Goal: Task Accomplishment & Management: Complete application form

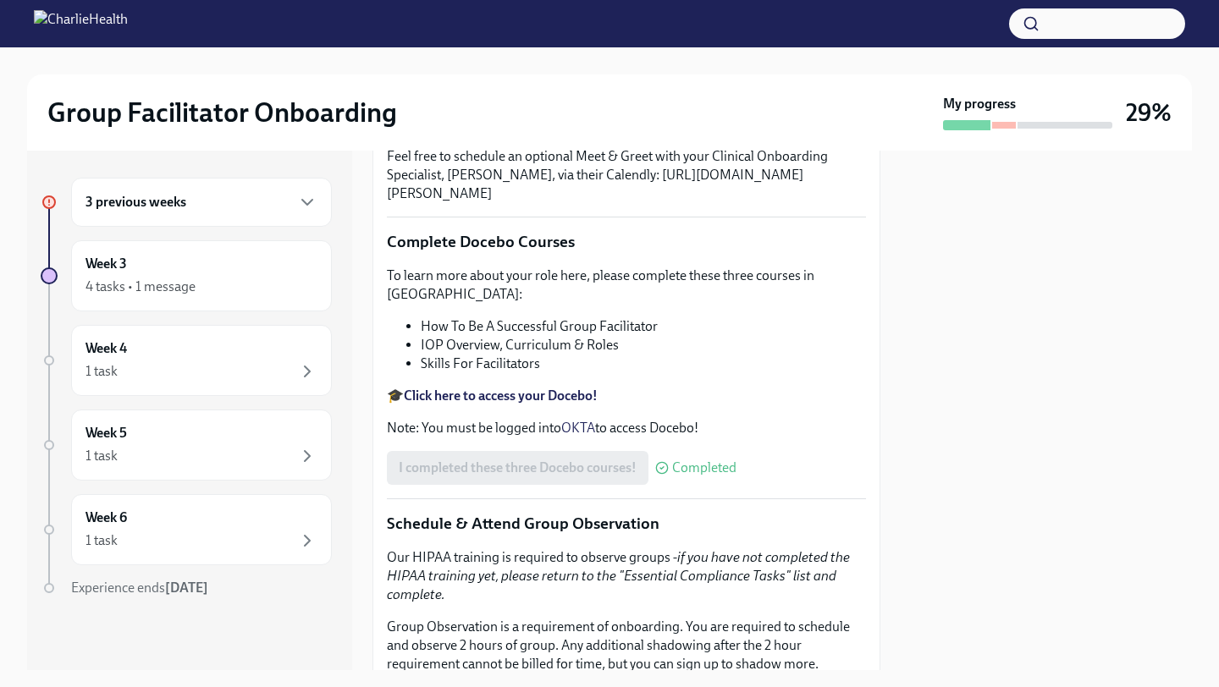
scroll to position [553, 0]
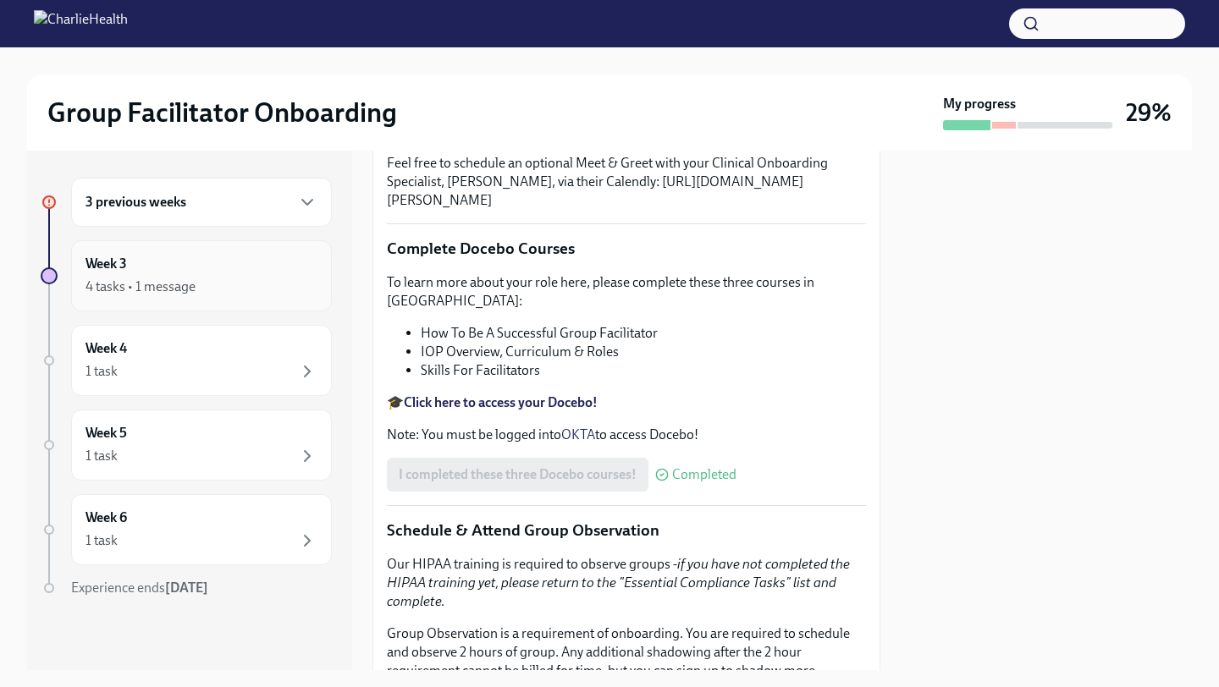
click at [236, 300] on div "Week 3 4 tasks • 1 message" at bounding box center [201, 275] width 261 height 71
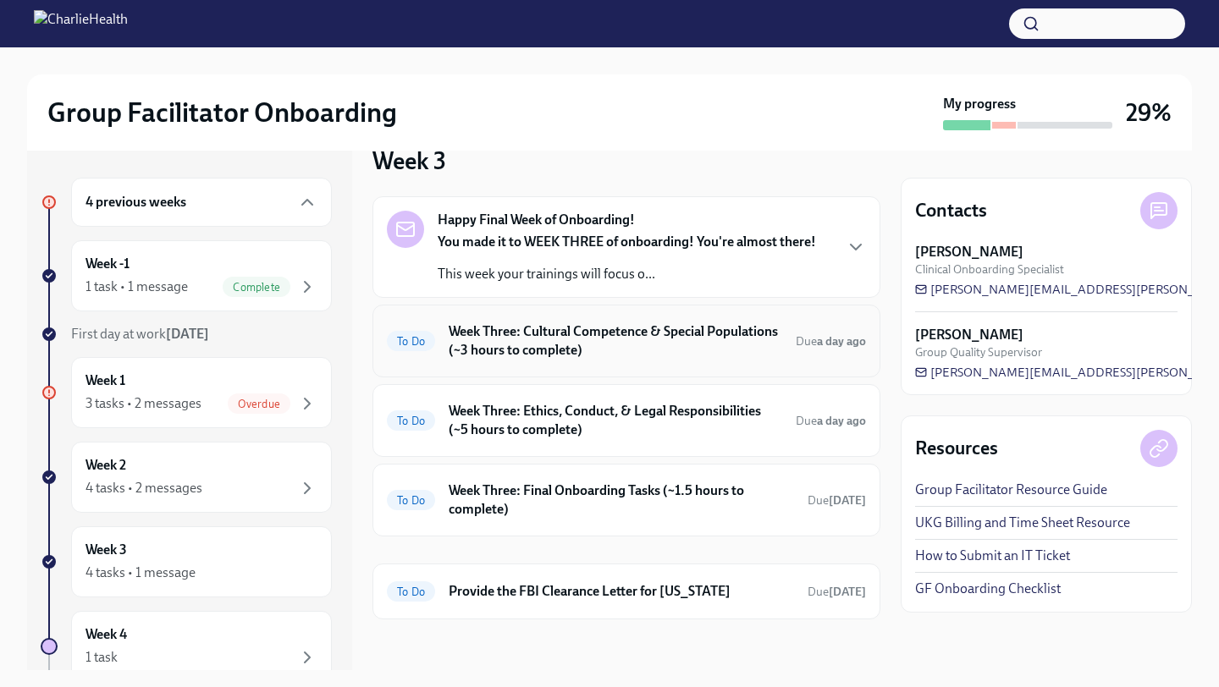
scroll to position [36, 0]
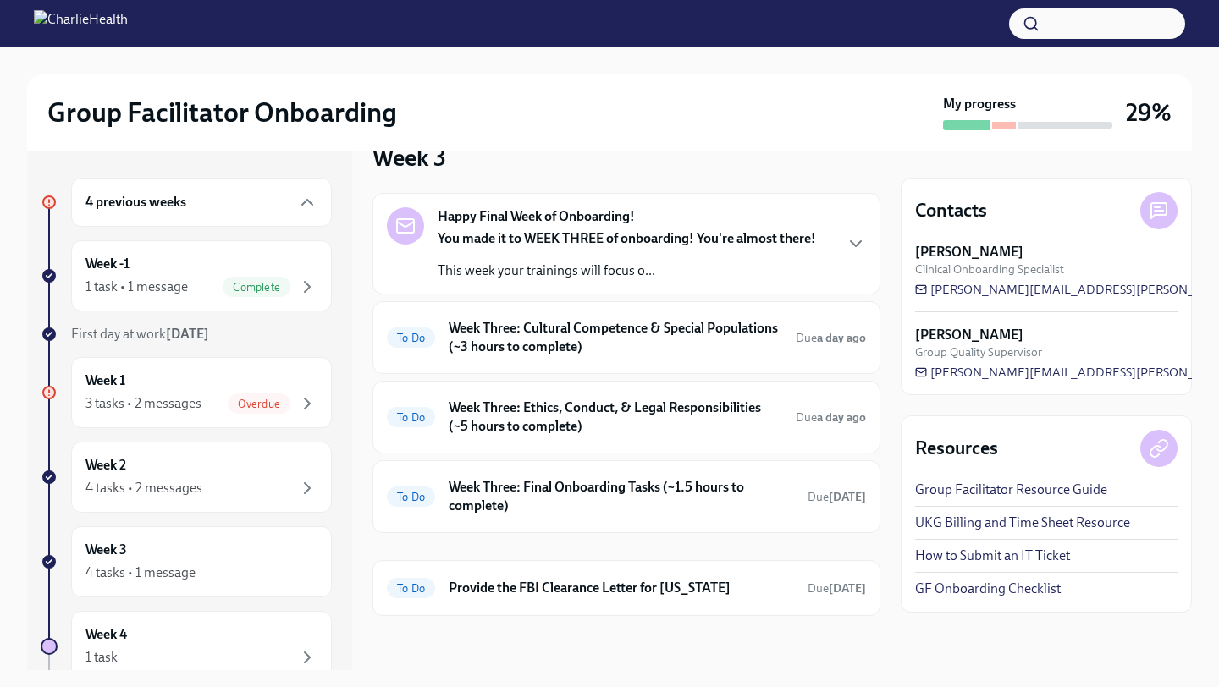
click at [518, 289] on div "Happy Final Week of Onboarding! You made it to WEEK THREE of onboarding! You're…" at bounding box center [626, 244] width 508 height 102
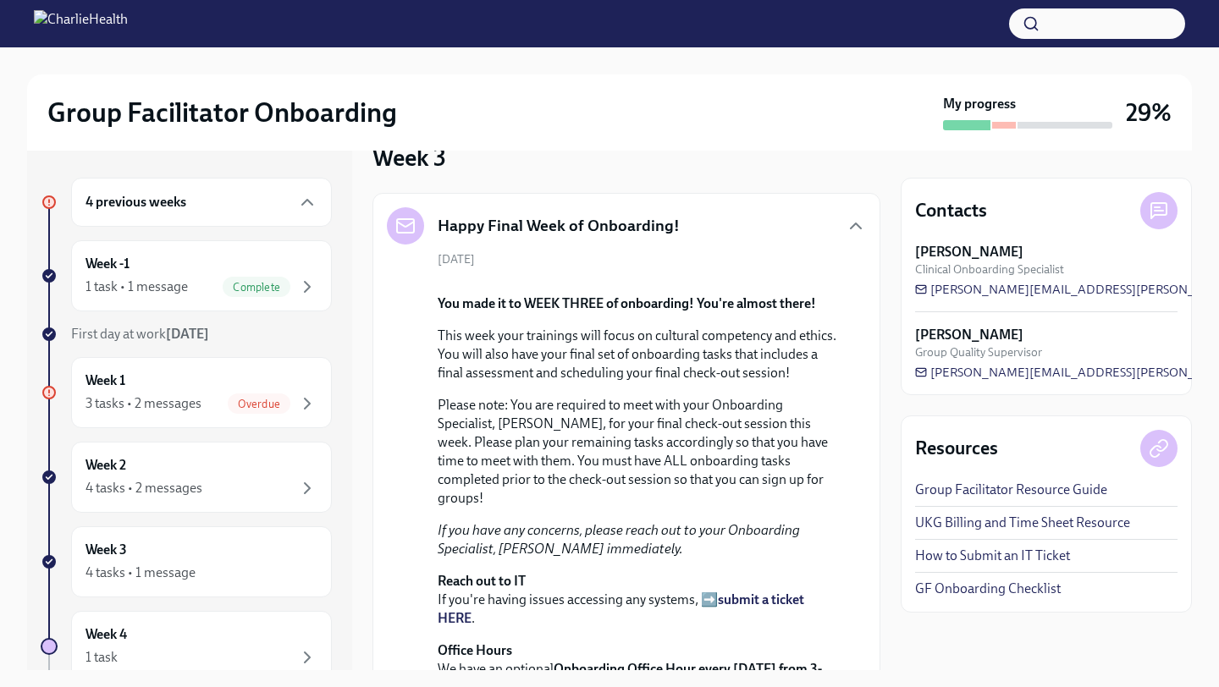
click at [531, 228] on h5 "Happy Final Week of Onboarding!" at bounding box center [559, 226] width 242 height 22
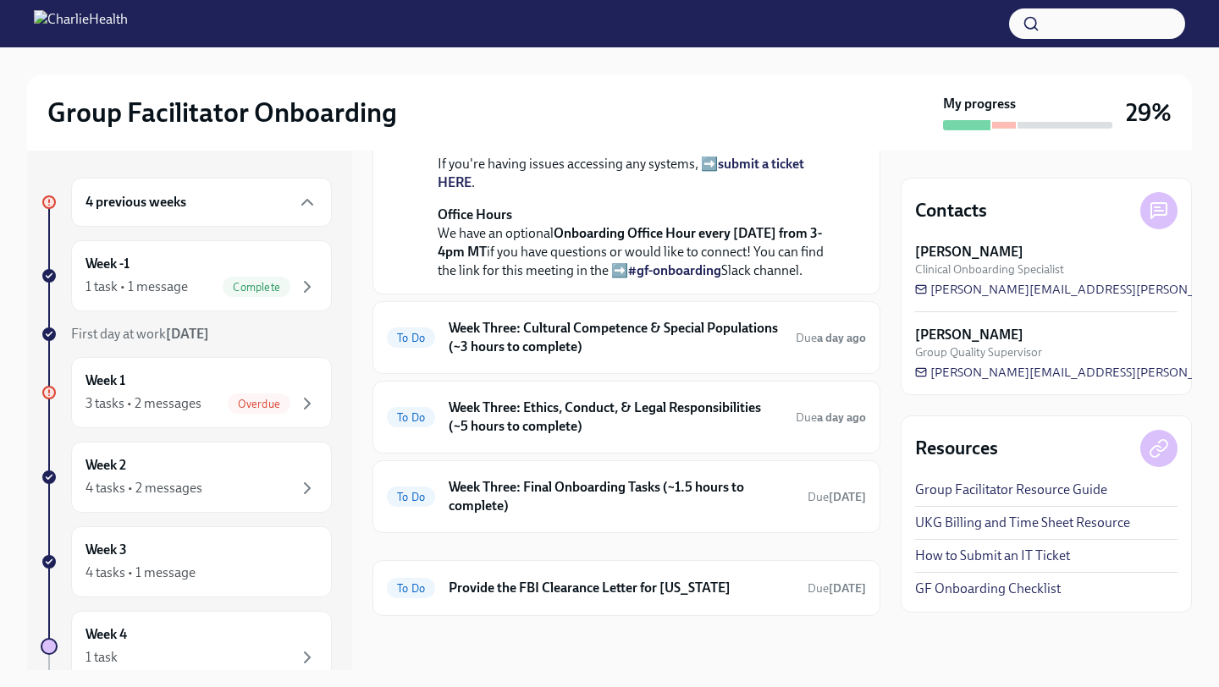
scroll to position [633, 0]
click at [531, 356] on h6 "Week Three: Cultural Competence & Special Populations (~3 hours to complete)" at bounding box center [615, 337] width 333 height 37
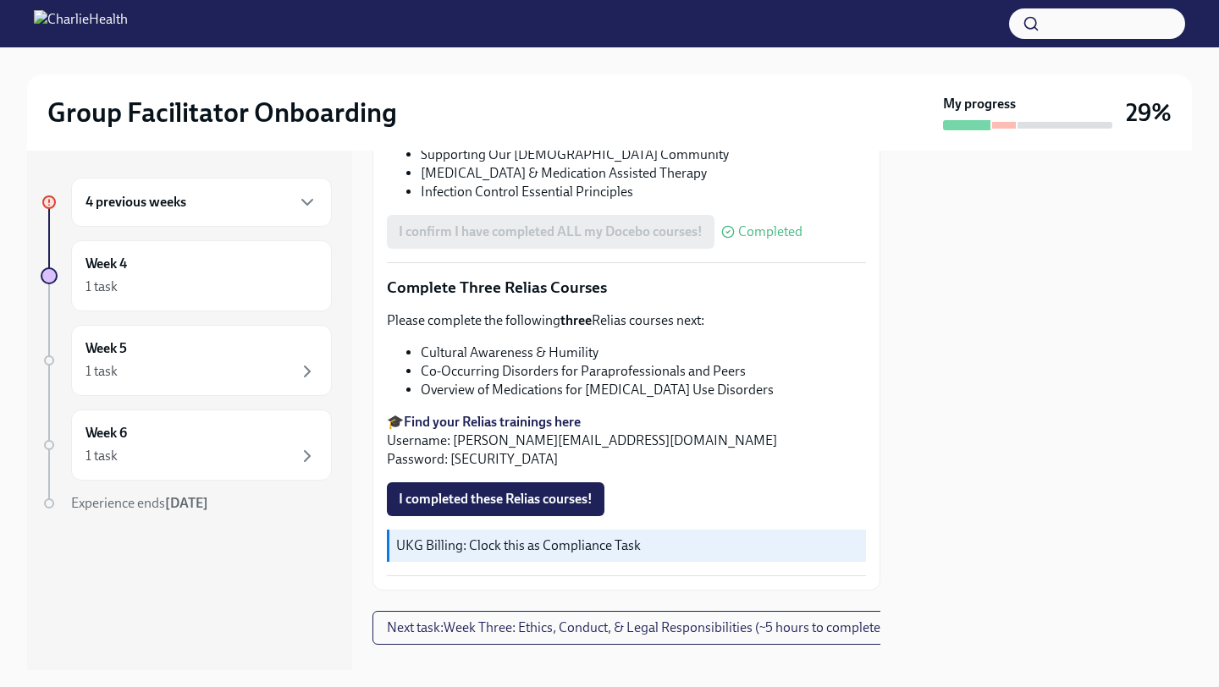
scroll to position [1307, 0]
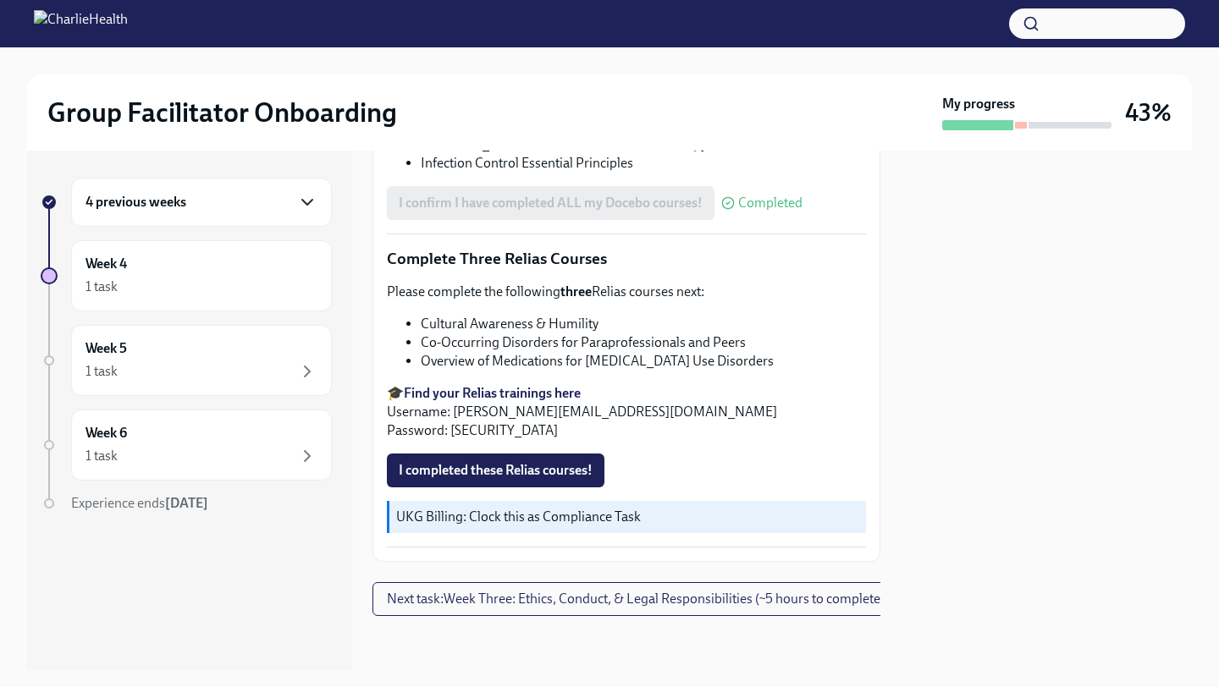
click at [308, 202] on icon "button" at bounding box center [307, 202] width 10 height 5
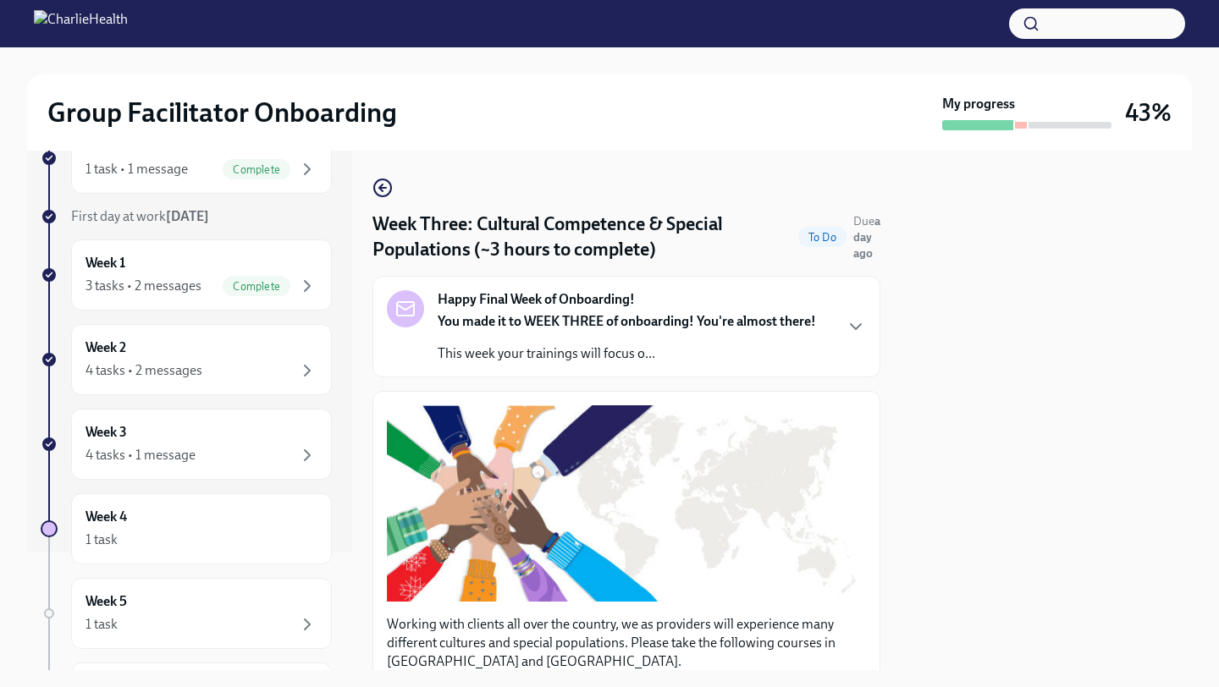
scroll to position [0, 22]
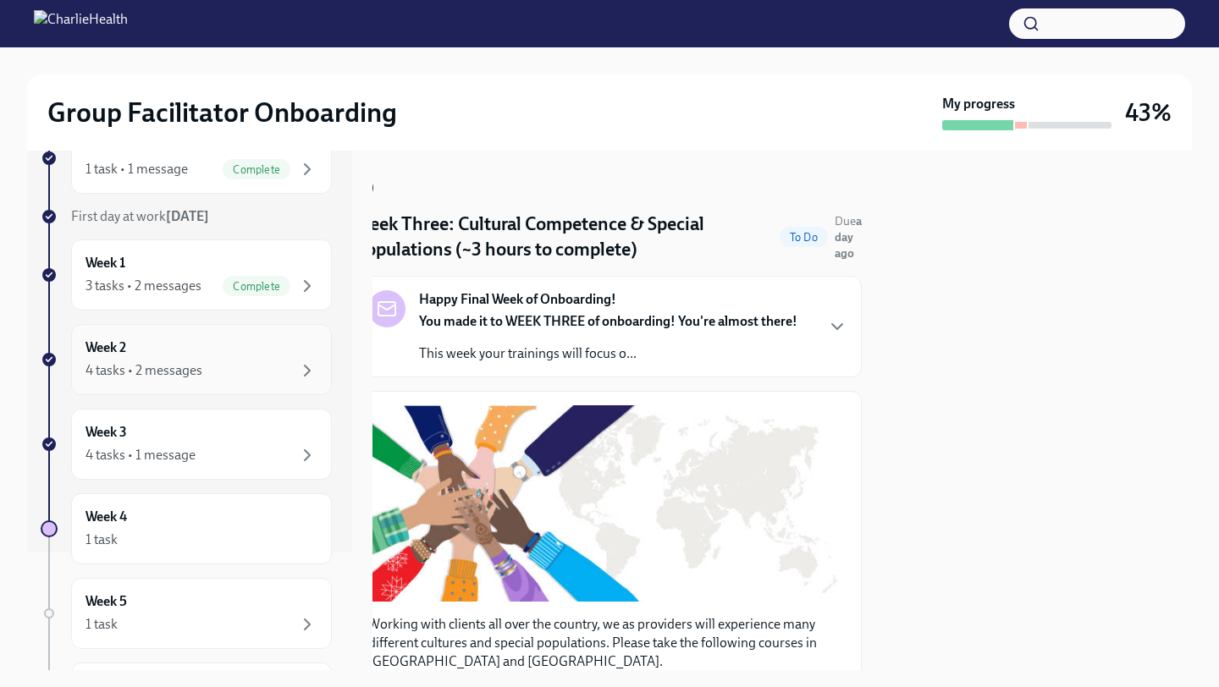
click at [306, 355] on div "Week 2 4 tasks • 2 messages" at bounding box center [201, 359] width 232 height 42
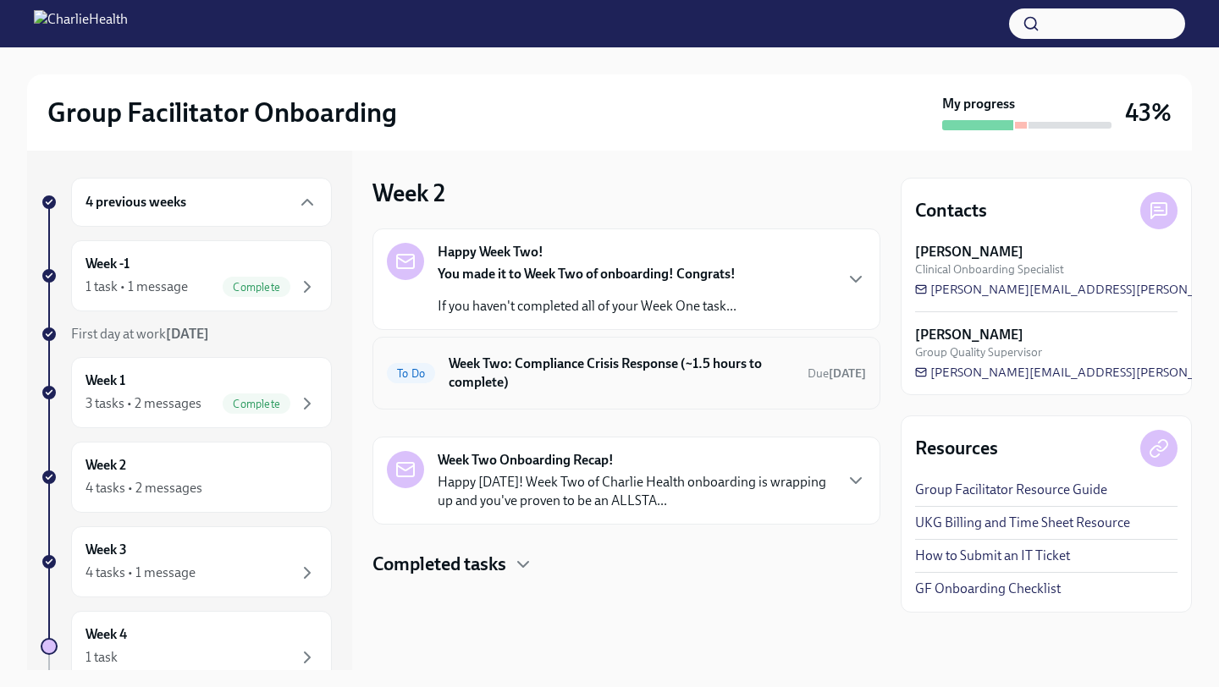
click at [764, 372] on h6 "Week Two: Compliance Crisis Response (~1.5 hours to complete)" at bounding box center [621, 373] width 345 height 37
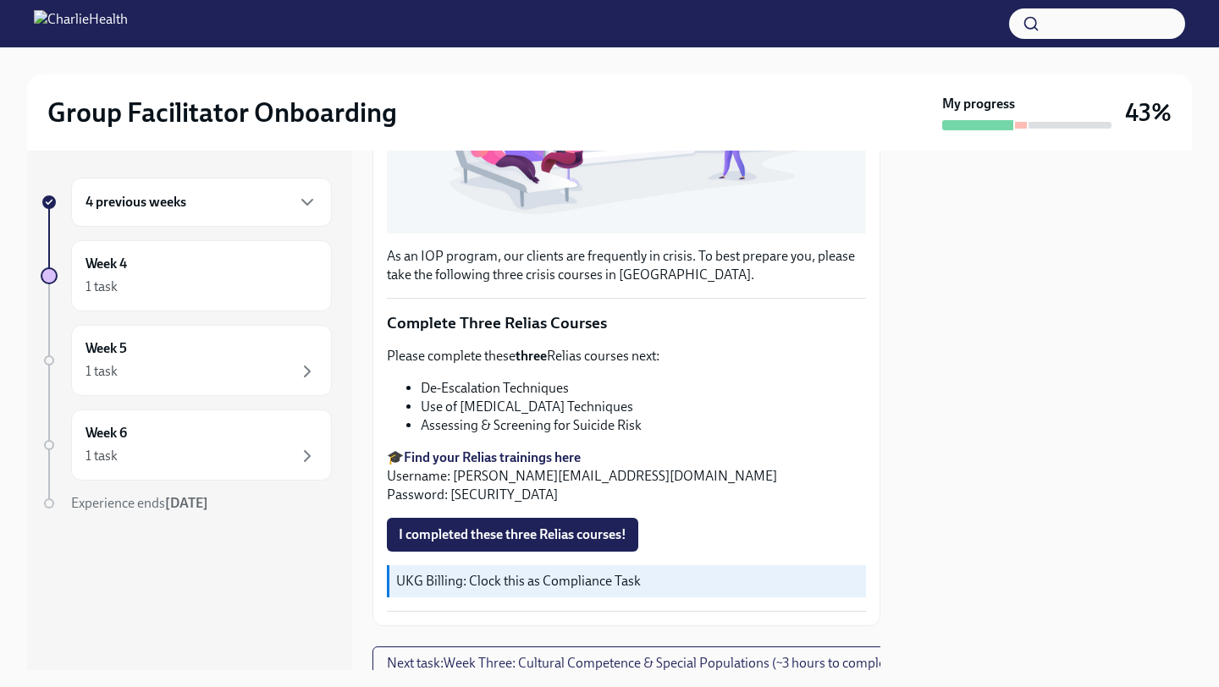
scroll to position [457, 0]
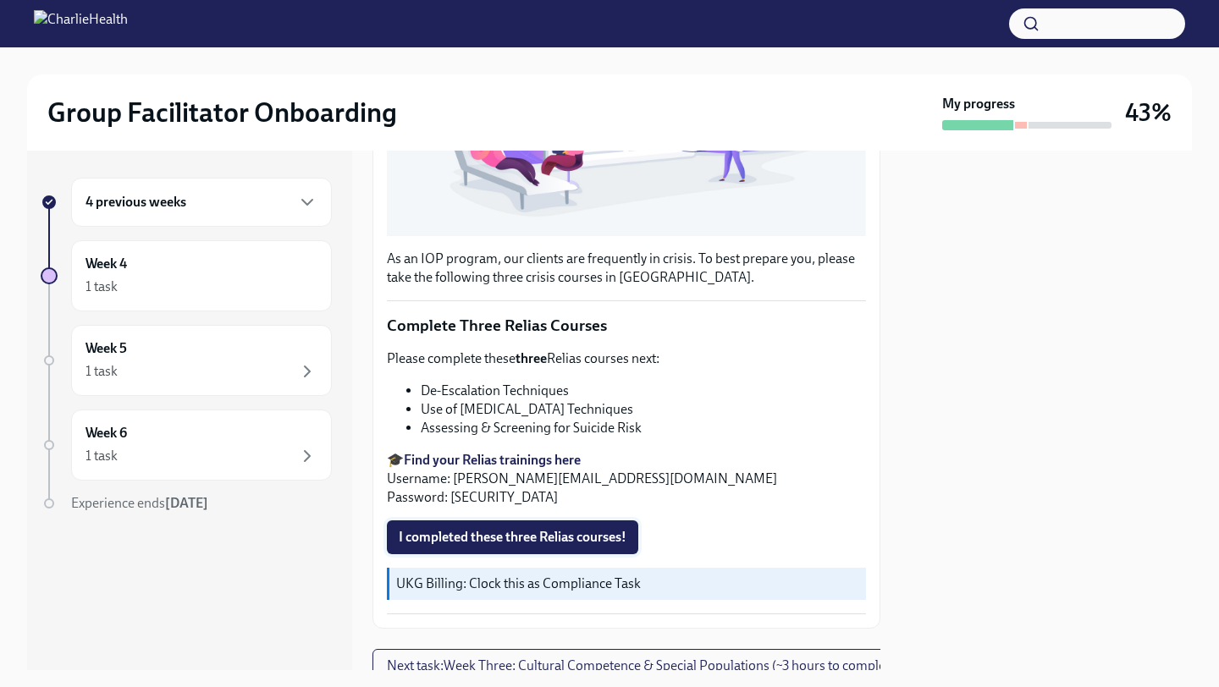
click at [476, 545] on span "I completed these three Relias courses!" at bounding box center [513, 537] width 228 height 17
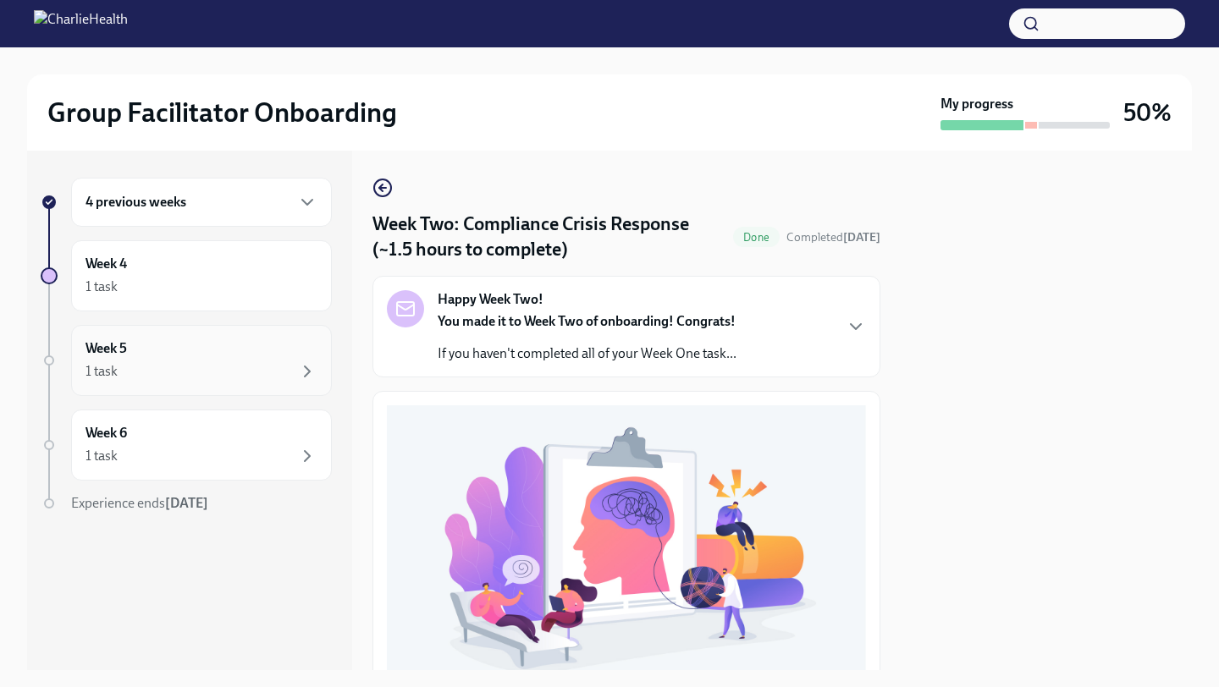
click at [259, 372] on div "1 task" at bounding box center [201, 371] width 232 height 20
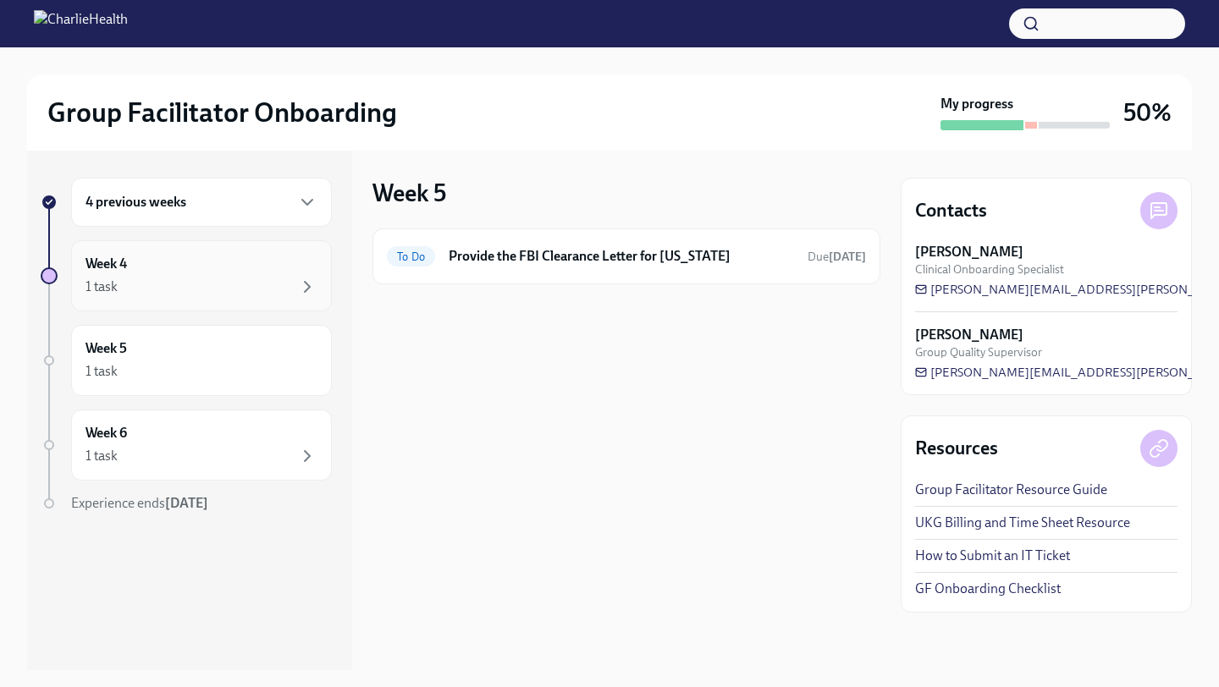
click at [301, 276] on div "Week 4 1 task" at bounding box center [201, 276] width 232 height 42
click at [305, 366] on icon "button" at bounding box center [307, 371] width 20 height 20
click at [315, 272] on div "Week 4 1 task" at bounding box center [201, 276] width 232 height 42
click at [317, 162] on div "4 previous weeks Week 4 1 task Week 5 1 task Week 6 1 task Experience ends [DAT…" at bounding box center [189, 411] width 325 height 520
click at [313, 189] on div "4 previous weeks" at bounding box center [201, 202] width 261 height 49
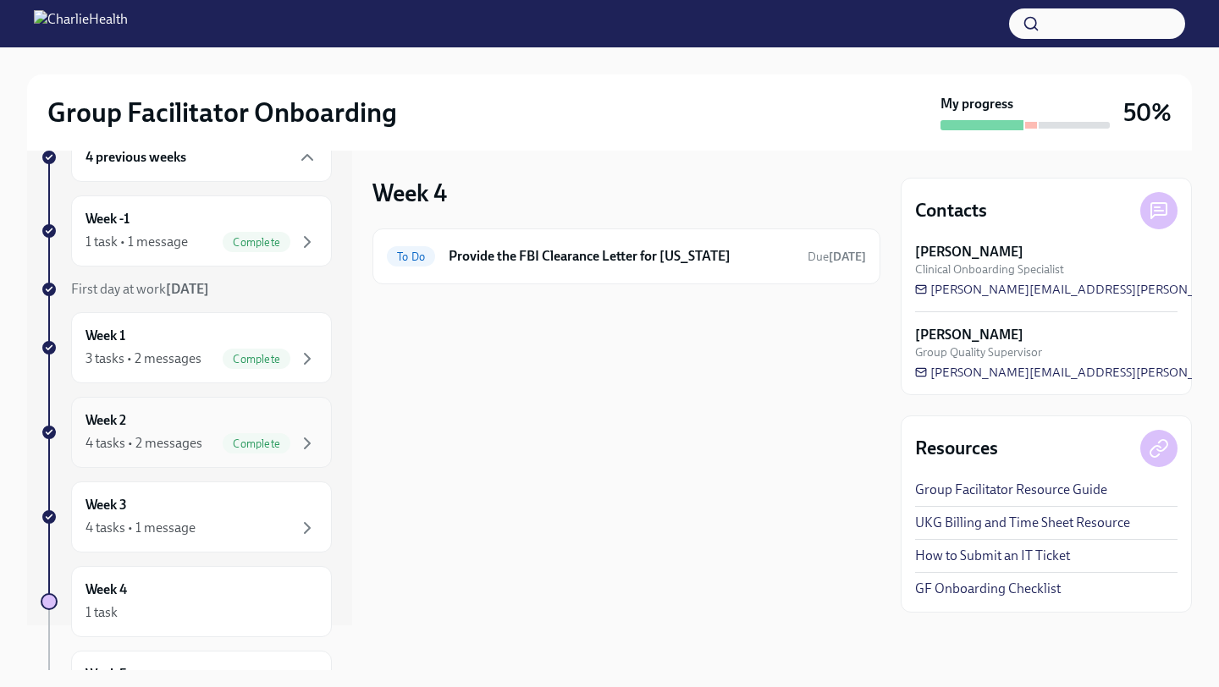
scroll to position [53, 0]
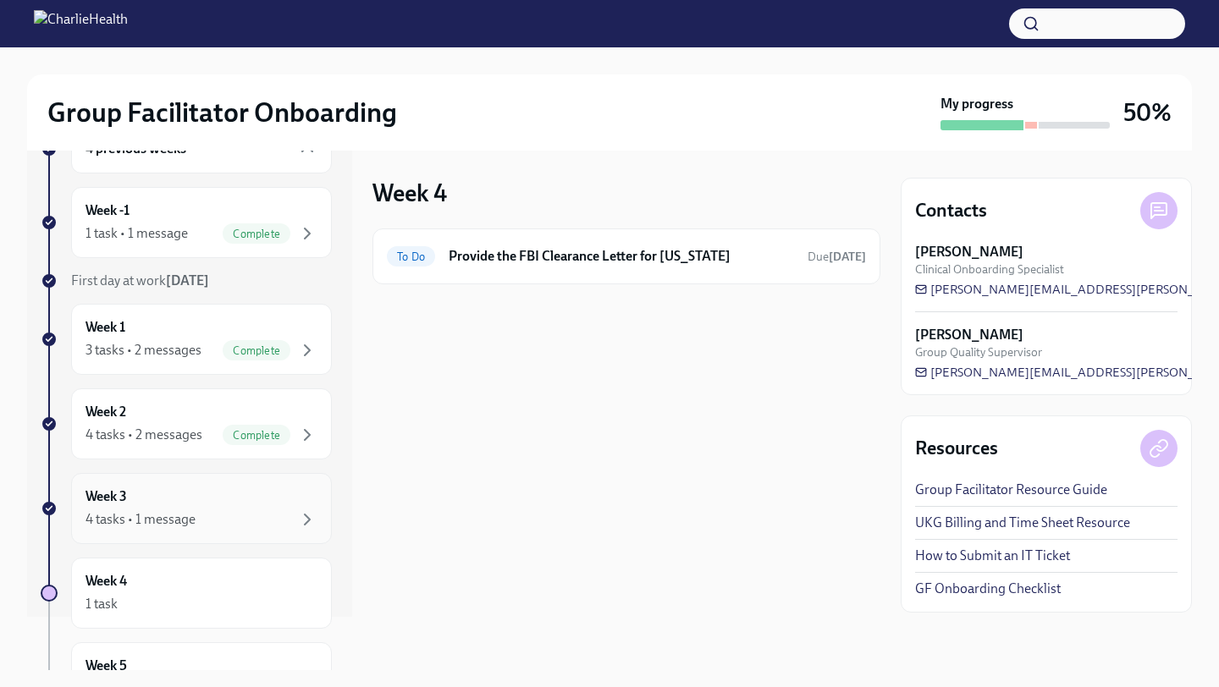
click at [250, 525] on div "4 tasks • 1 message" at bounding box center [201, 519] width 232 height 20
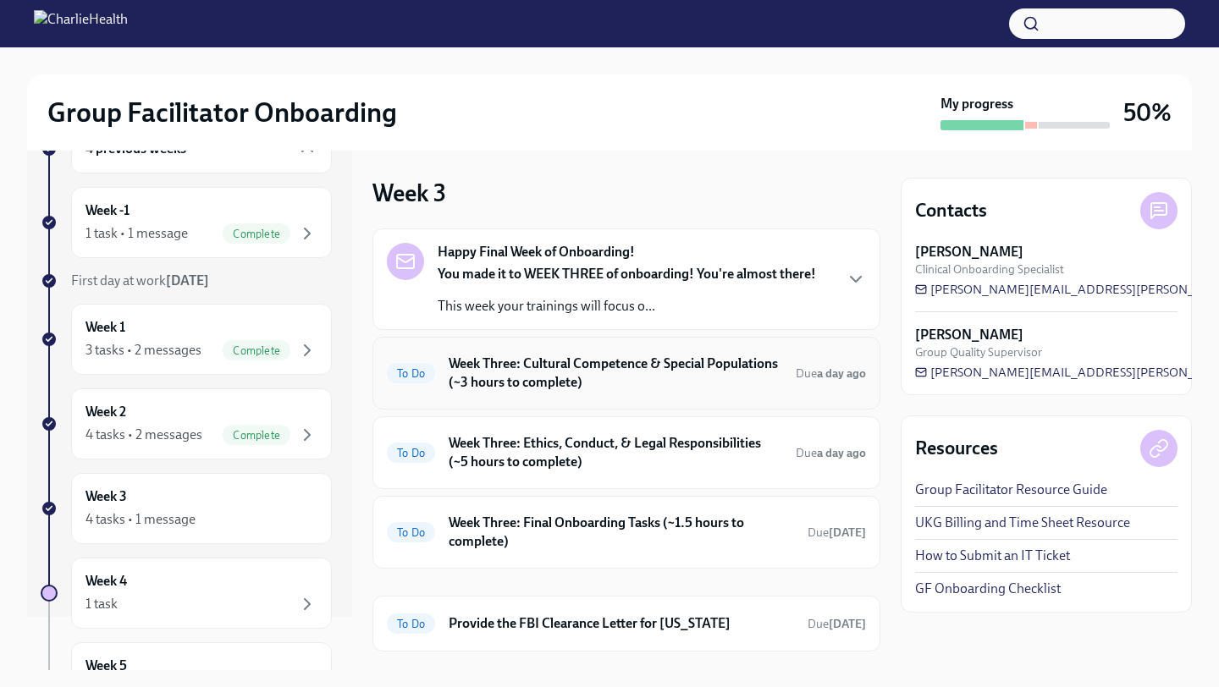
click at [557, 373] on h6 "Week Three: Cultural Competence & Special Populations (~3 hours to complete)" at bounding box center [615, 373] width 333 height 37
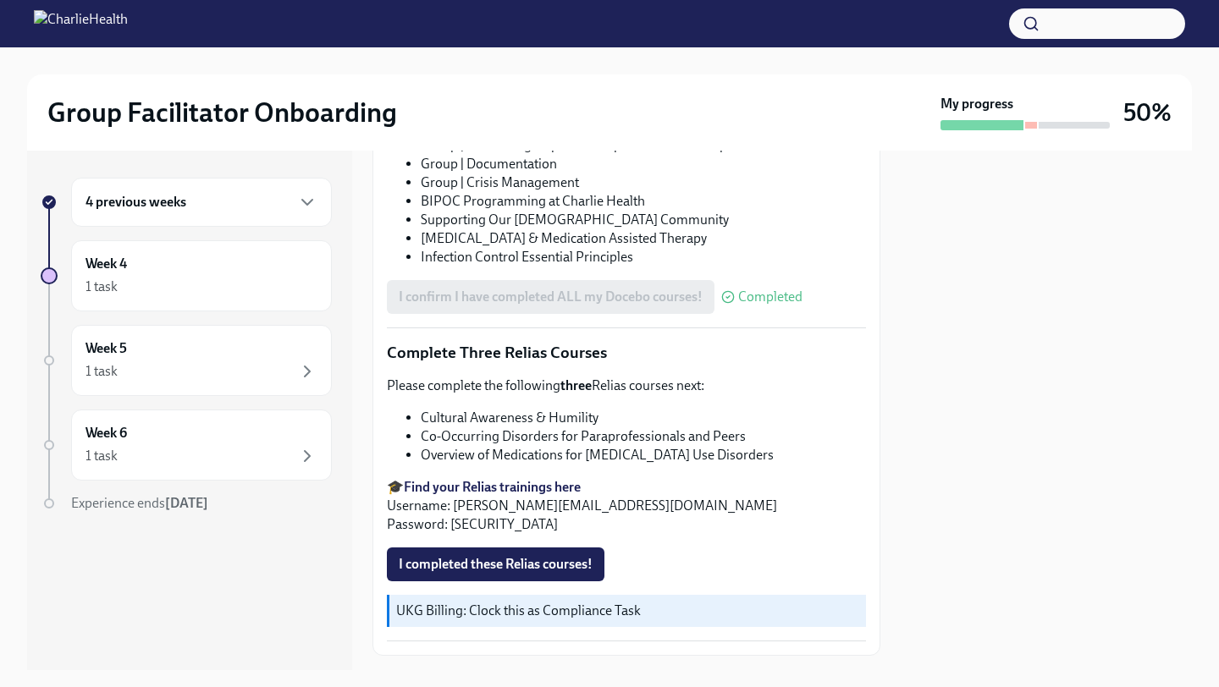
scroll to position [1307, 0]
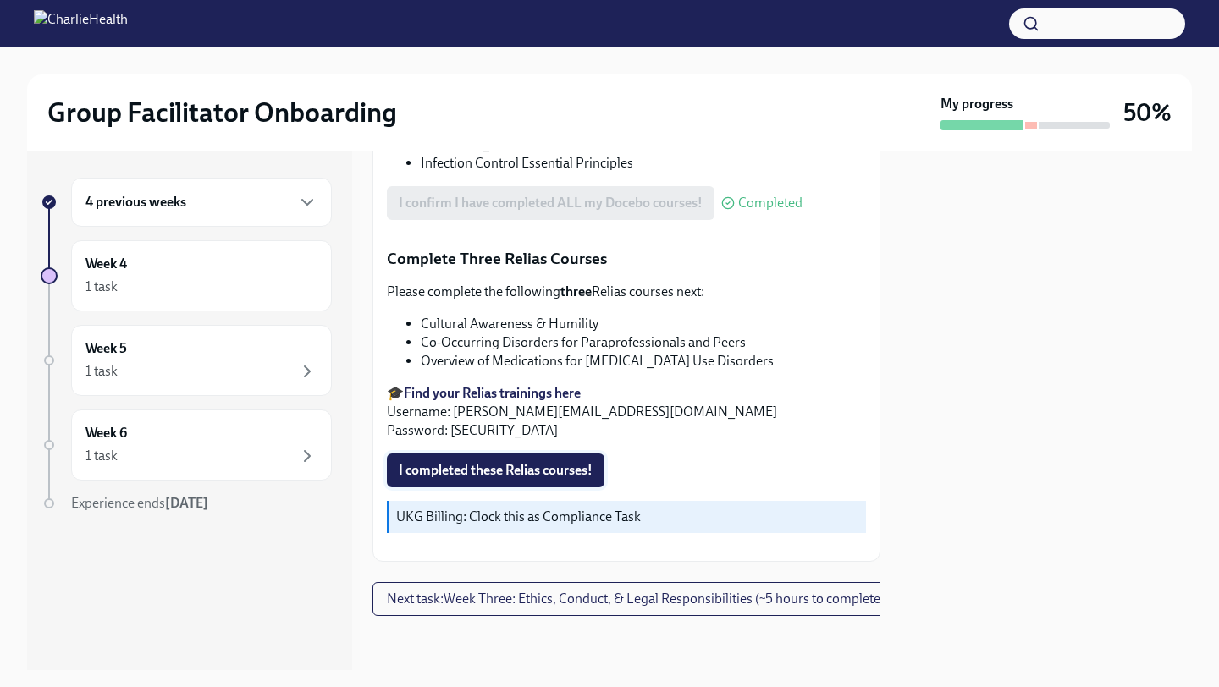
click at [503, 487] on button "I completed these Relias courses!" at bounding box center [495, 471] width 217 height 34
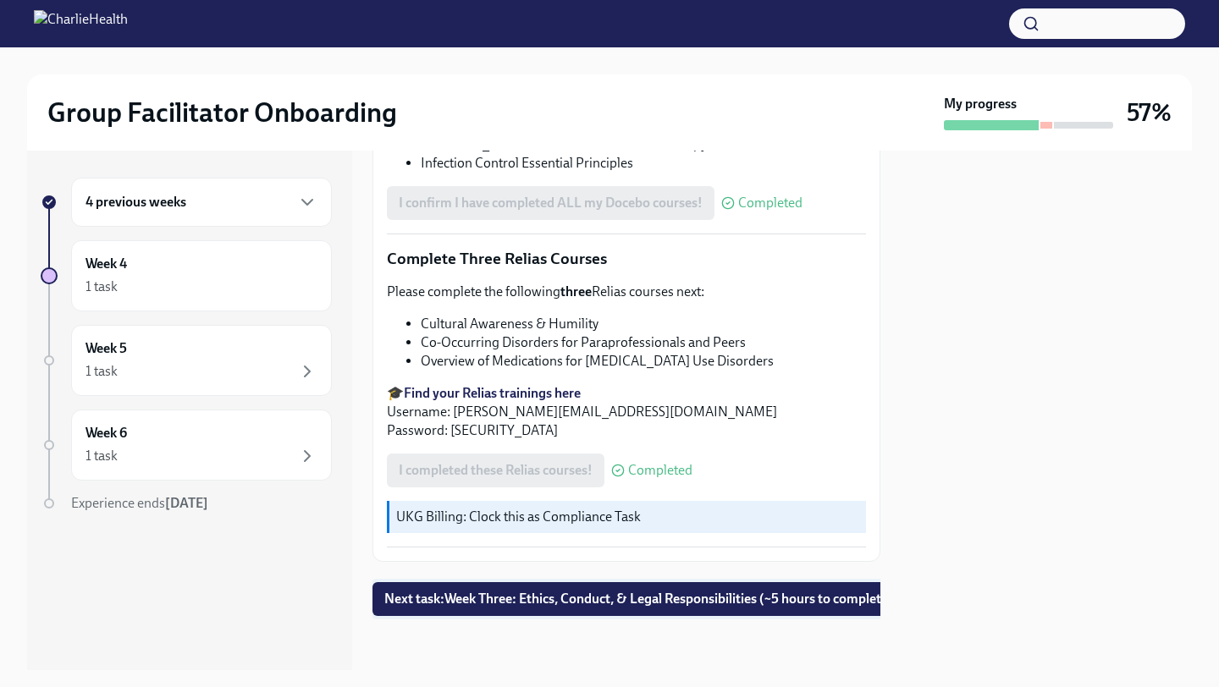
click at [466, 611] on button "Next task : Week Three: Ethics, Conduct, & Legal Responsibilities (~5 hours to …" at bounding box center [638, 599] width 532 height 34
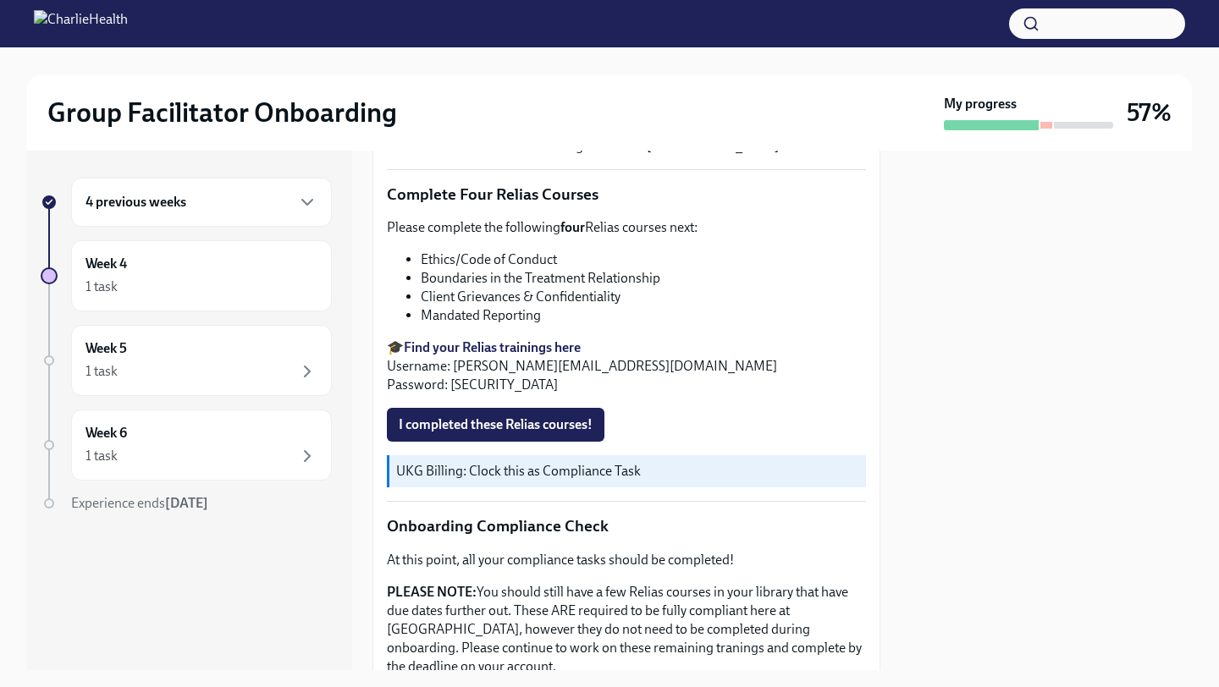
scroll to position [575, 0]
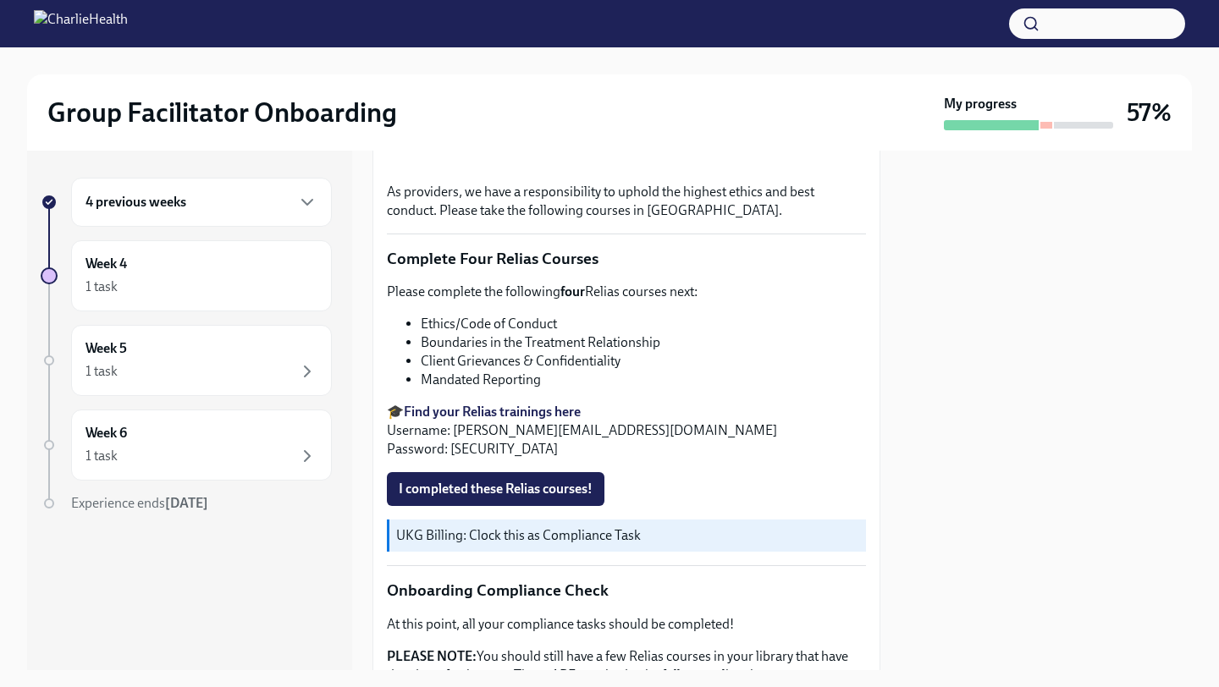
click at [448, 460] on div "As providers, we have a responsibility to uphold the highest ethics and best co…" at bounding box center [626, 351] width 479 height 1042
click at [447, 483] on span "I completed these Relias courses!" at bounding box center [496, 489] width 194 height 17
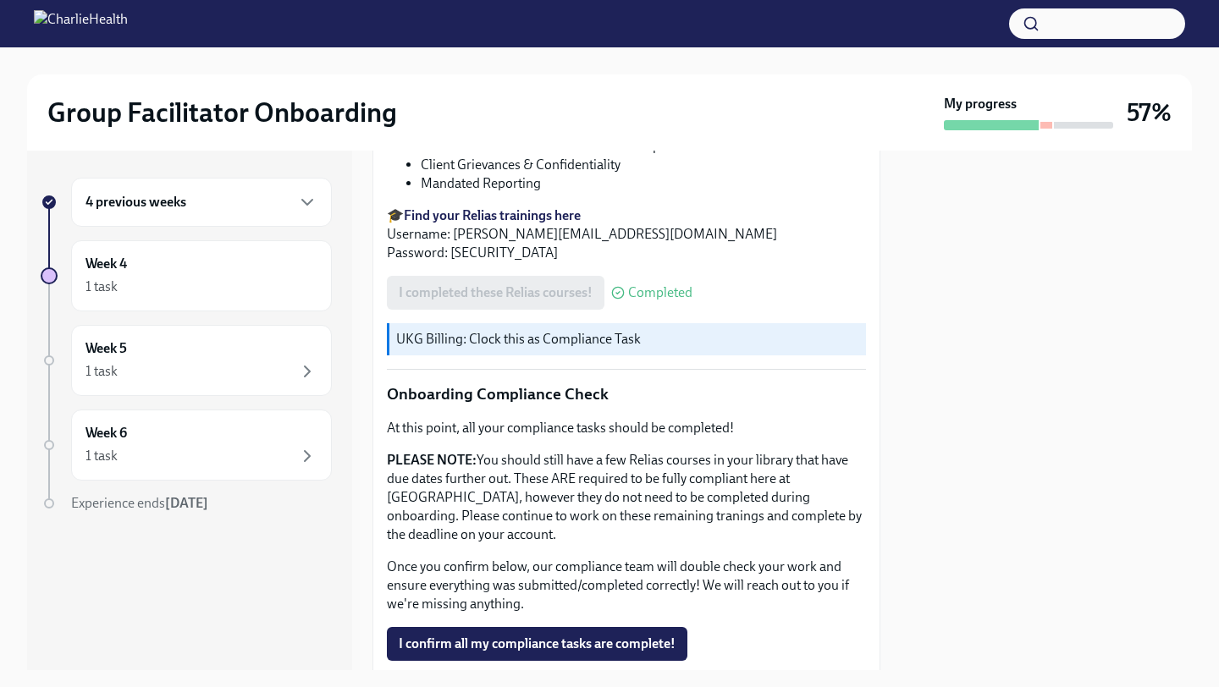
scroll to position [900, 0]
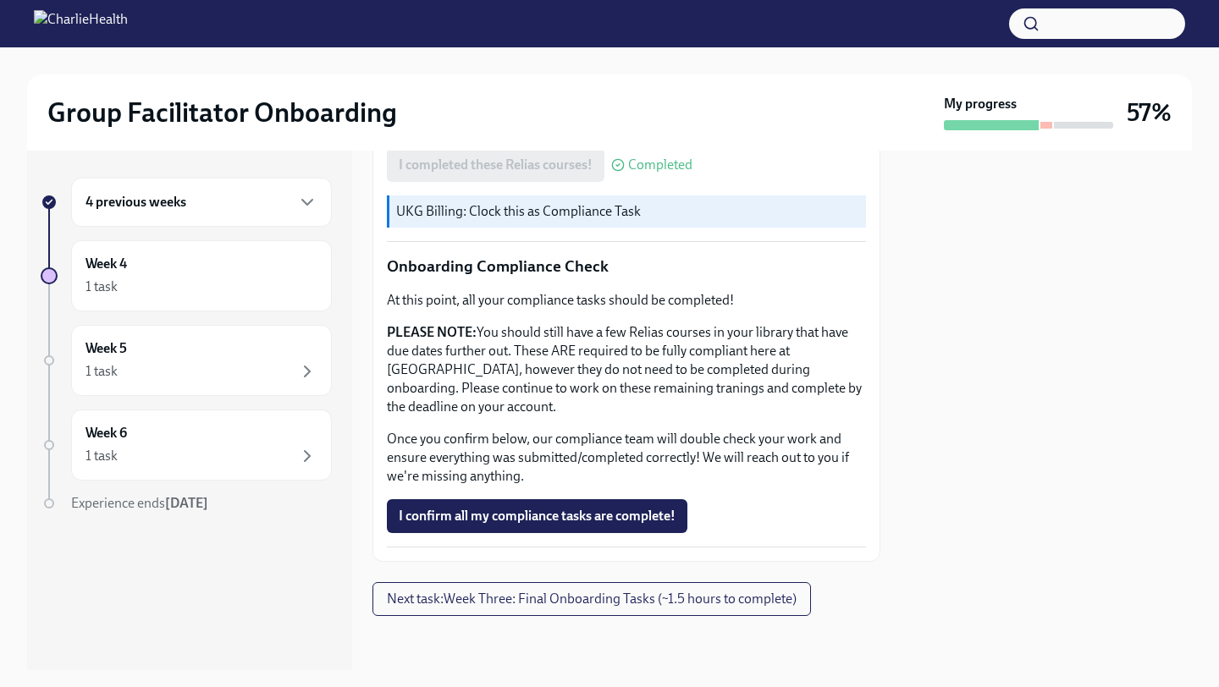
click at [488, 537] on div "As providers, we have a responsibility to uphold the highest ethics and best co…" at bounding box center [626, 27] width 479 height 1042
click at [488, 519] on span "I confirm all my compliance tasks are complete!" at bounding box center [537, 516] width 277 height 17
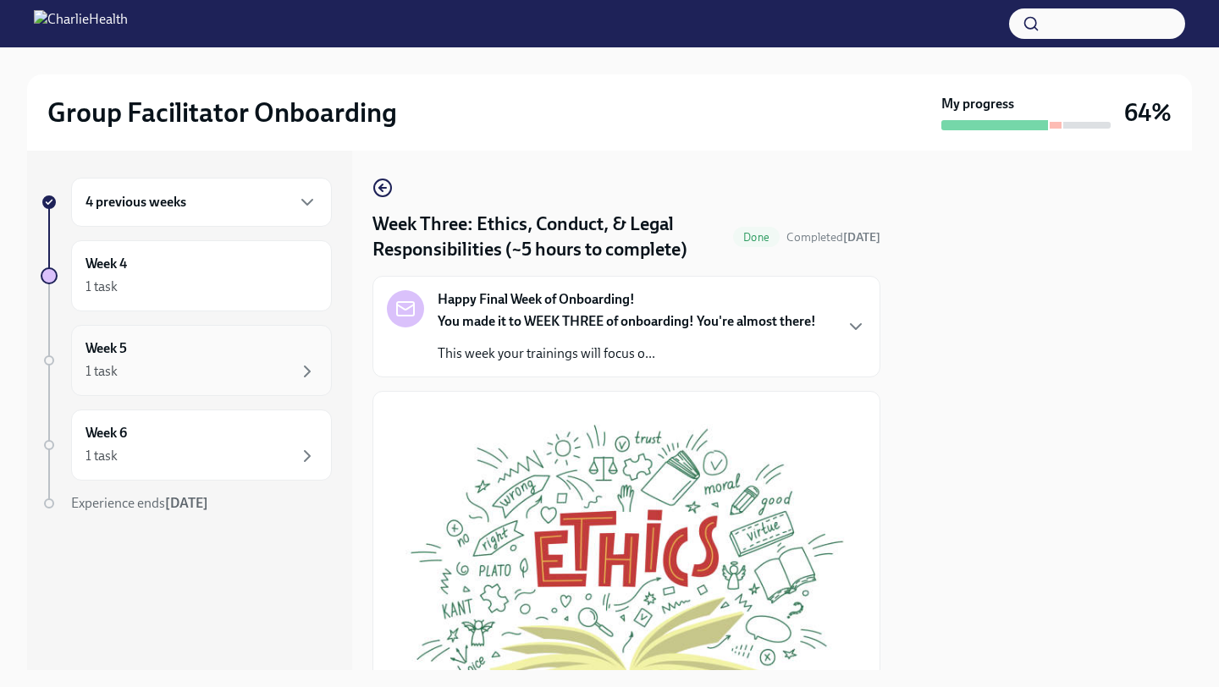
click at [289, 355] on div "Week 5 1 task" at bounding box center [201, 360] width 232 height 42
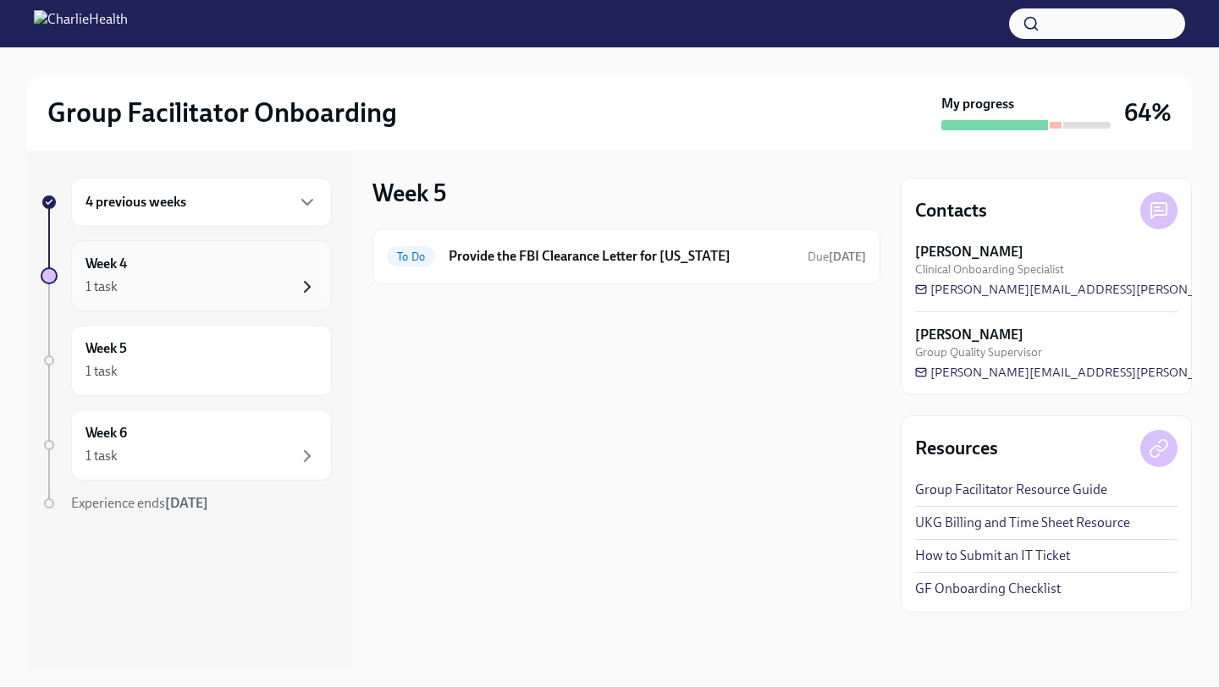
click at [303, 288] on icon "button" at bounding box center [307, 287] width 20 height 20
click at [531, 296] on div at bounding box center [626, 311] width 508 height 54
click at [281, 202] on div "4 previous weeks" at bounding box center [201, 202] width 232 height 20
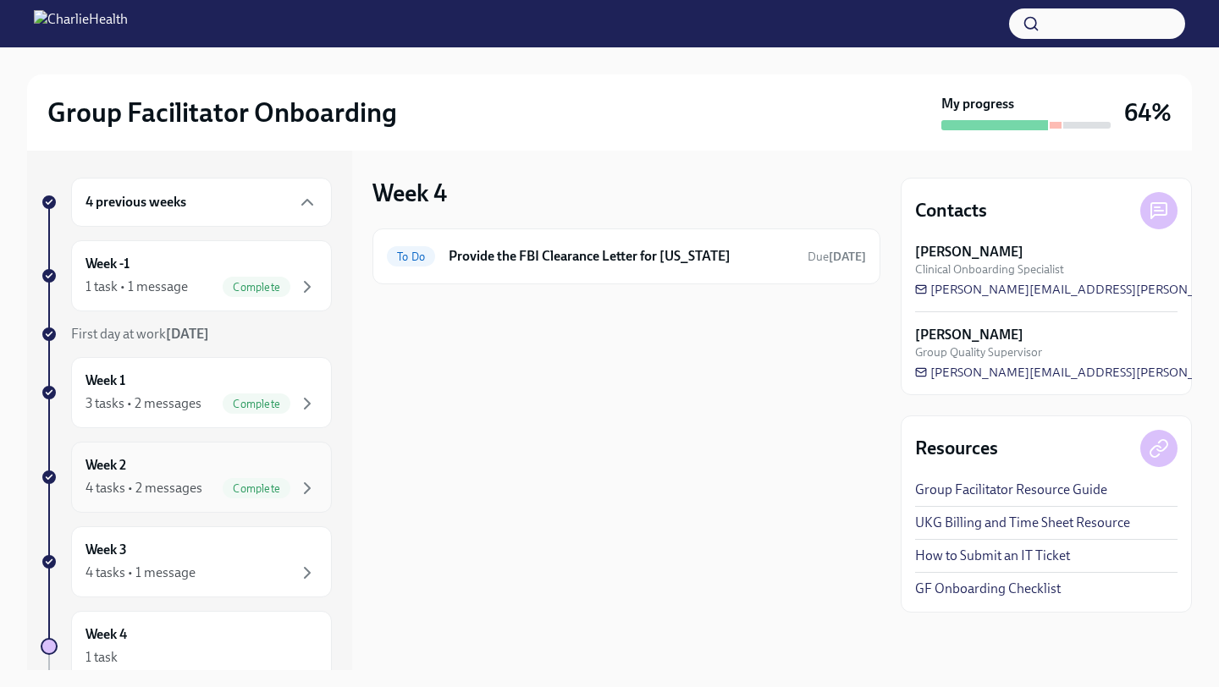
click at [175, 504] on div "Week 2 4 tasks • 2 messages Complete" at bounding box center [201, 477] width 261 height 71
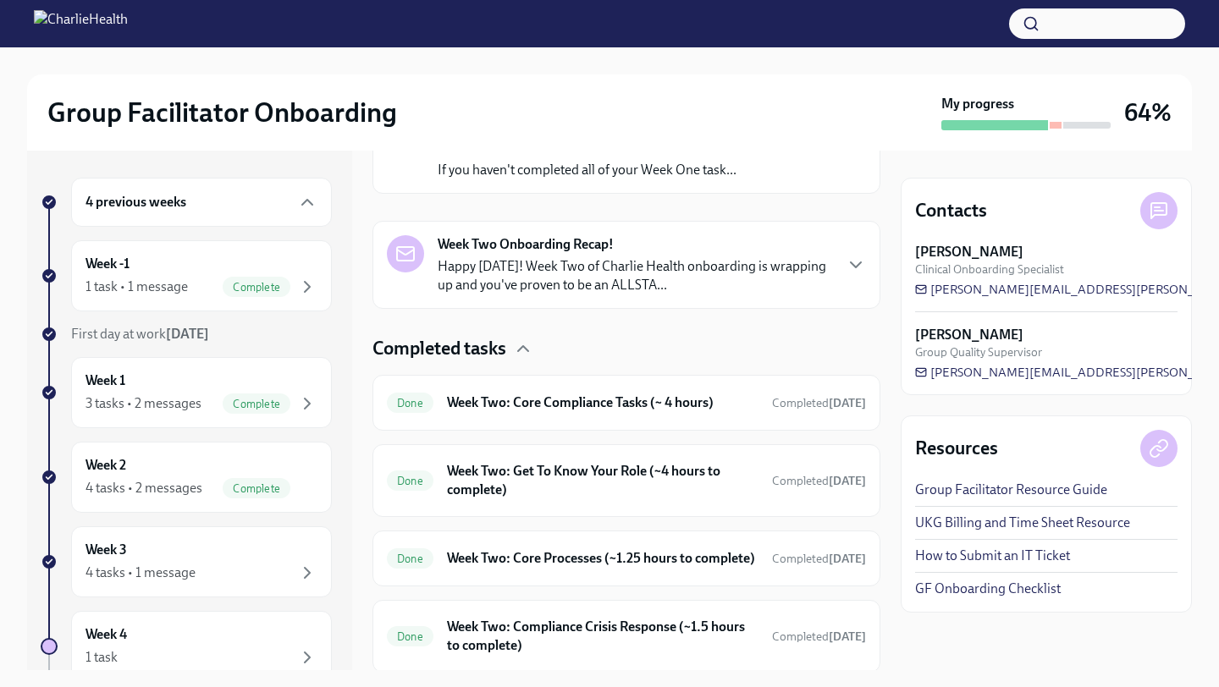
scroll to position [411, 0]
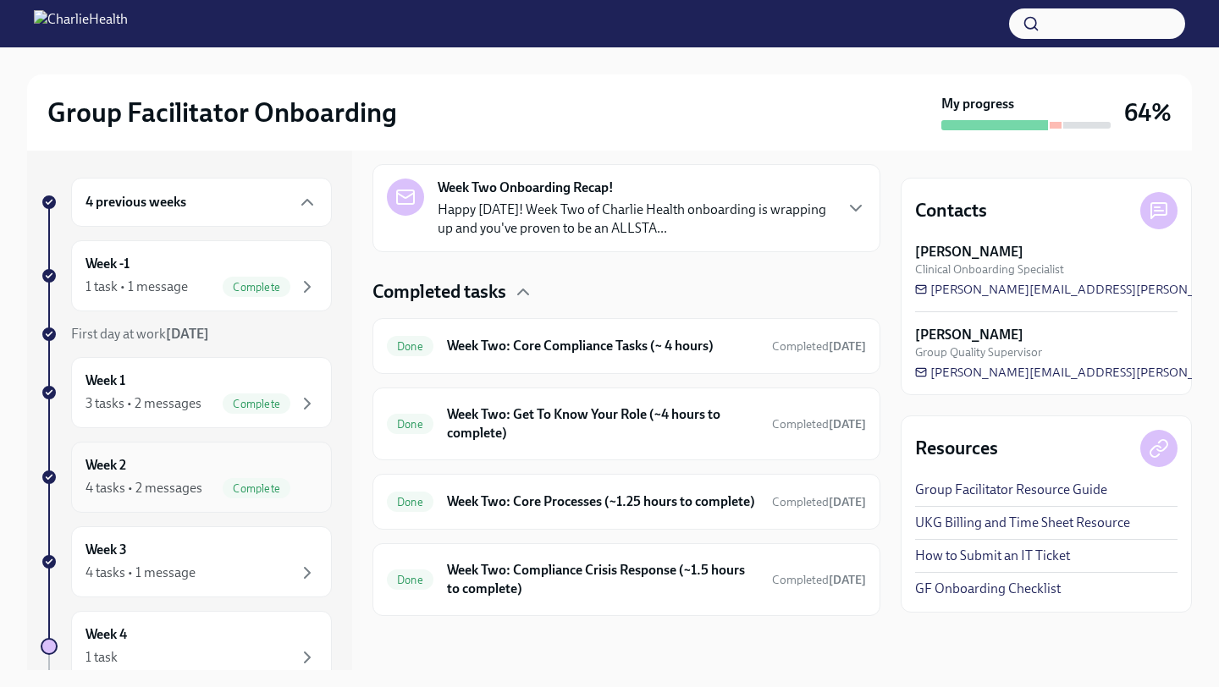
click at [172, 503] on div "Week 2 4 tasks • 2 messages Complete" at bounding box center [201, 477] width 261 height 71
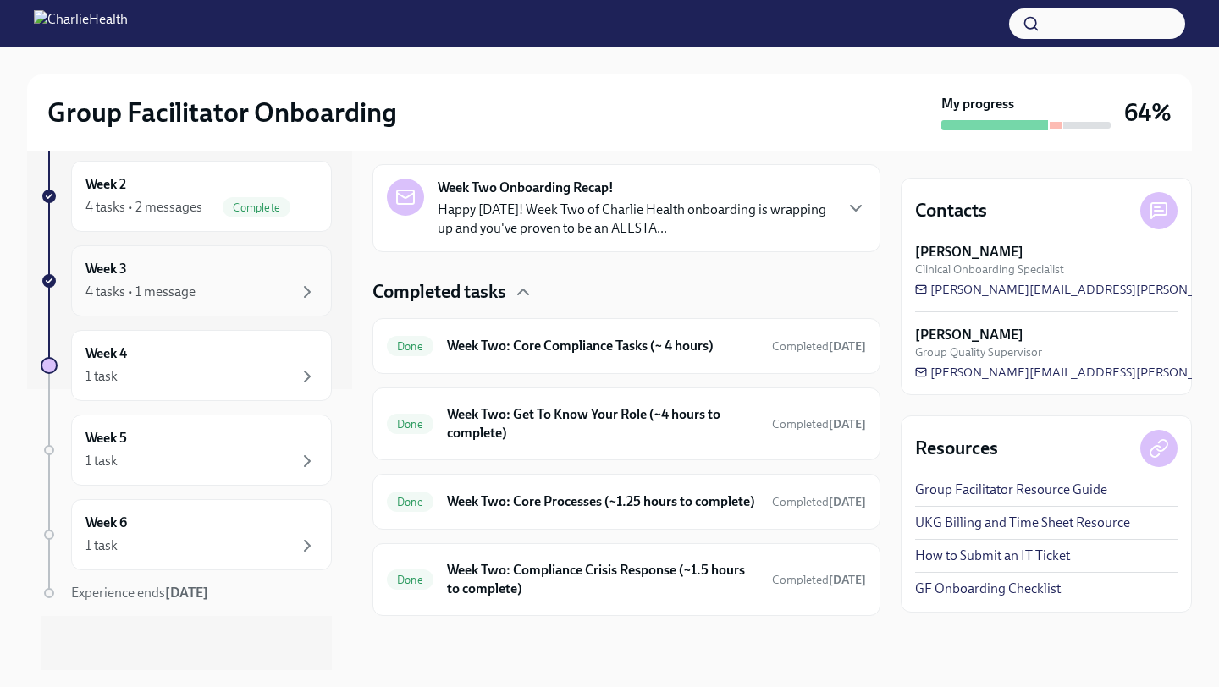
scroll to position [0, 0]
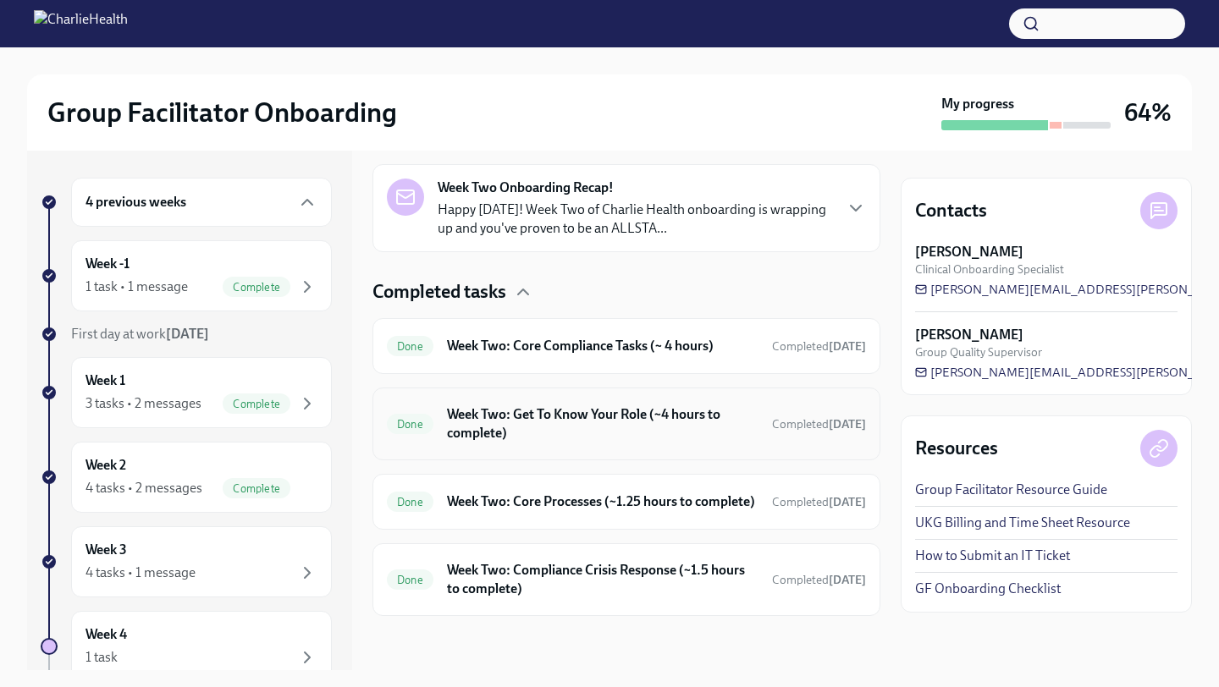
click at [392, 388] on div "Done Week Two: Get To Know Your Role (~4 hours to complete) Completed today" at bounding box center [626, 424] width 508 height 73
click at [200, 579] on div "4 tasks • 1 message" at bounding box center [201, 573] width 232 height 20
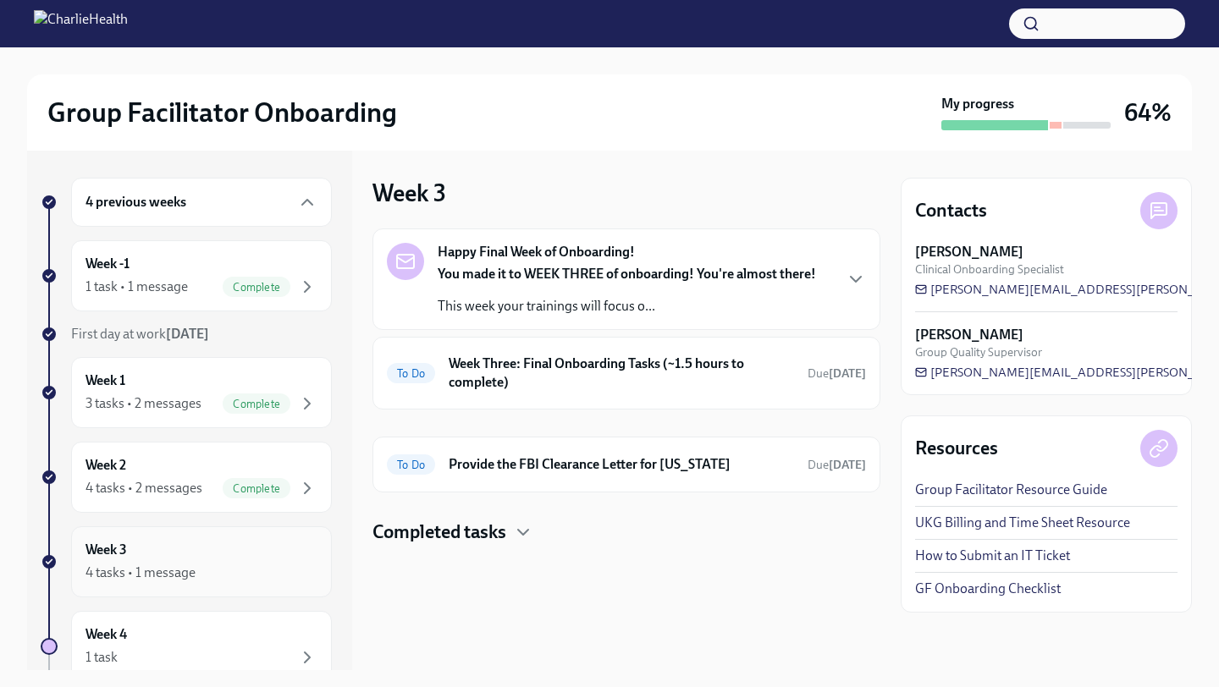
click at [200, 579] on div "4 tasks • 1 message" at bounding box center [201, 573] width 232 height 20
click at [646, 464] on h6 "Provide the FBI Clearance Letter for [US_STATE]" at bounding box center [621, 464] width 345 height 19
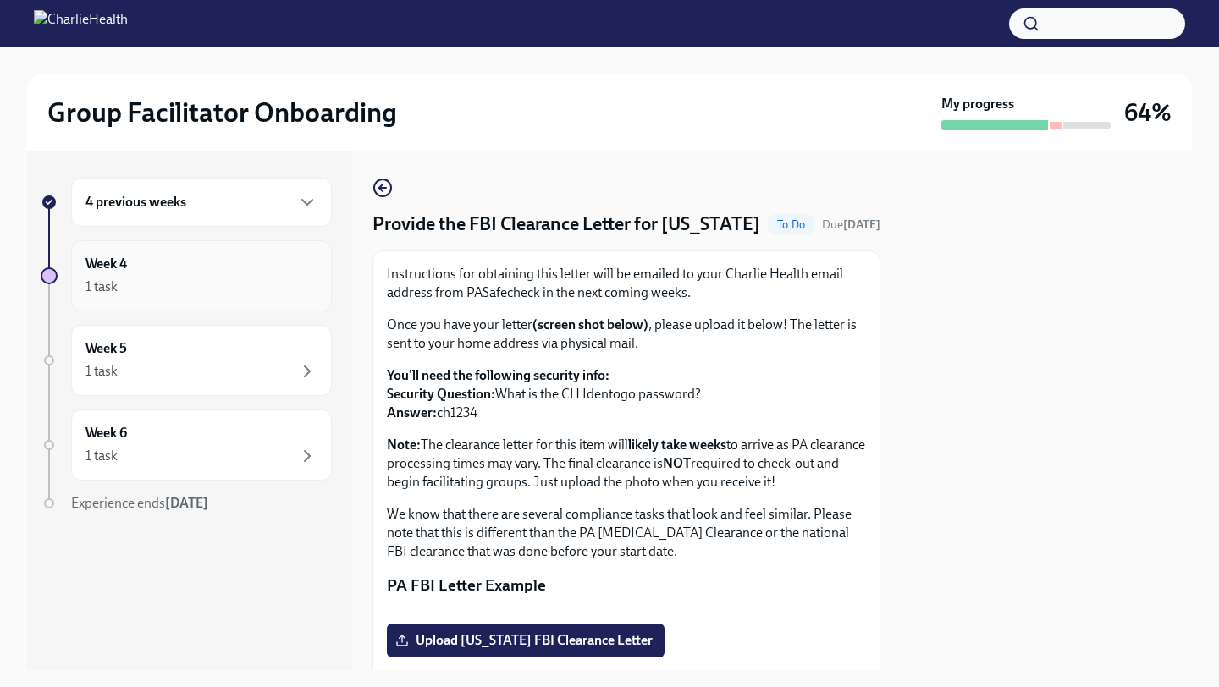
click at [238, 284] on div "1 task" at bounding box center [201, 287] width 232 height 20
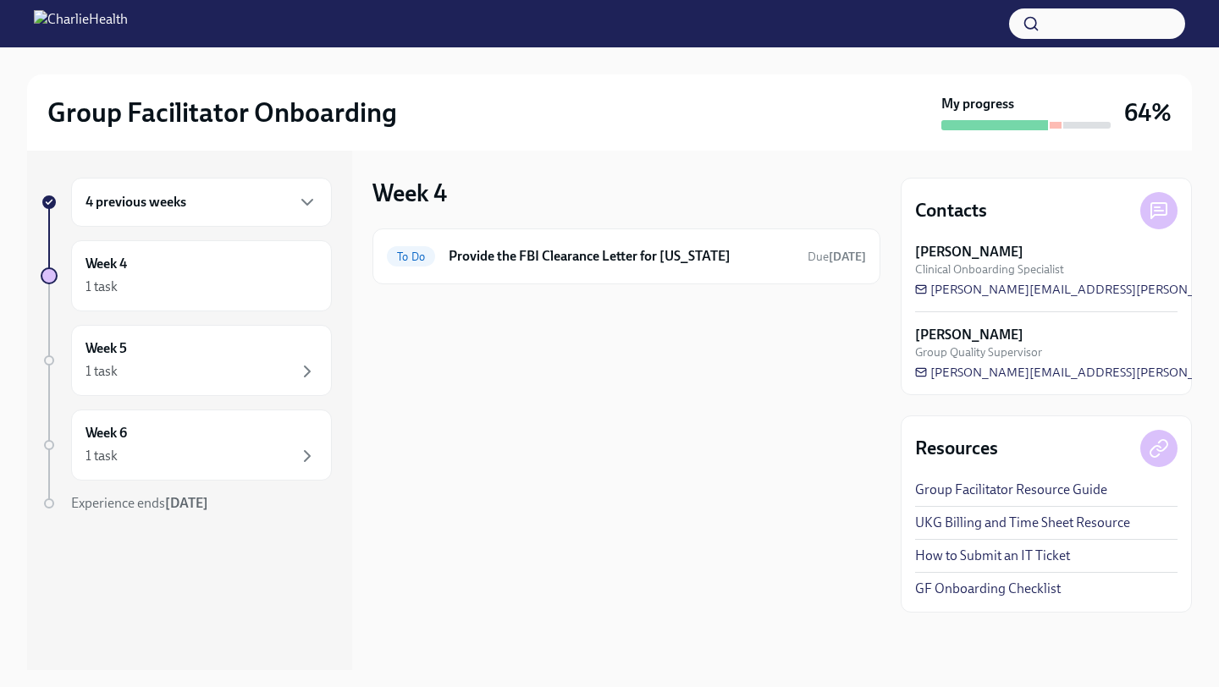
click at [282, 210] on div "4 previous weeks" at bounding box center [201, 202] width 232 height 20
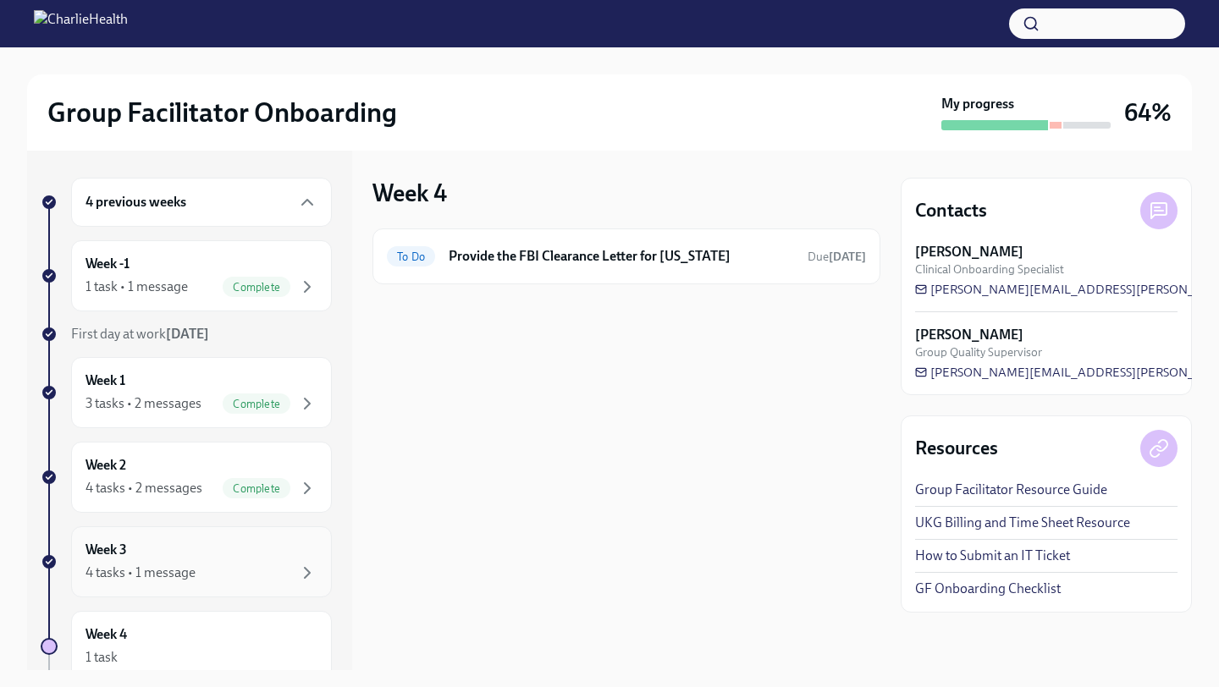
click at [179, 553] on div "Week 3 4 tasks • 1 message" at bounding box center [201, 562] width 232 height 42
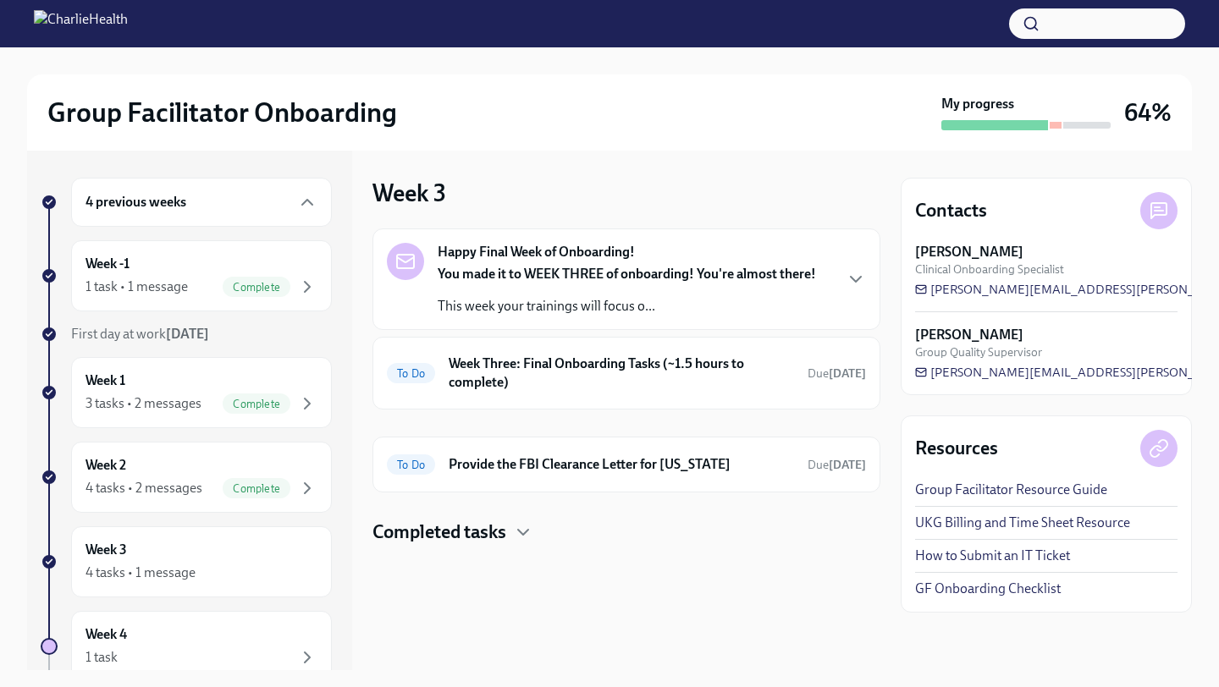
click at [853, 293] on div "Happy Final Week of Onboarding! You made it to WEEK THREE of onboarding! You're…" at bounding box center [626, 279] width 479 height 73
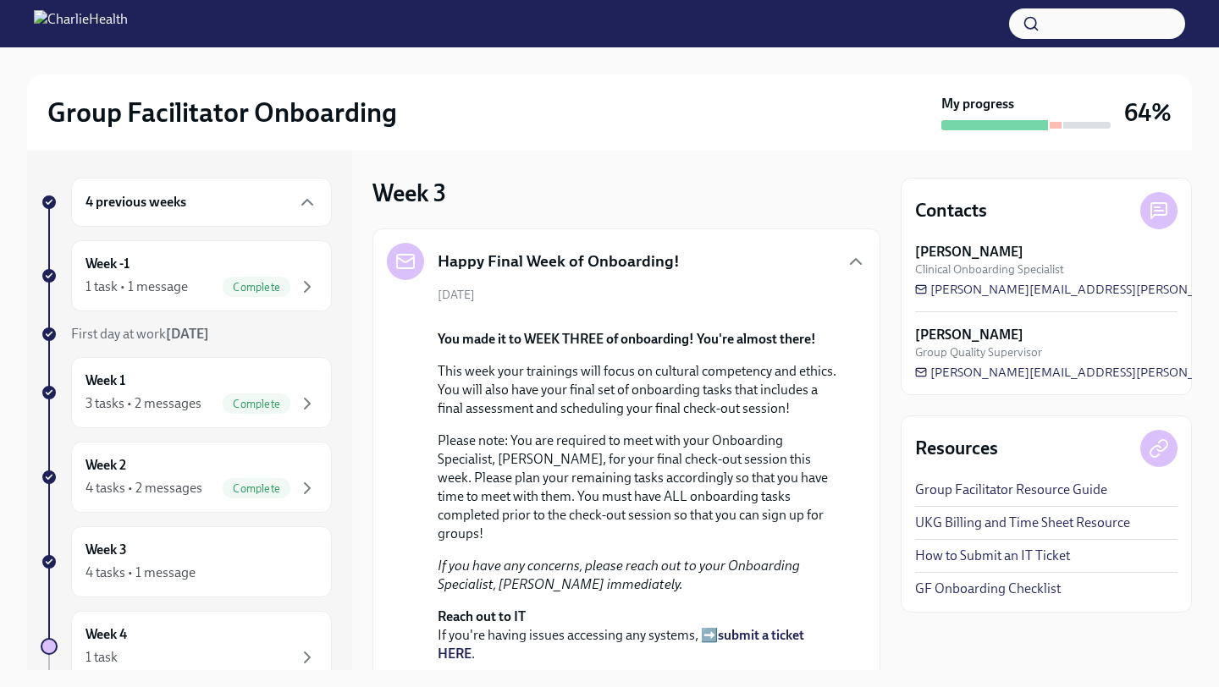
scroll to position [571, 0]
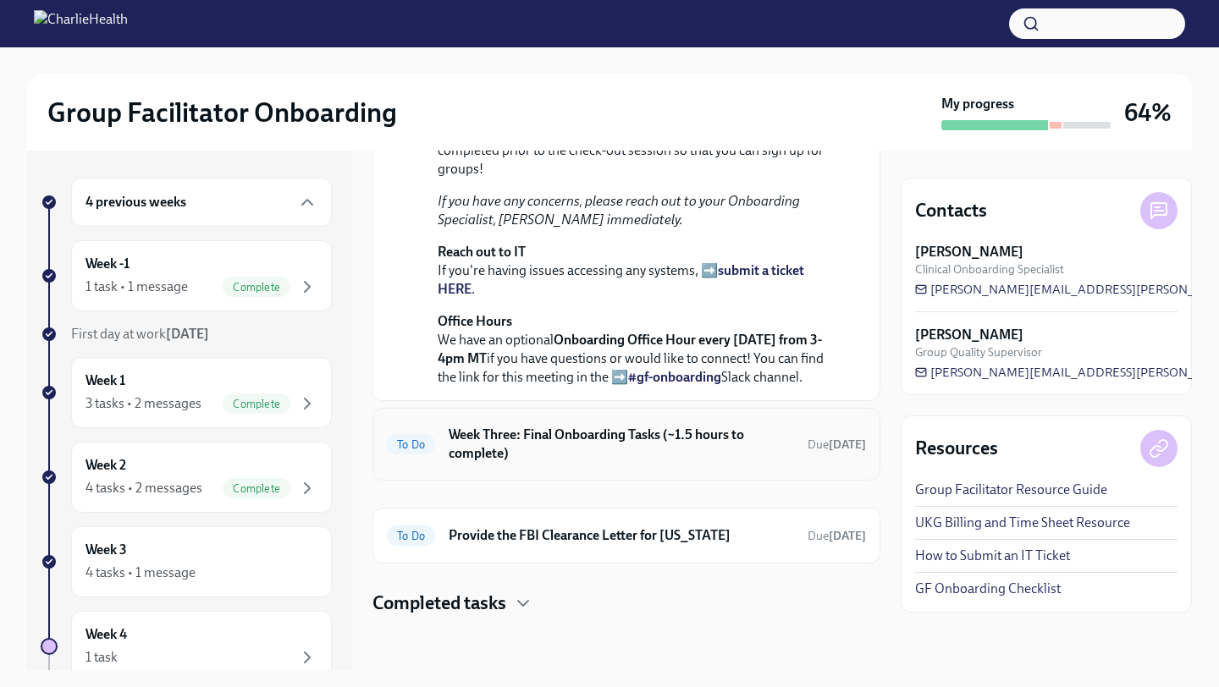
click at [751, 432] on h6 "Week Three: Final Onboarding Tasks (~1.5 hours to complete)" at bounding box center [621, 444] width 345 height 37
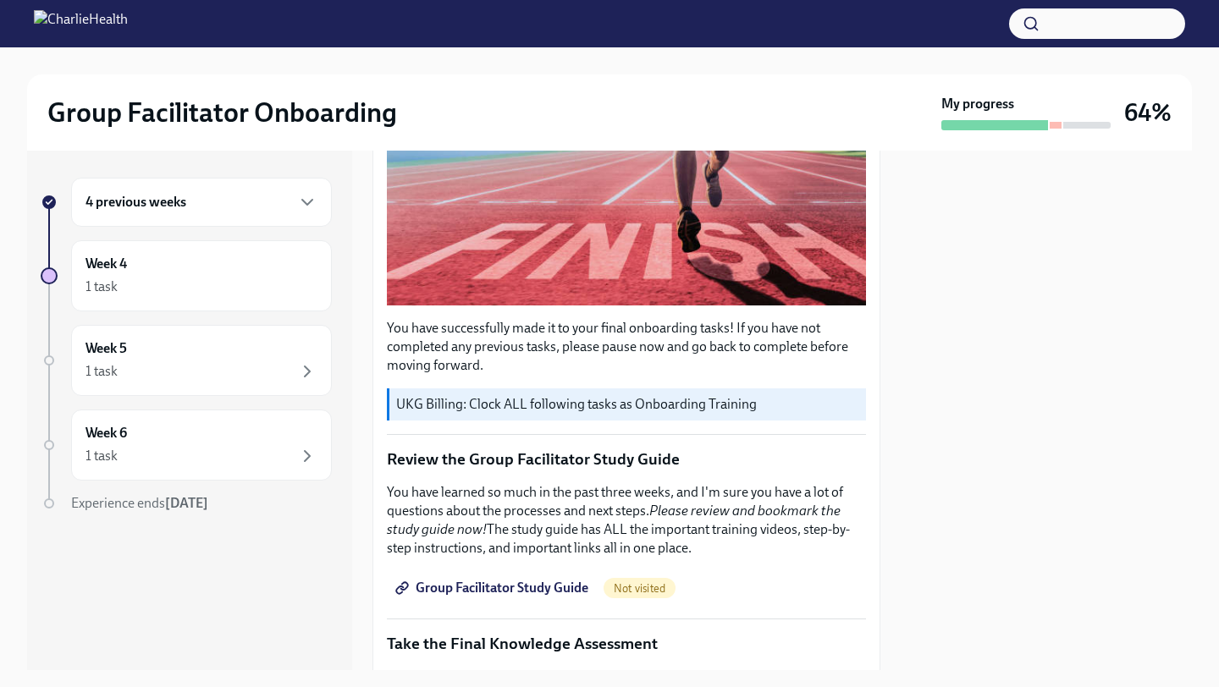
scroll to position [845, 0]
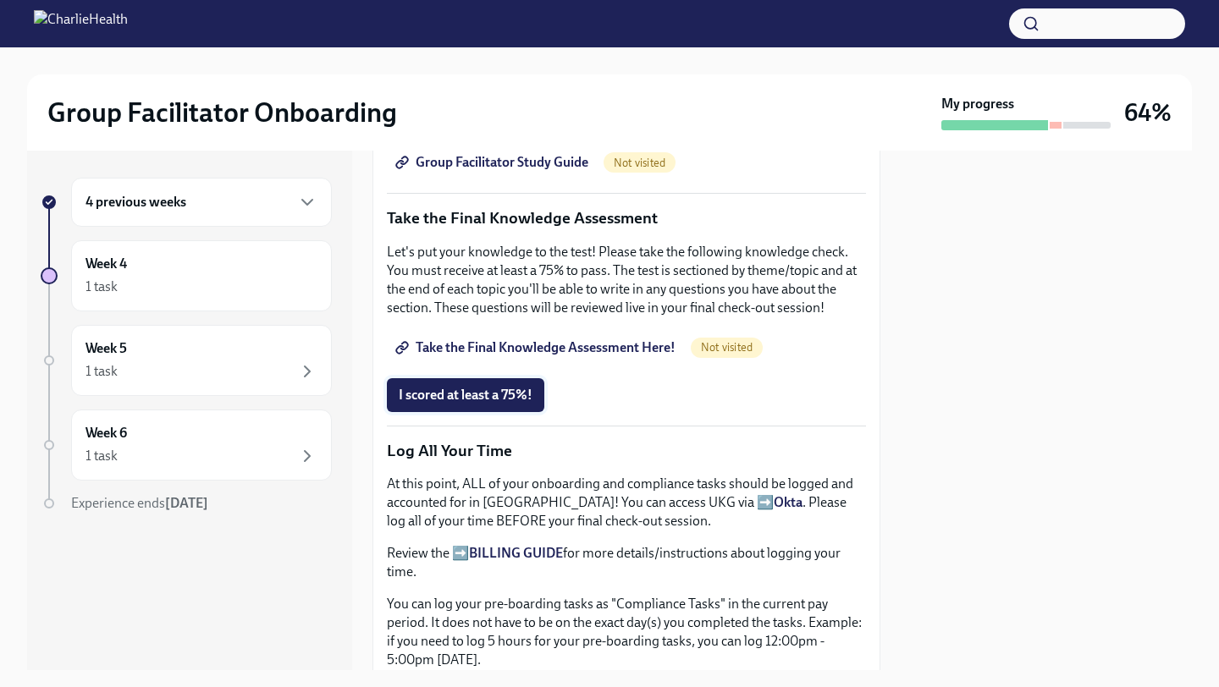
click at [471, 393] on span "I scored at least a 75%!" at bounding box center [466, 395] width 134 height 17
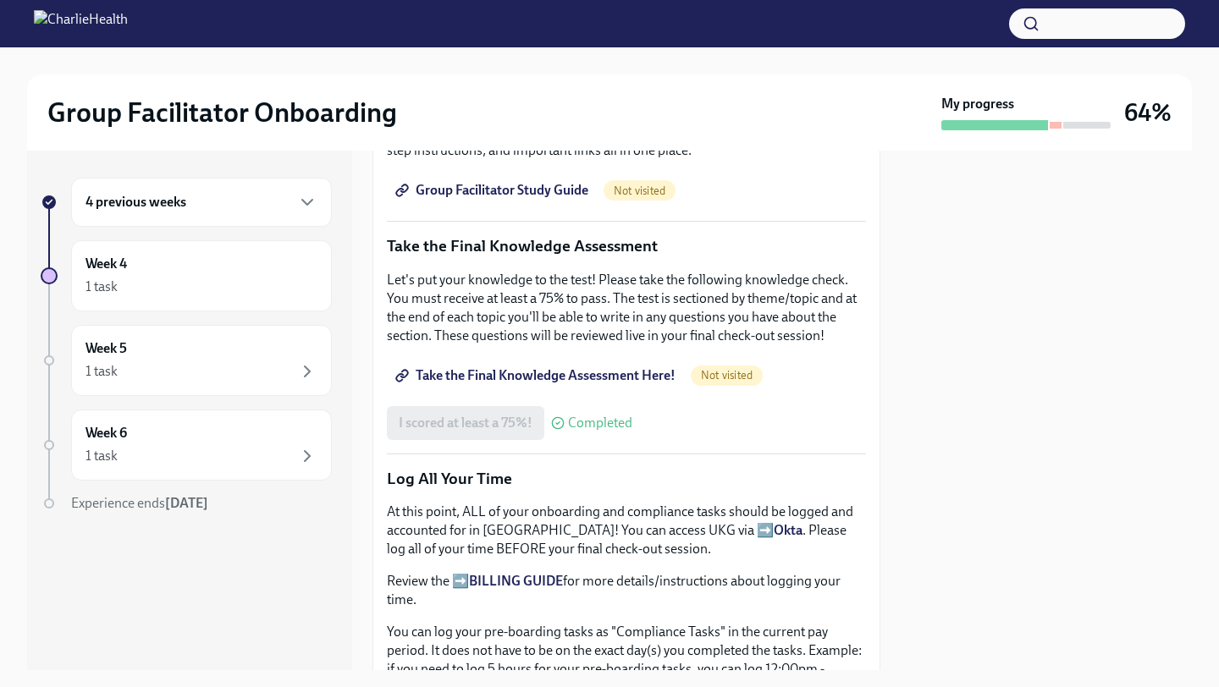
scroll to position [824, 0]
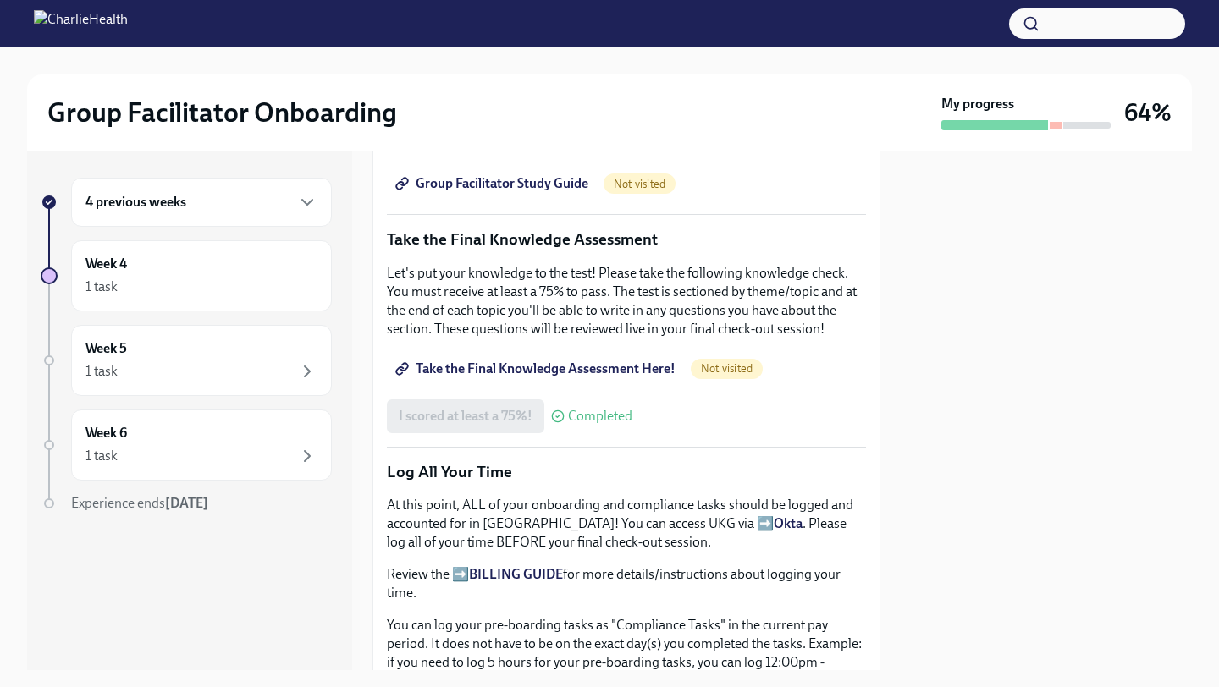
click at [568, 373] on span "Take the Final Knowledge Assessment Here!" at bounding box center [537, 368] width 277 height 17
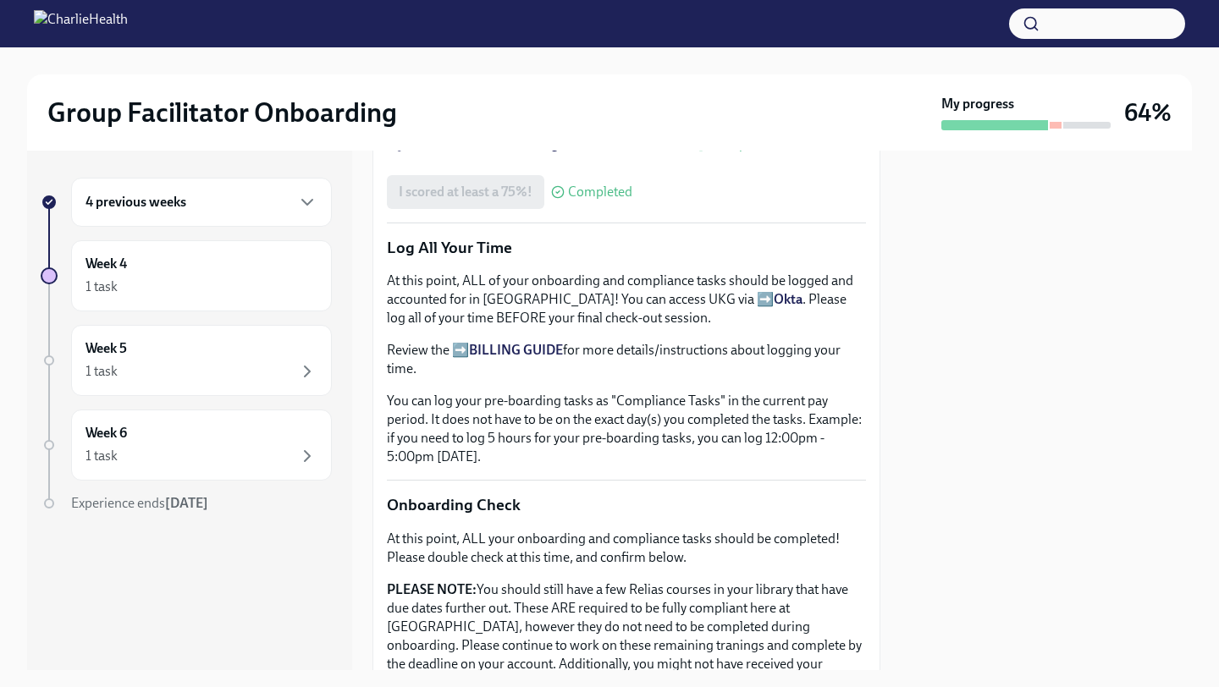
scroll to position [1066, 0]
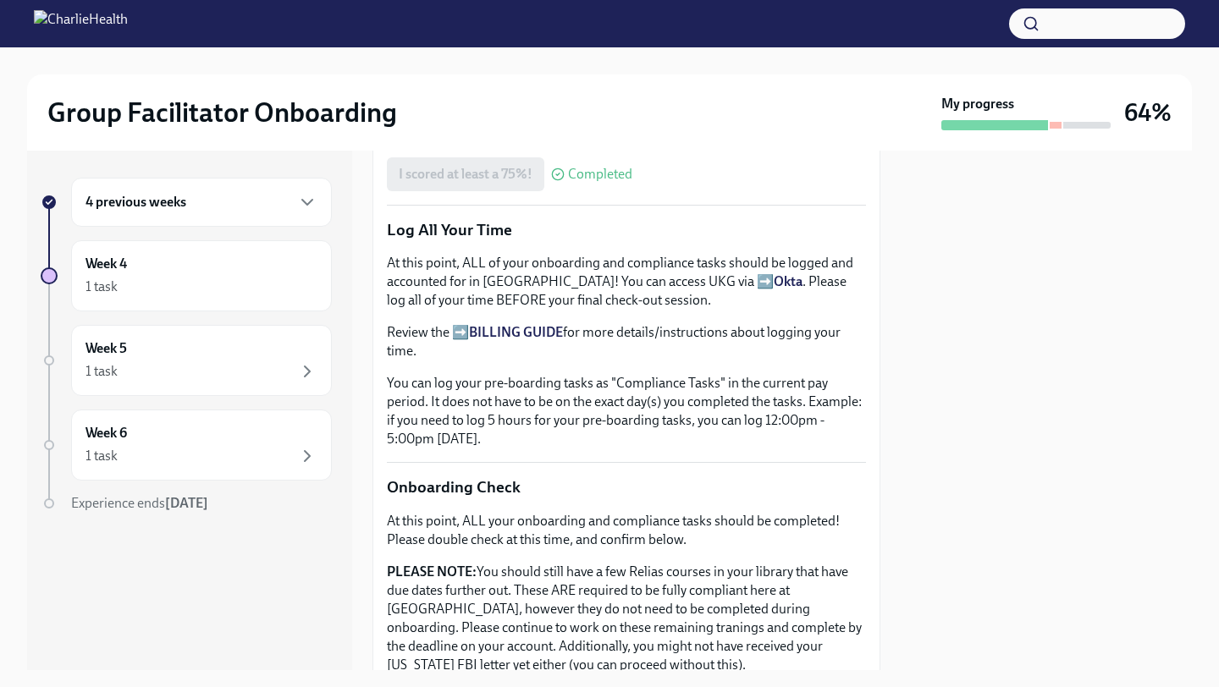
click at [526, 335] on strong "BILLING GUIDE" at bounding box center [516, 332] width 94 height 16
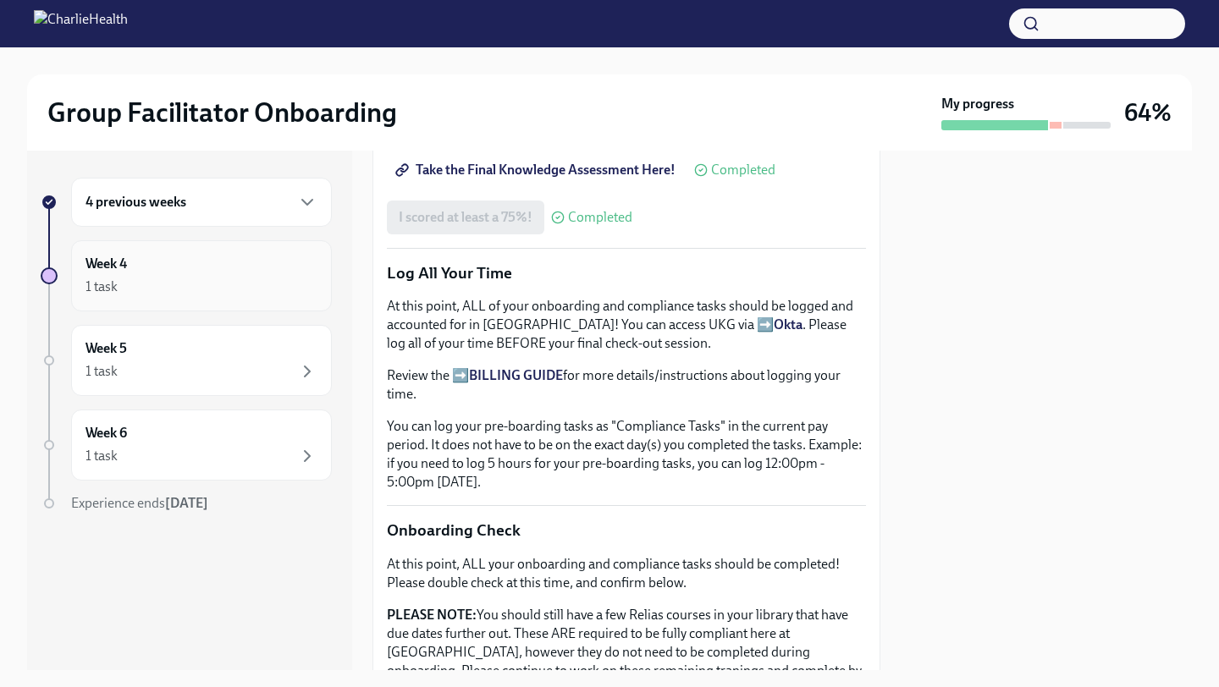
click at [291, 277] on div "1 task" at bounding box center [201, 287] width 232 height 20
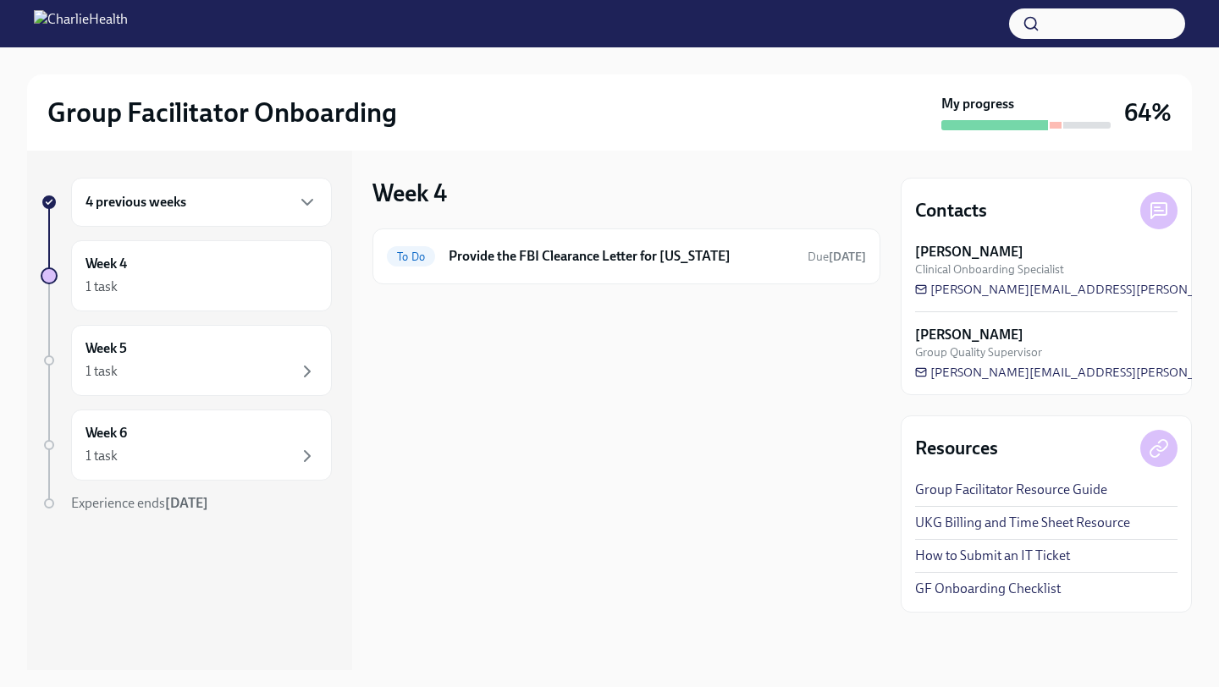
click at [283, 204] on div "4 previous weeks" at bounding box center [201, 202] width 232 height 20
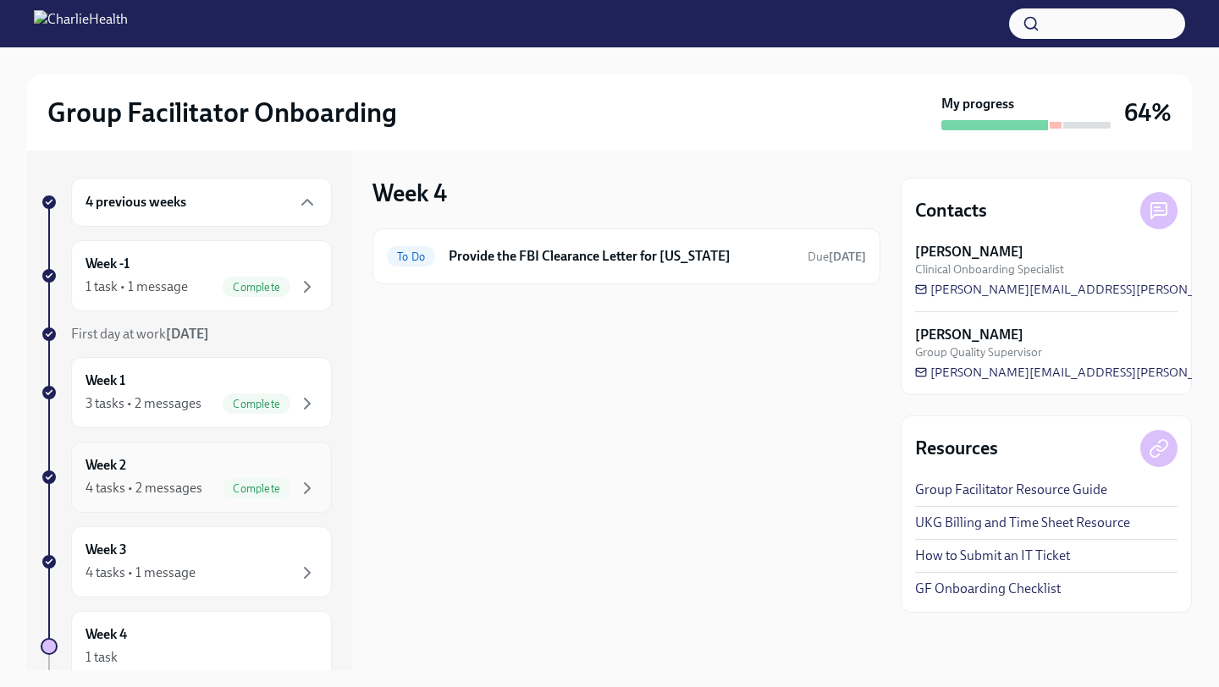
click at [236, 495] on div "Complete" at bounding box center [257, 488] width 68 height 20
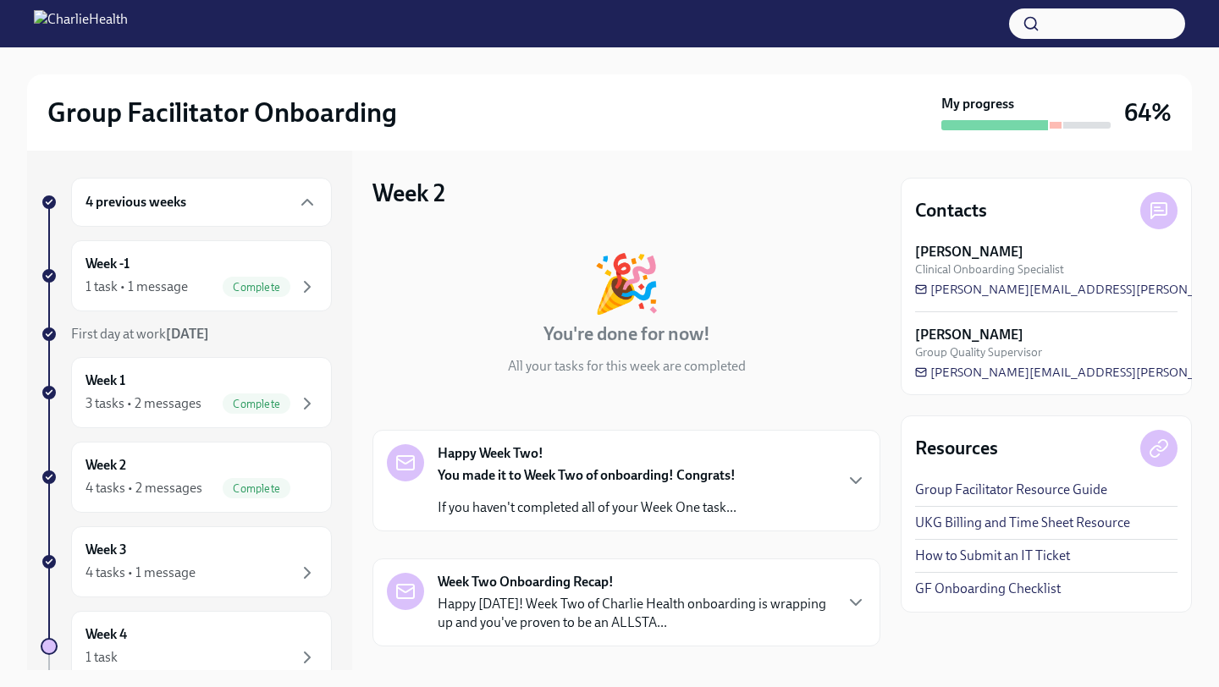
scroll to position [411, 0]
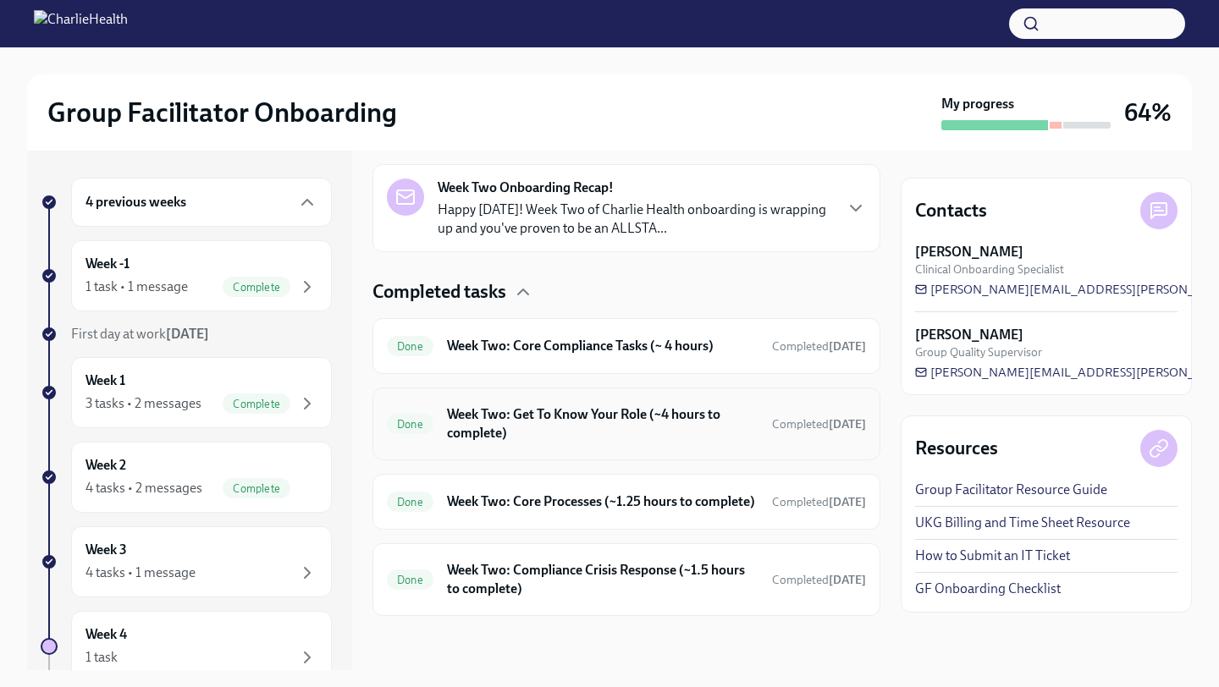
click at [500, 433] on div "Done Week Two: Get To Know Your Role (~4 hours to complete) Completed today" at bounding box center [626, 424] width 508 height 73
click at [421, 402] on div "Done Week Two: Get To Know Your Role (~4 hours to complete) Completed today" at bounding box center [626, 424] width 479 height 44
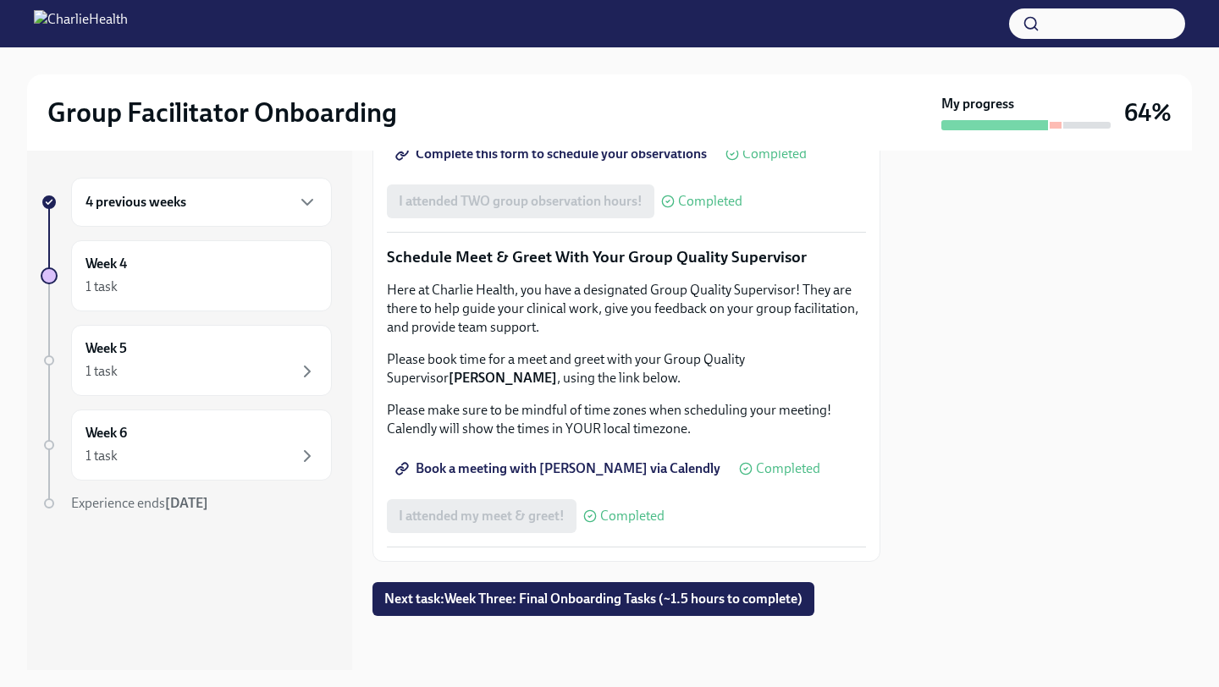
scroll to position [1627, 0]
click at [516, 616] on button "Next task : Week Three: Final Onboarding Tasks (~1.5 hours to complete)" at bounding box center [593, 599] width 442 height 34
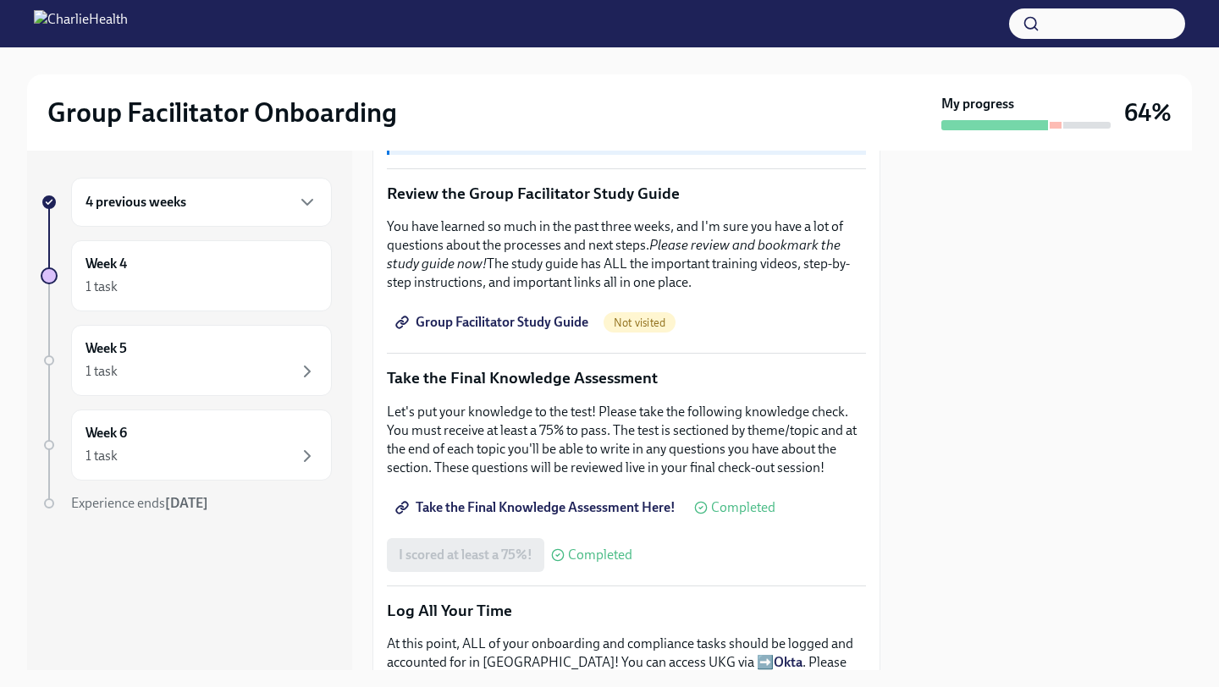
scroll to position [642, 0]
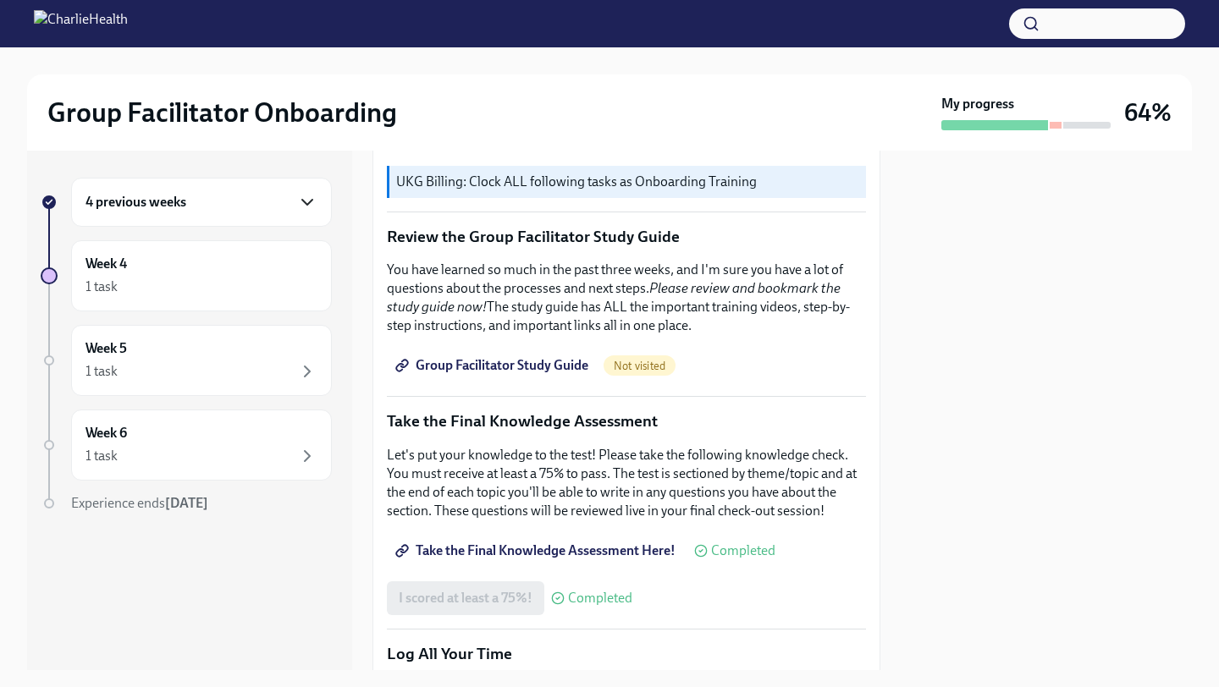
click at [307, 203] on icon "button" at bounding box center [307, 202] width 10 height 5
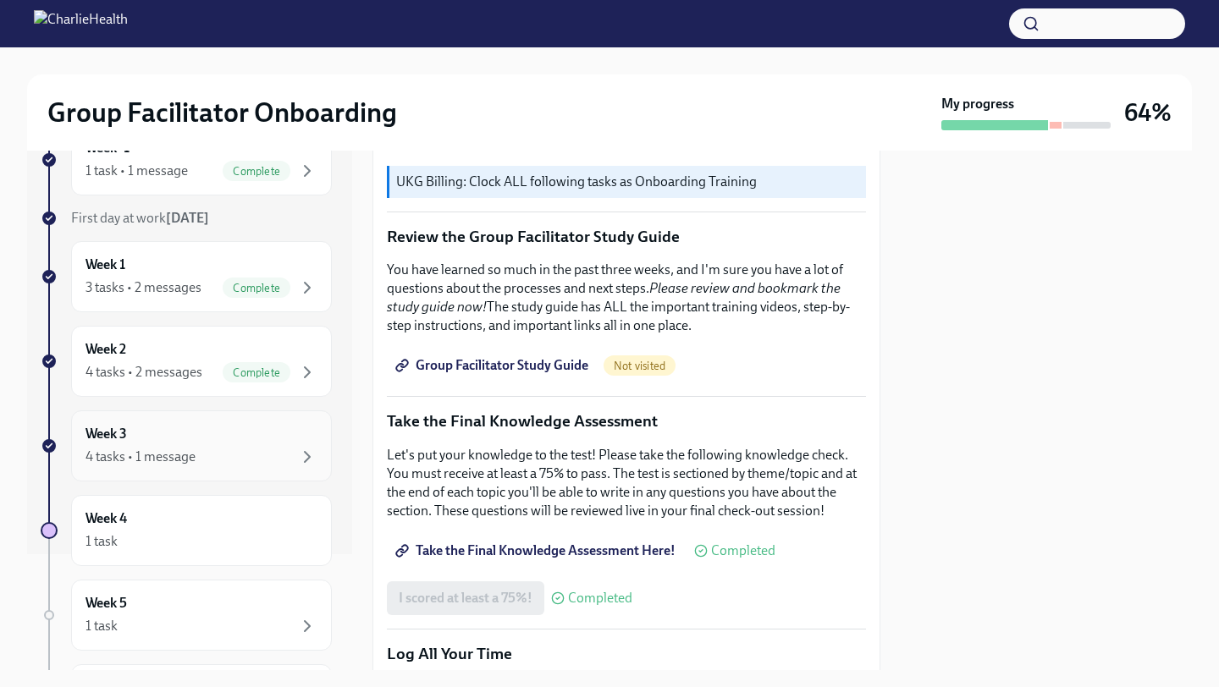
scroll to position [122, 0]
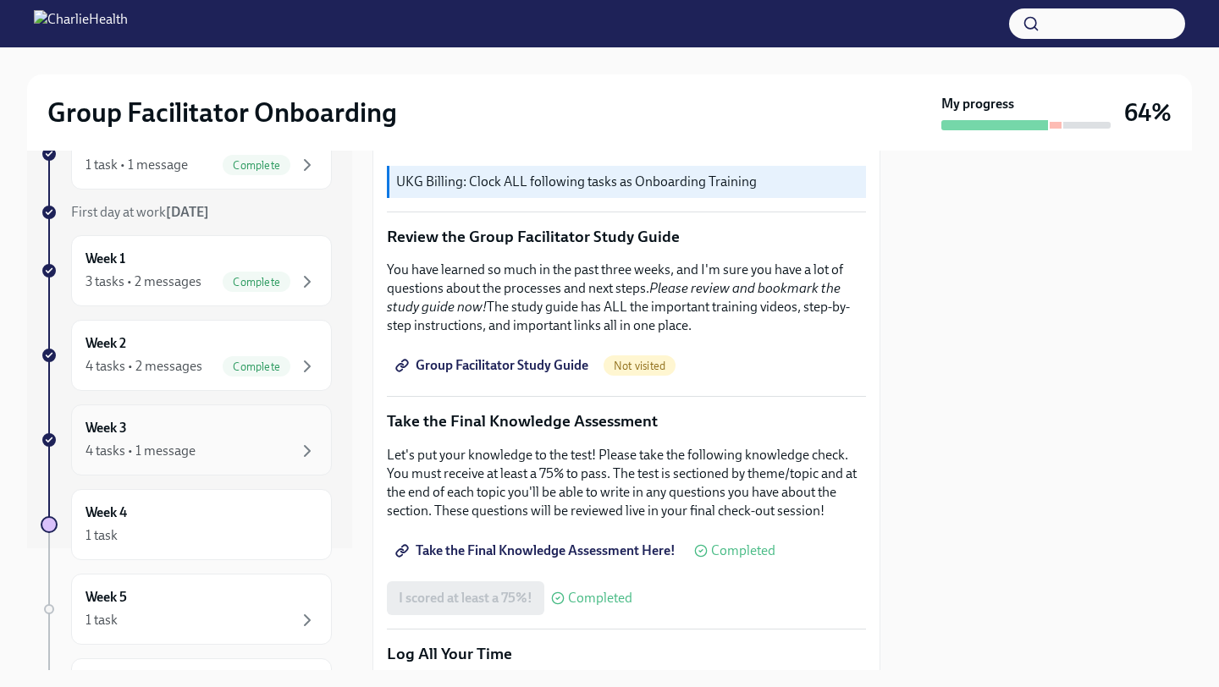
click at [243, 469] on div "Week 3 4 tasks • 1 message" at bounding box center [201, 439] width 261 height 71
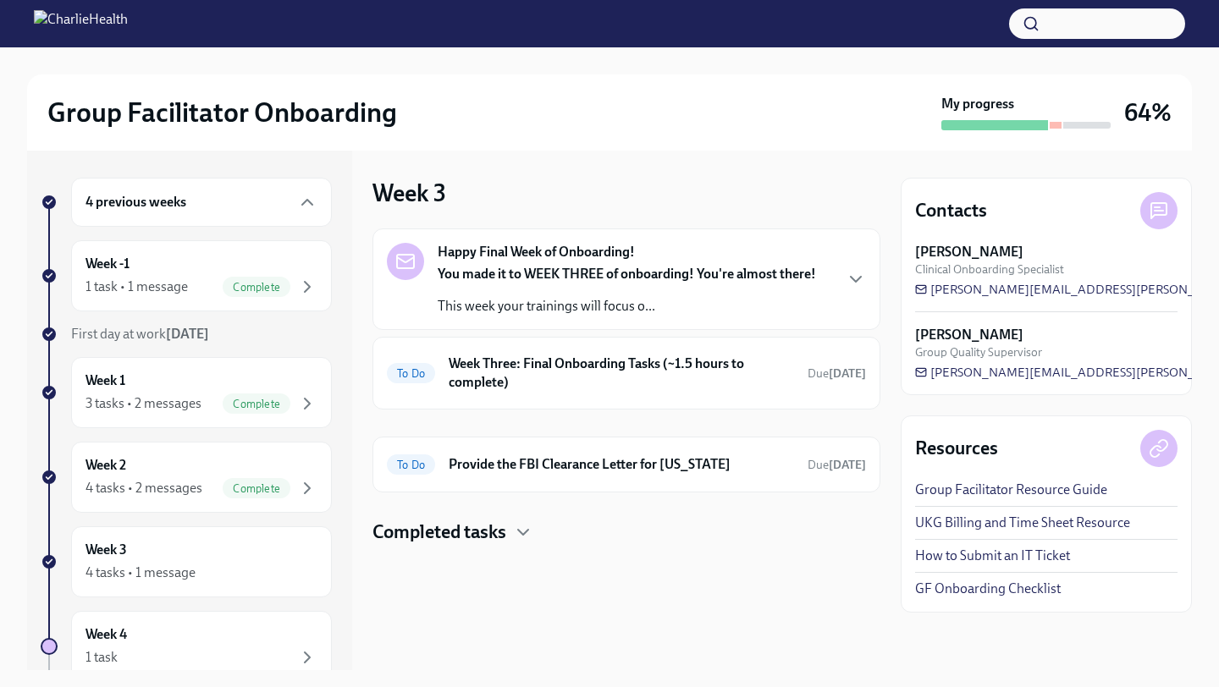
click at [818, 271] on div "Happy Final Week of Onboarding! You made it to WEEK THREE of onboarding! You're…" at bounding box center [626, 279] width 479 height 73
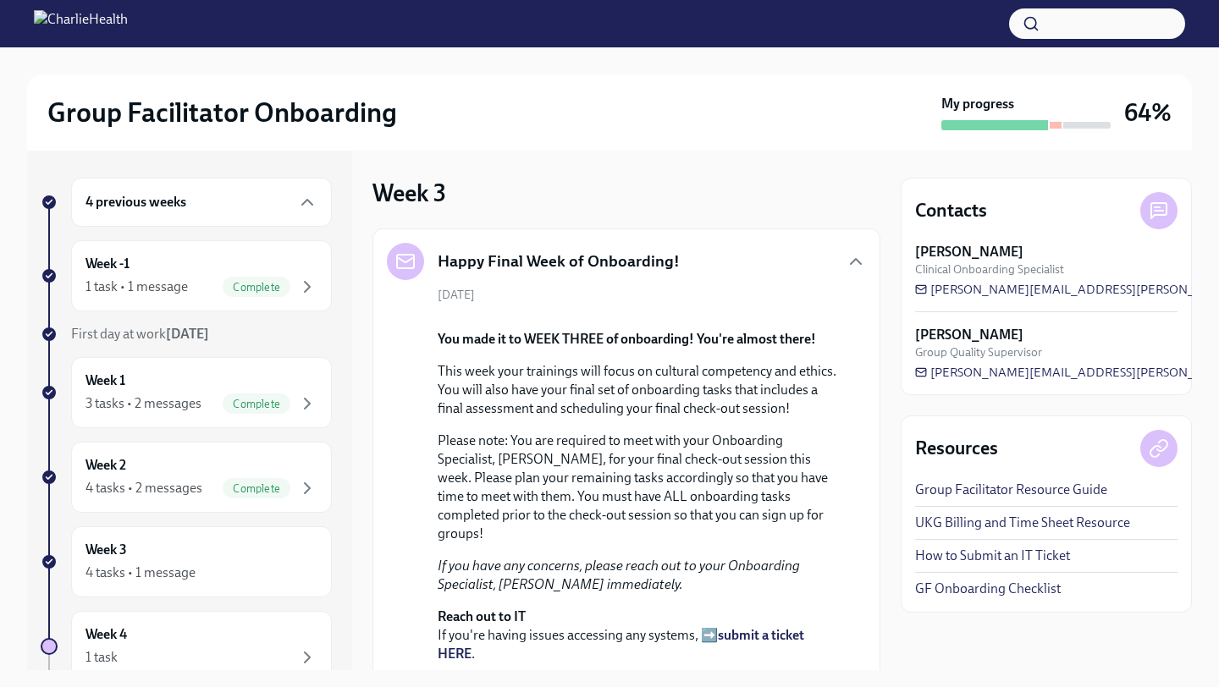
scroll to position [571, 0]
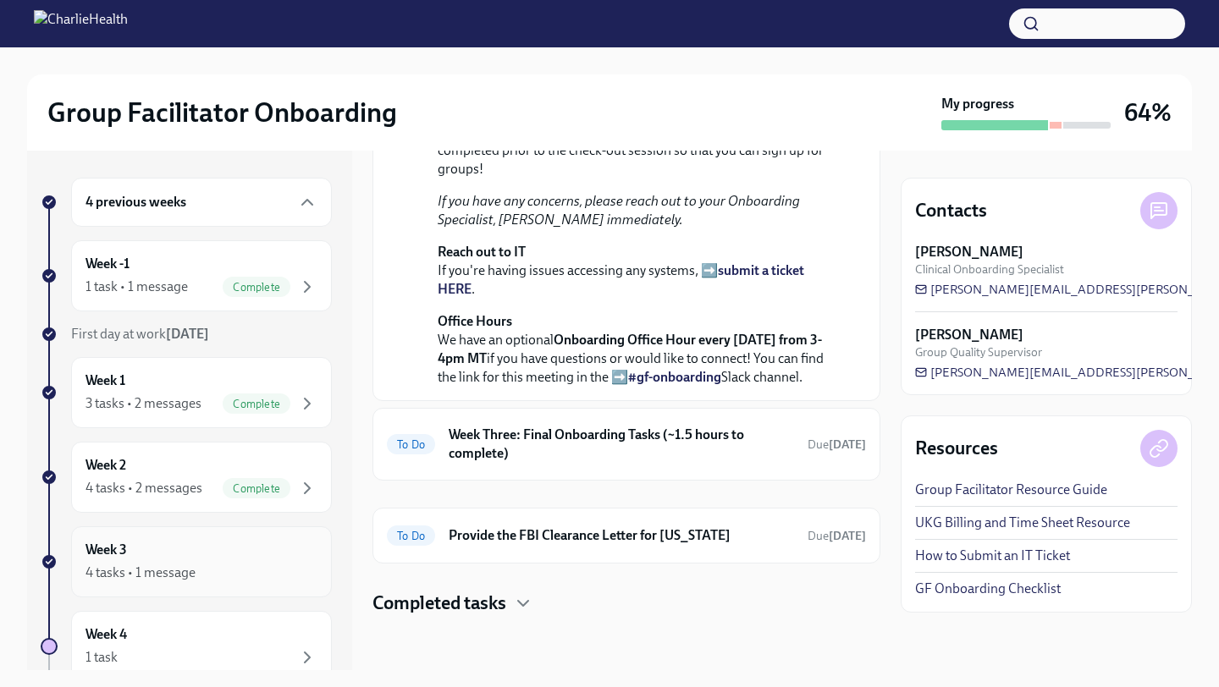
click at [280, 546] on div "Week 3 4 tasks • 1 message" at bounding box center [201, 562] width 232 height 42
click at [575, 426] on h6 "Week Three: Final Onboarding Tasks (~1.5 hours to complete)" at bounding box center [621, 444] width 345 height 37
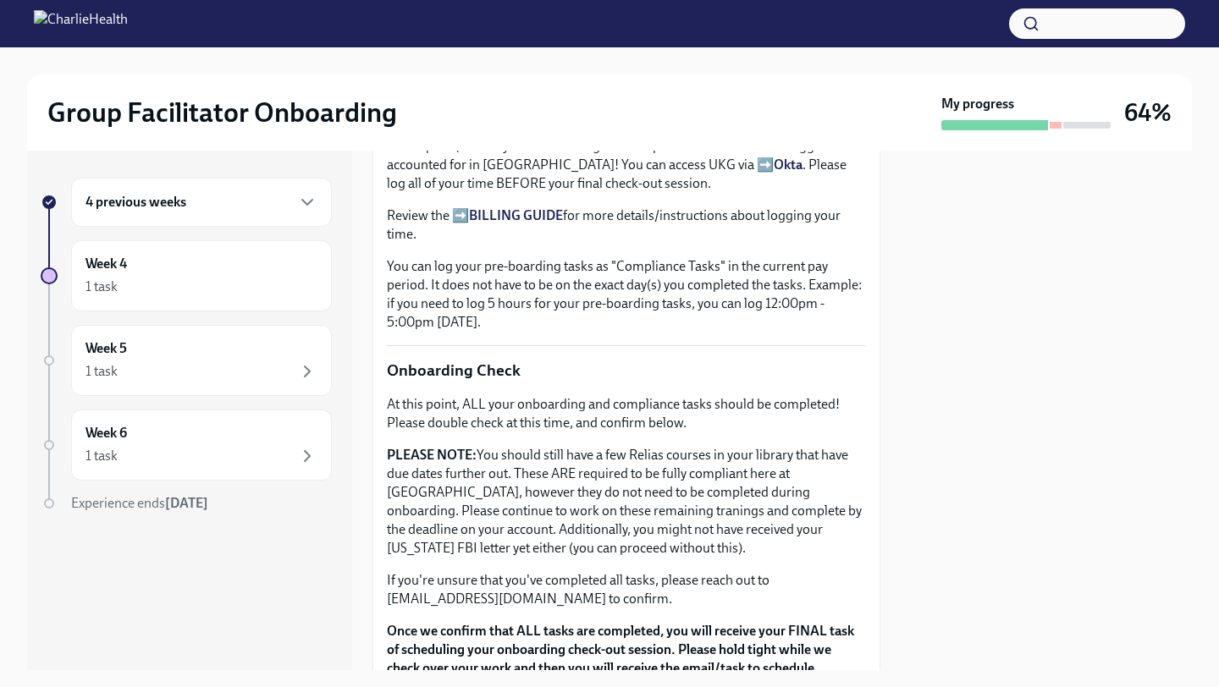
scroll to position [1228, 0]
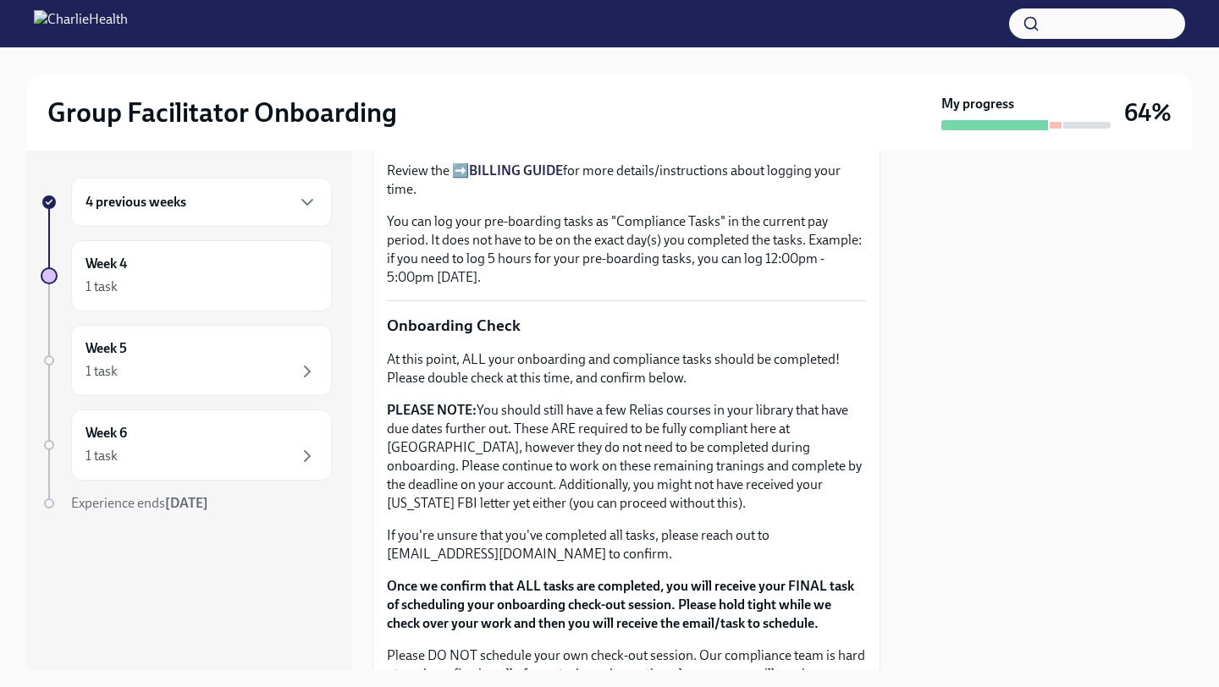
click at [297, 188] on div "4 previous weeks" at bounding box center [201, 202] width 261 height 49
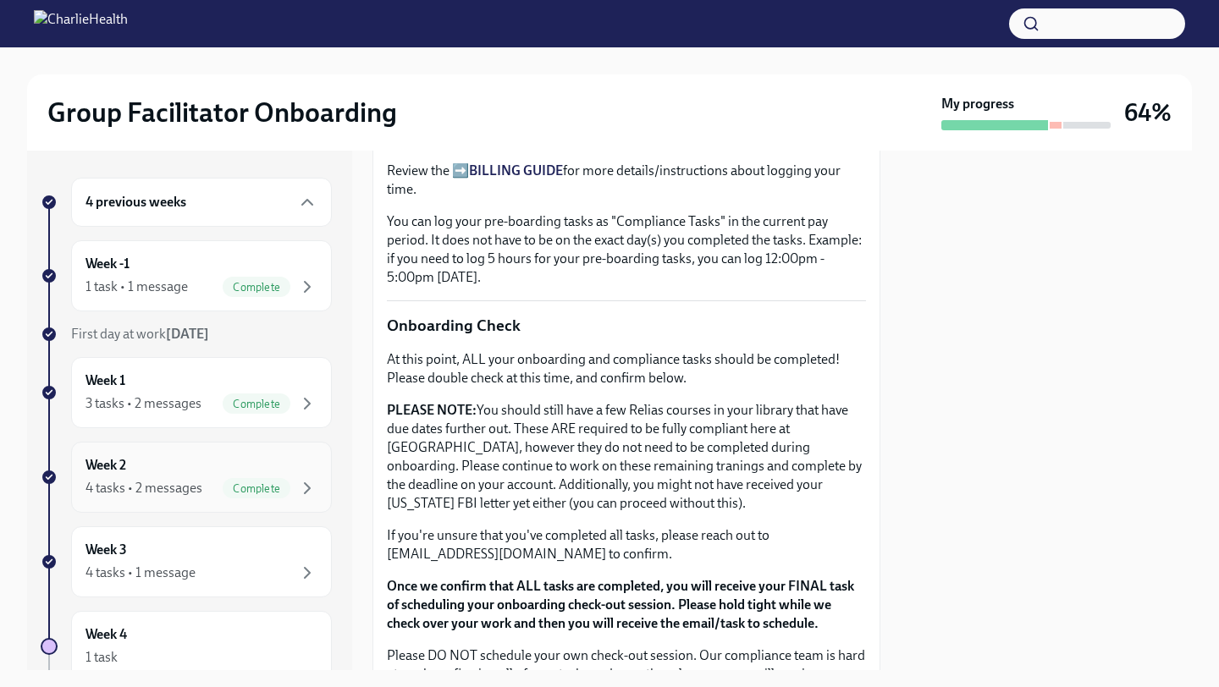
click at [214, 496] on div "4 tasks • 2 messages Complete" at bounding box center [201, 488] width 232 height 20
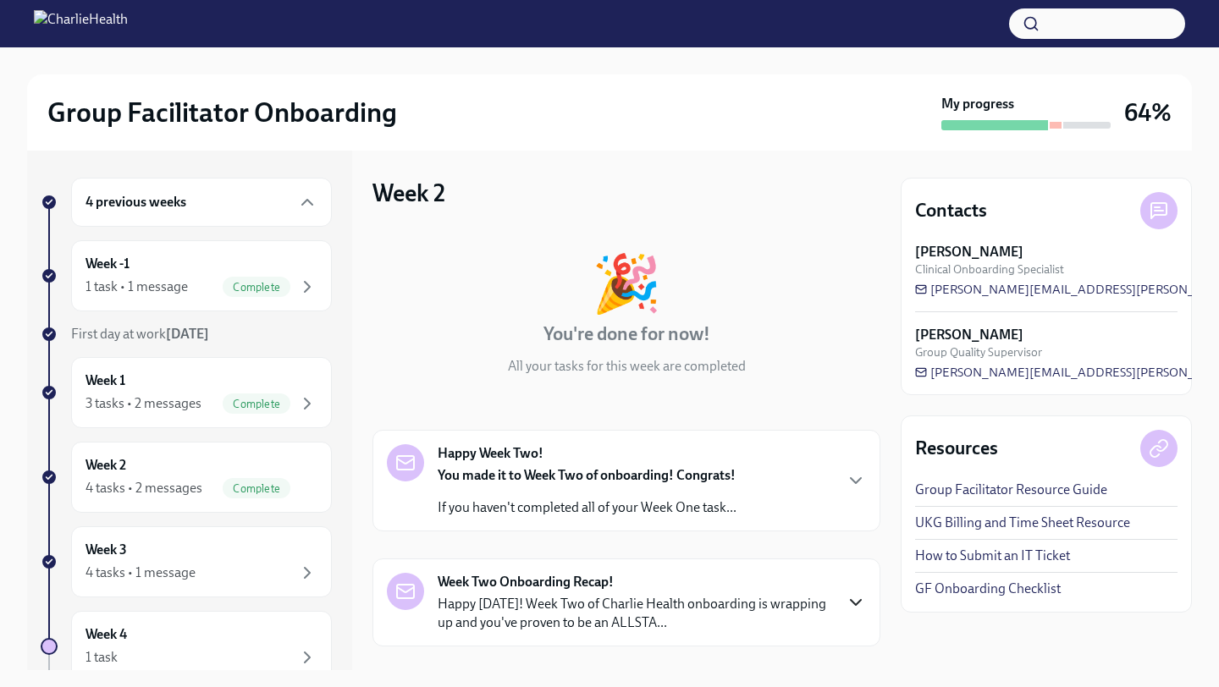
click at [861, 612] on icon "button" at bounding box center [855, 602] width 20 height 20
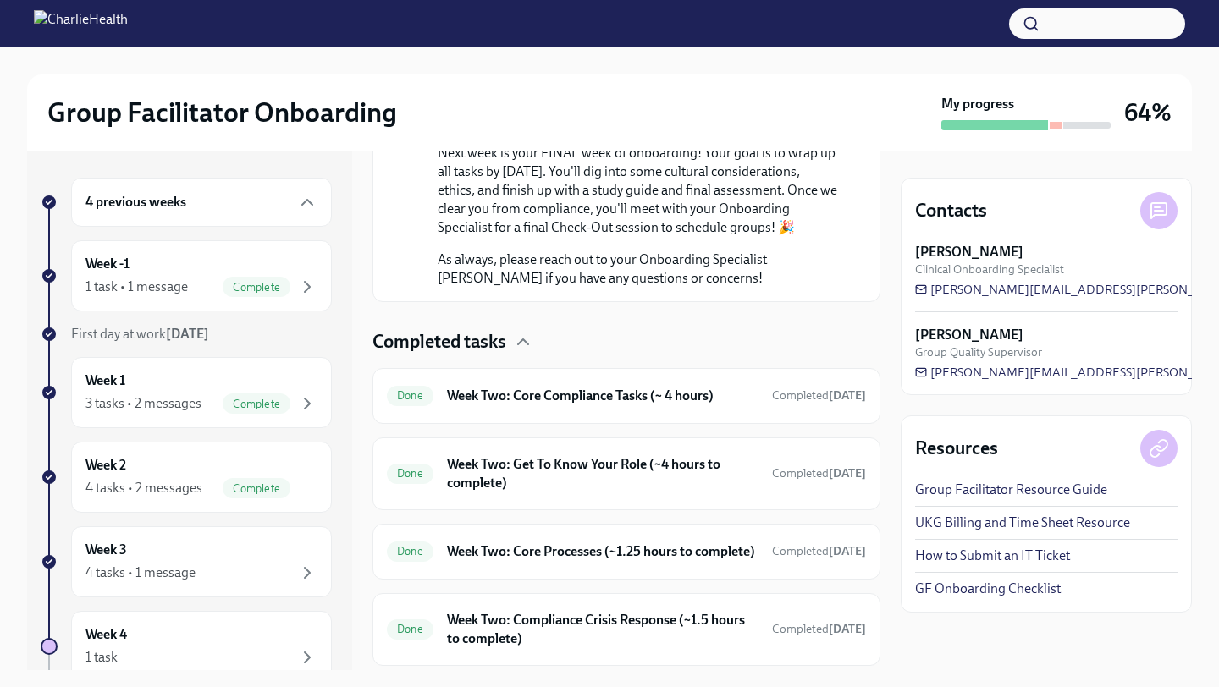
scroll to position [1165, 0]
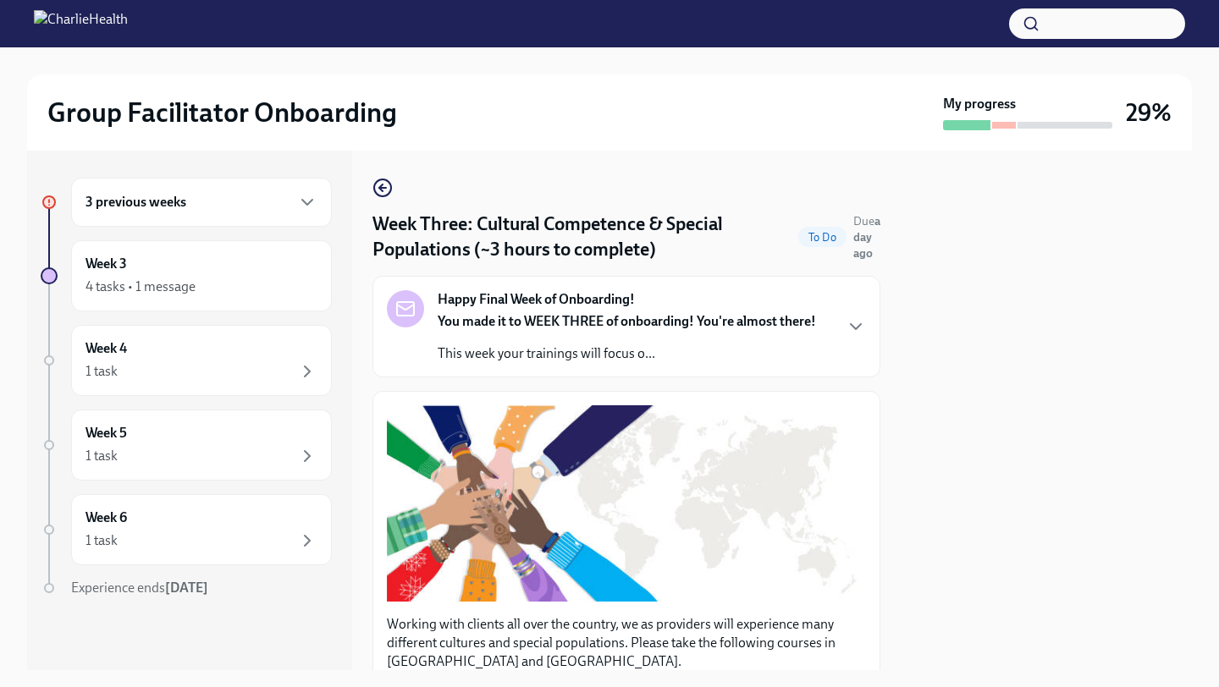
scroll to position [14, 0]
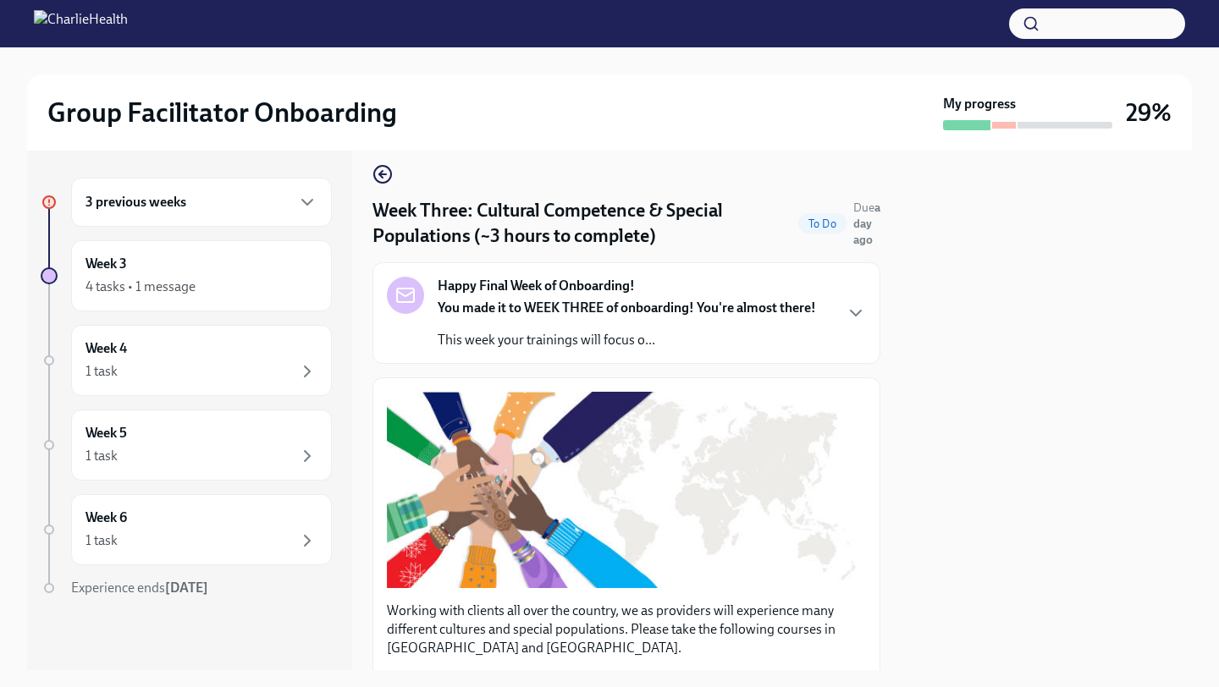
click at [553, 327] on div "You made it to WEEK THREE of onboarding! You're almost there! This week your tr…" at bounding box center [627, 324] width 378 height 51
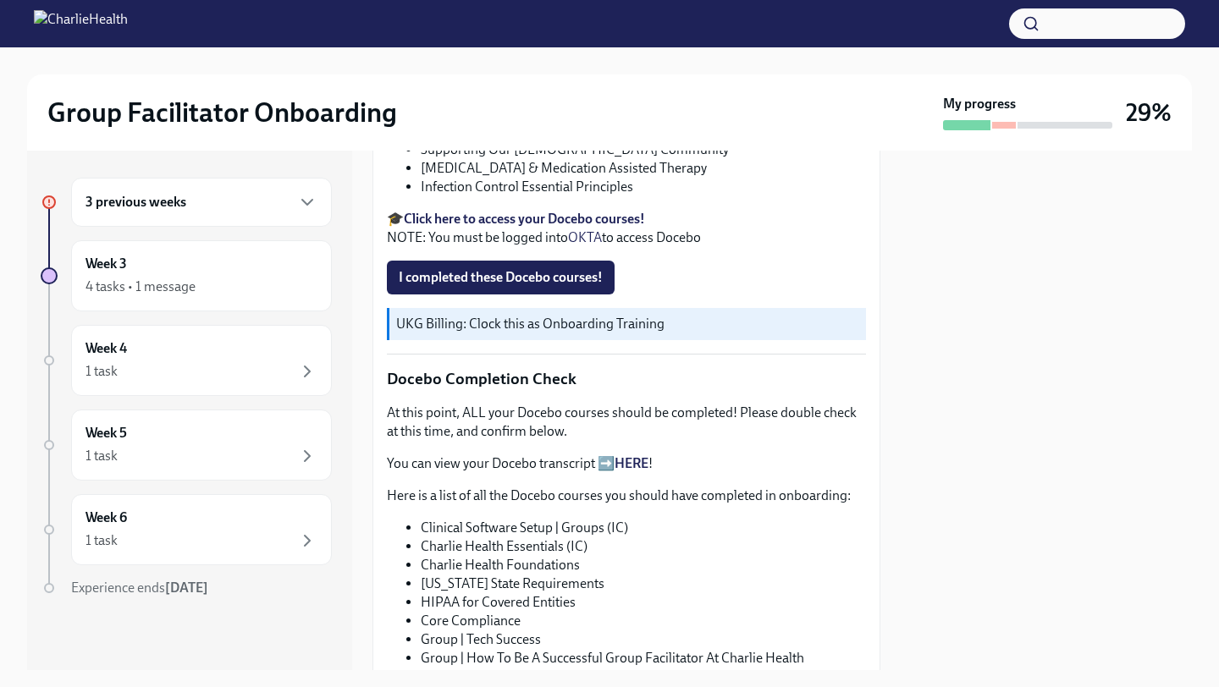
scroll to position [1138, 0]
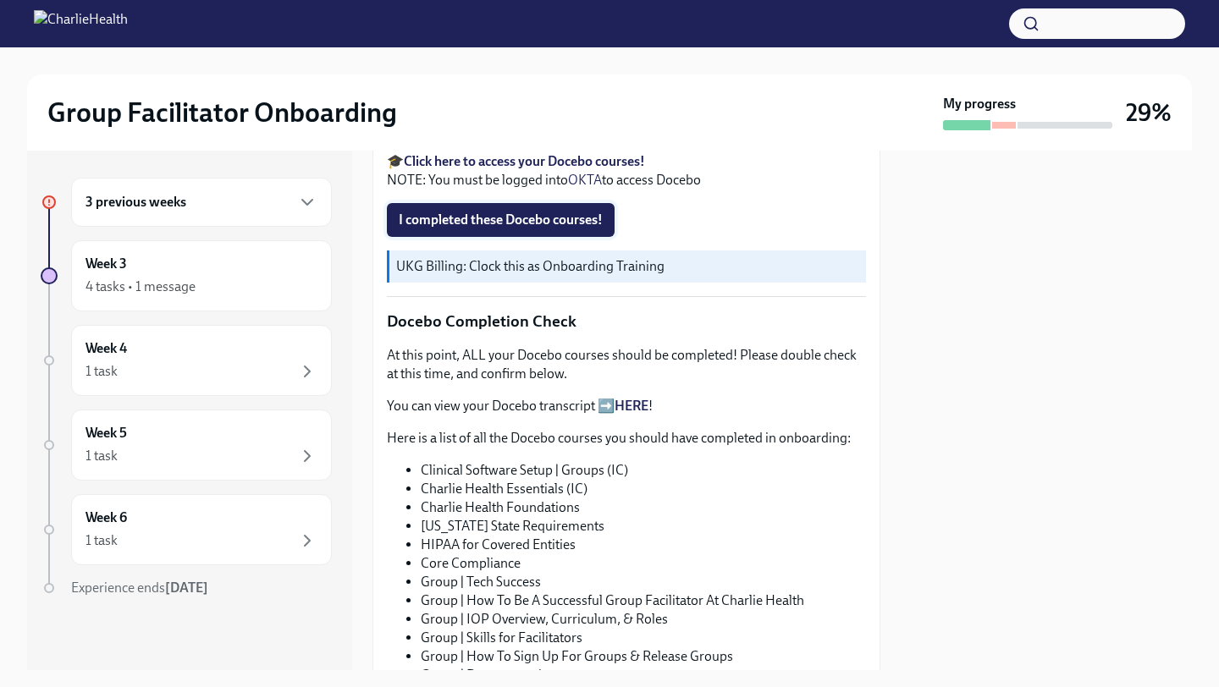
click at [542, 228] on span "I completed these Docebo courses!" at bounding box center [501, 220] width 204 height 17
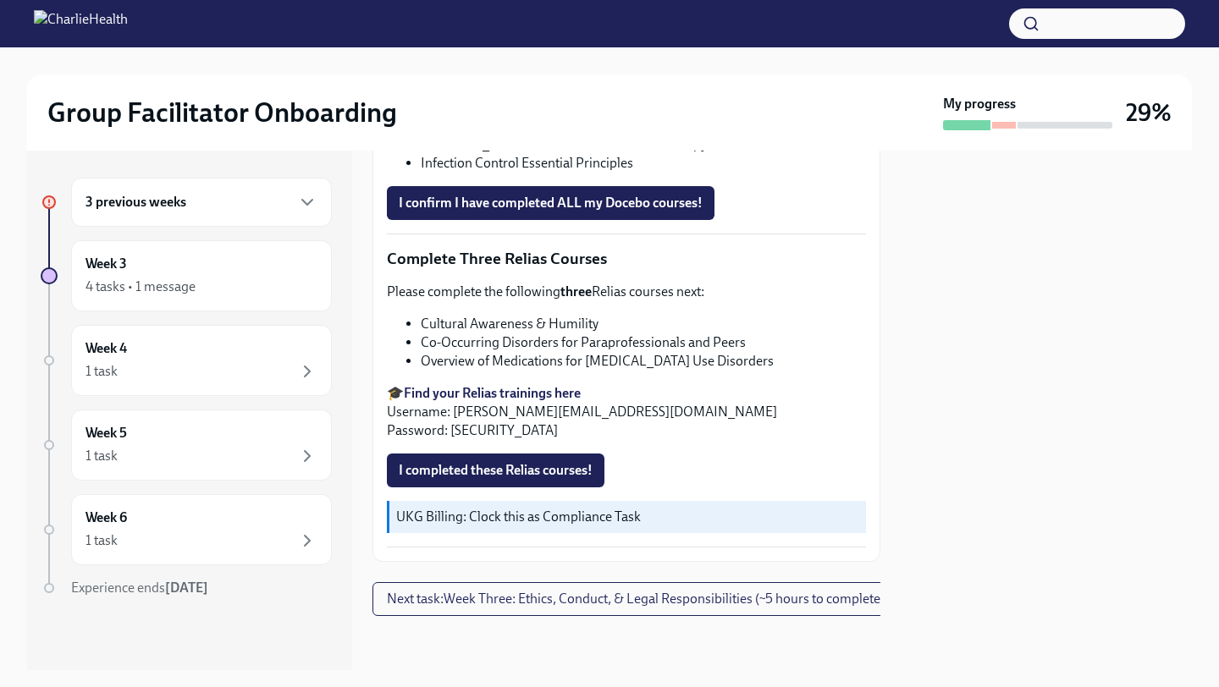
scroll to position [1750, 0]
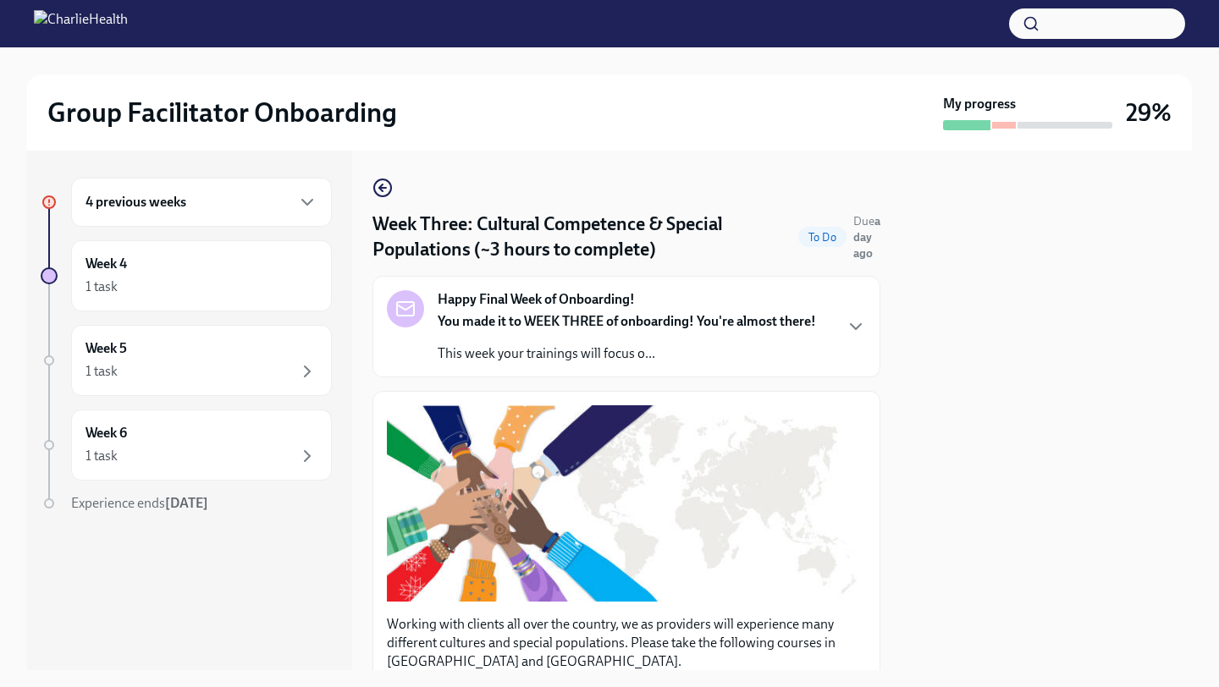
click at [651, 327] on strong "You made it to WEEK THREE of onboarding! You're almost there!" at bounding box center [627, 321] width 378 height 16
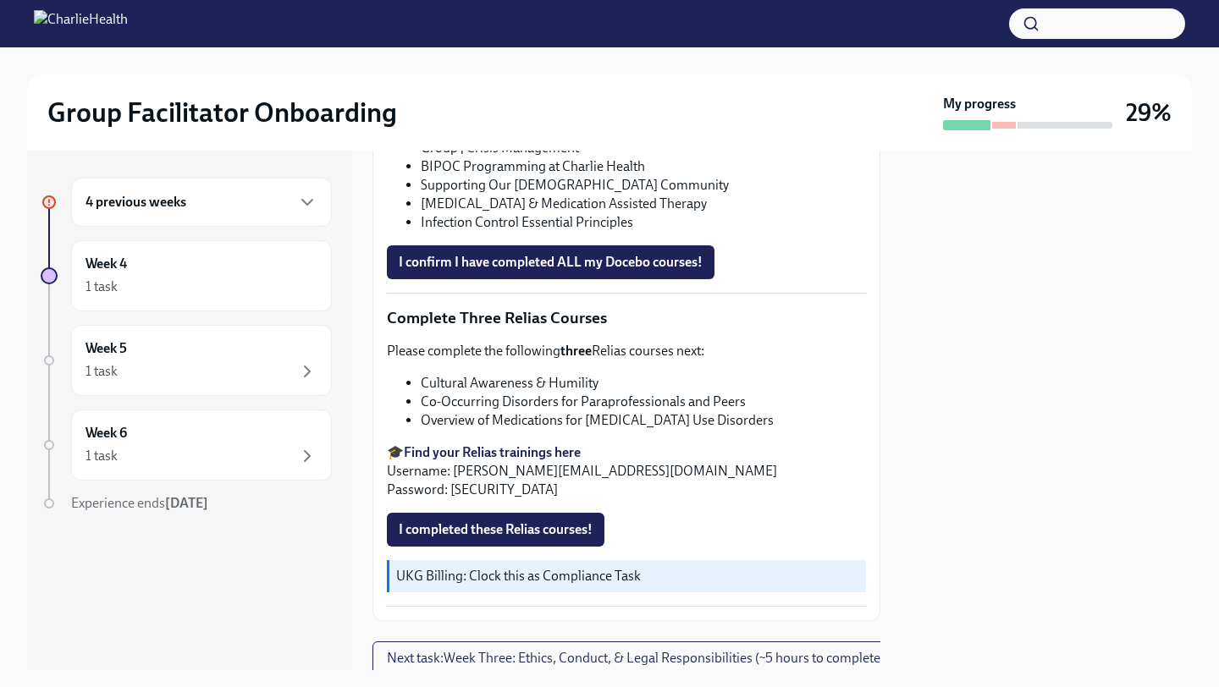
scroll to position [1687, 0]
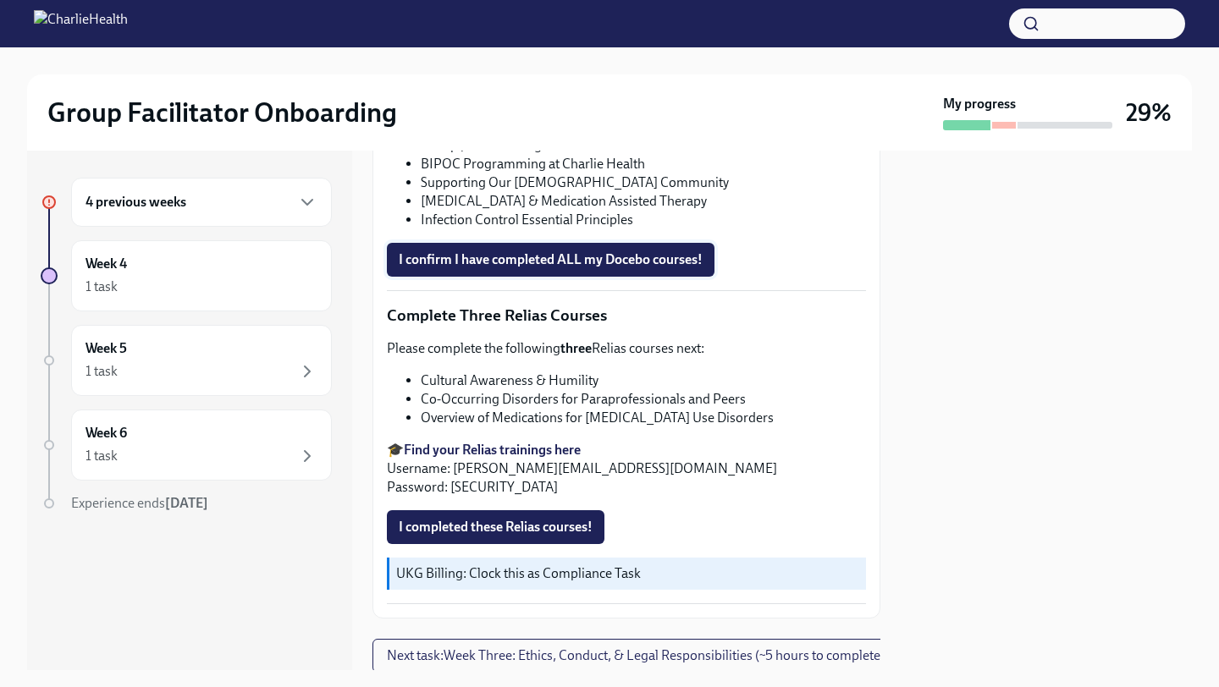
click at [630, 268] on span "I confirm I have completed ALL my Docebo courses!" at bounding box center [551, 259] width 304 height 17
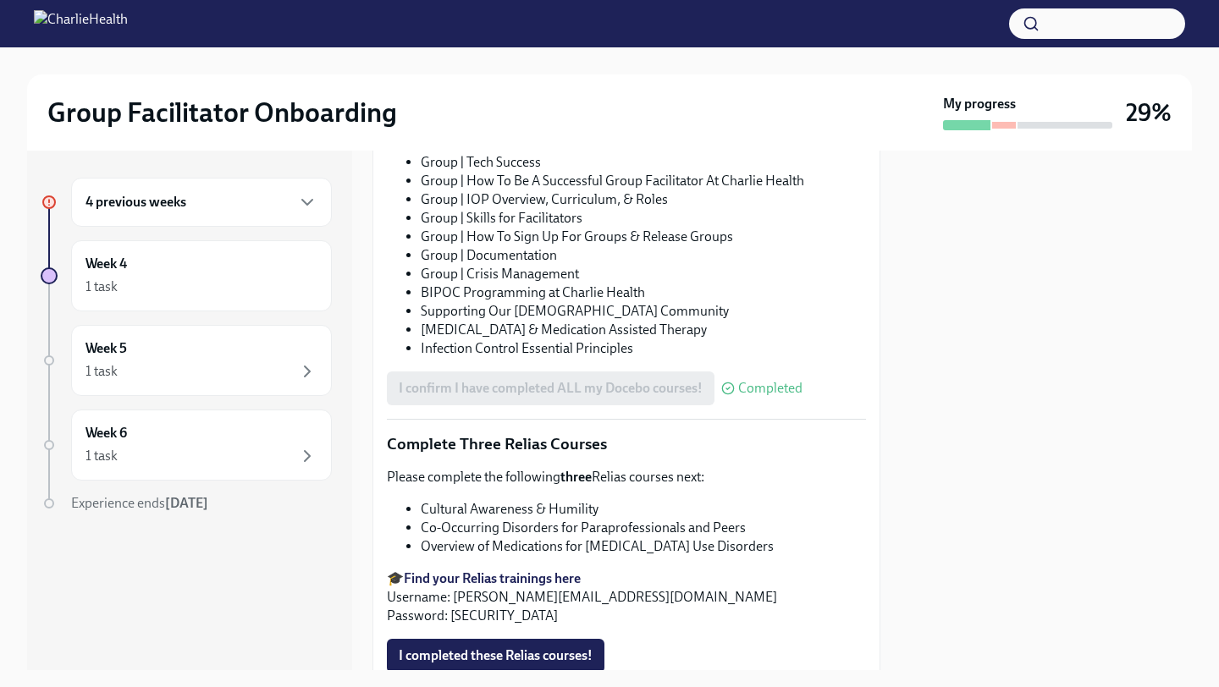
scroll to position [1307, 0]
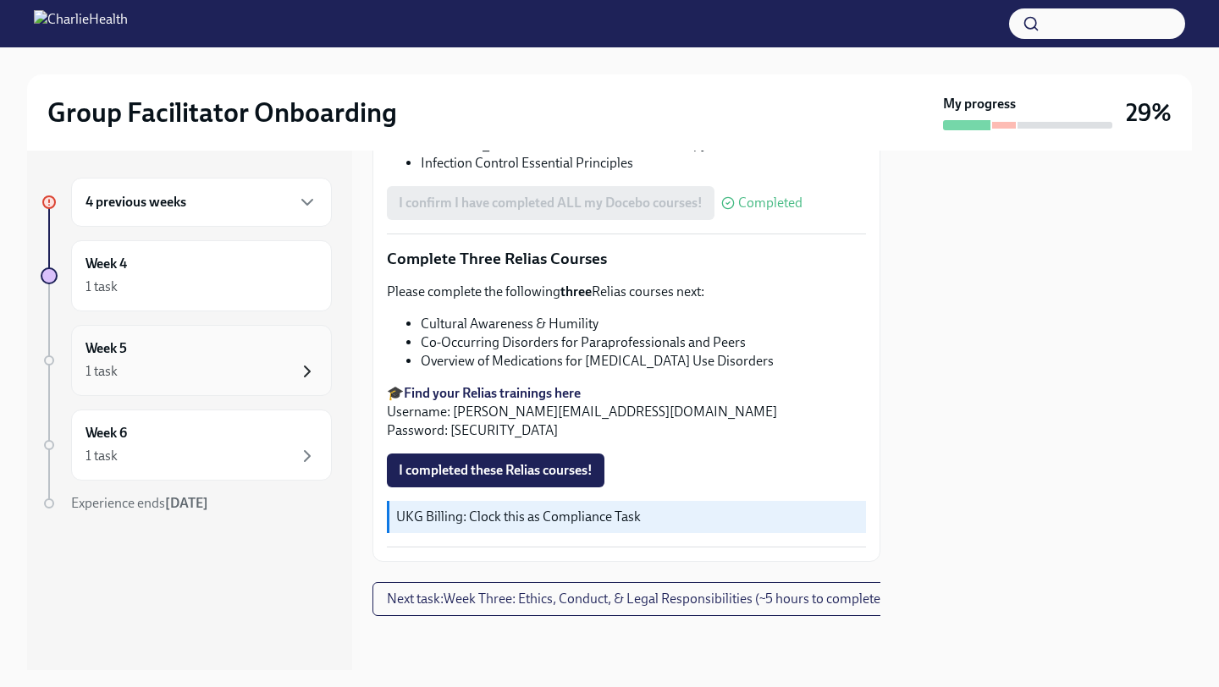
click at [312, 365] on icon "button" at bounding box center [307, 371] width 20 height 20
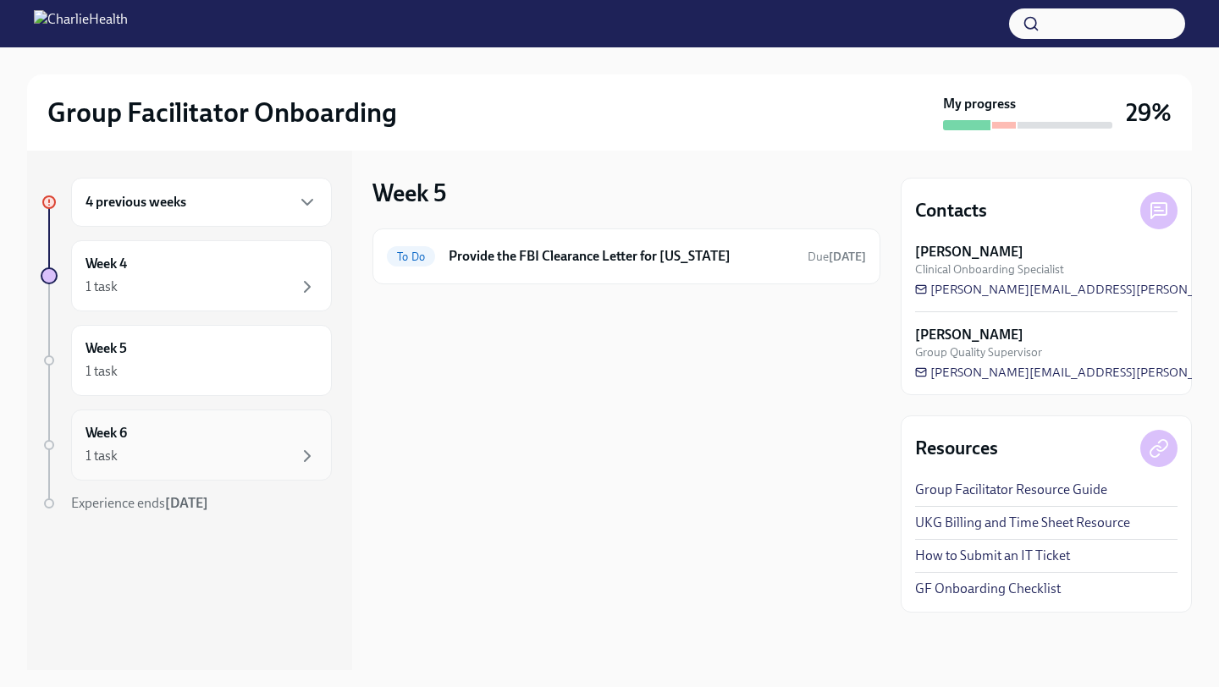
click at [282, 468] on div "Week 6 1 task" at bounding box center [201, 445] width 261 height 71
click at [267, 204] on div "4 previous weeks" at bounding box center [201, 202] width 232 height 20
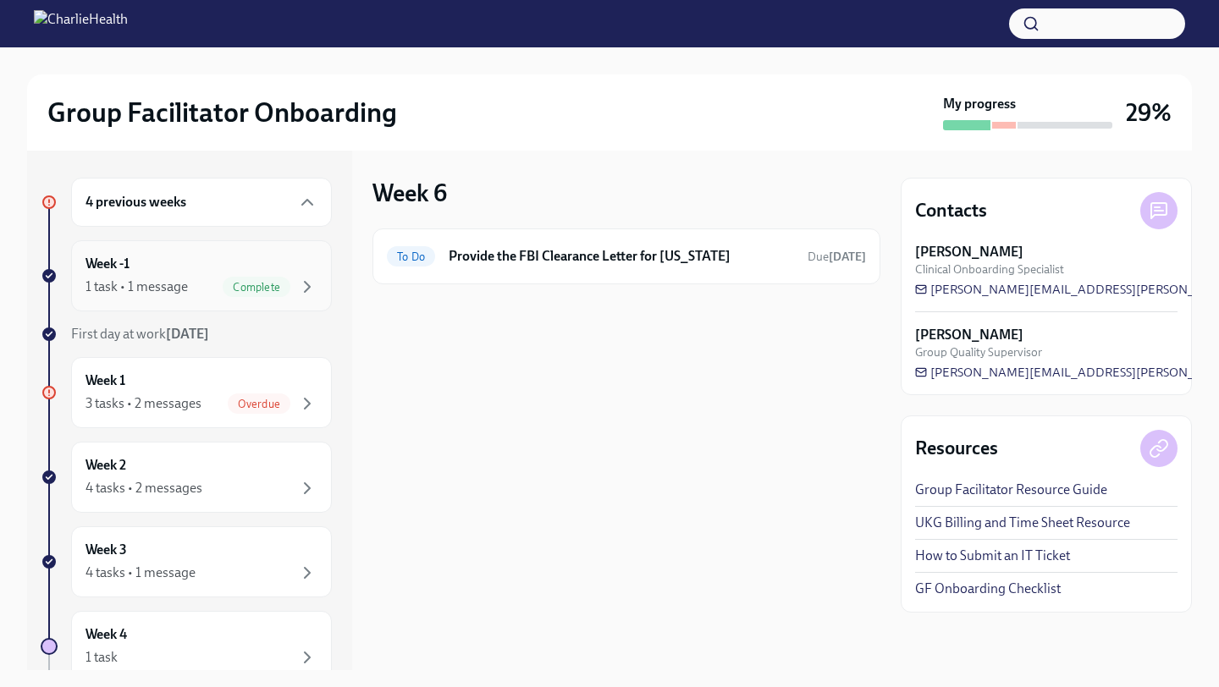
click at [217, 309] on div "Week -1 1 task • 1 message Complete" at bounding box center [201, 275] width 261 height 71
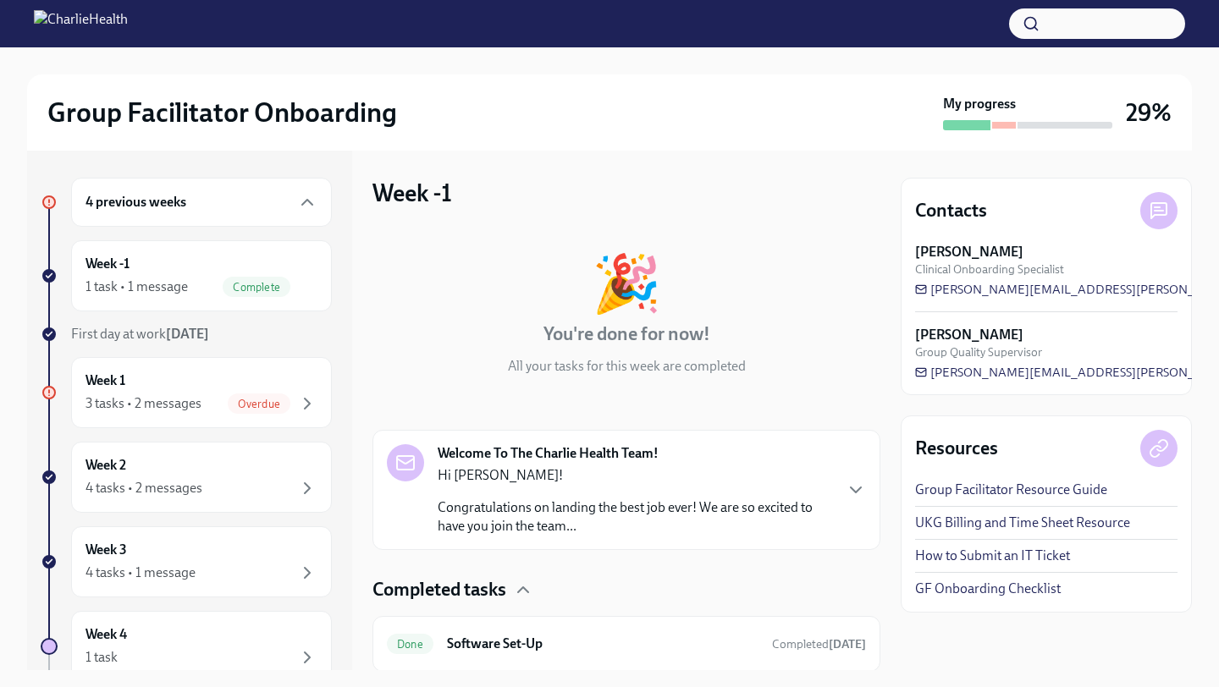
scroll to position [56, 0]
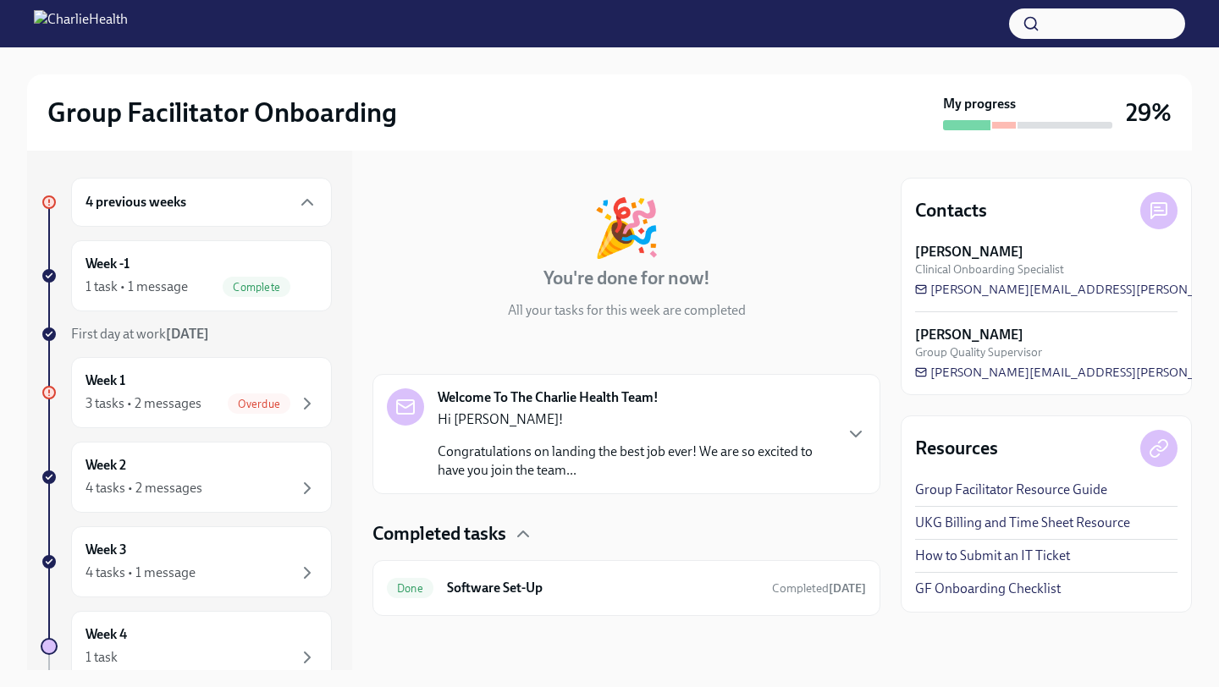
click at [660, 425] on p "Hi [PERSON_NAME]!" at bounding box center [635, 419] width 394 height 19
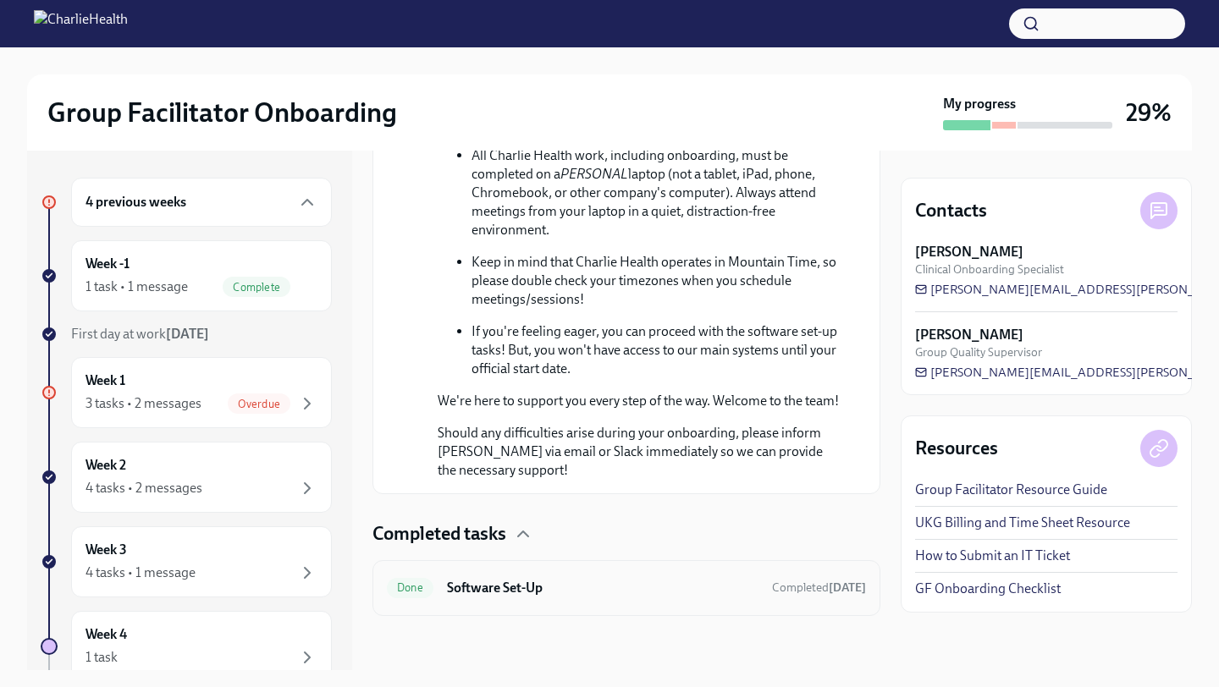
scroll to position [1040, 0]
click at [223, 413] on div "3 tasks • 2 messages Overdue" at bounding box center [201, 403] width 232 height 20
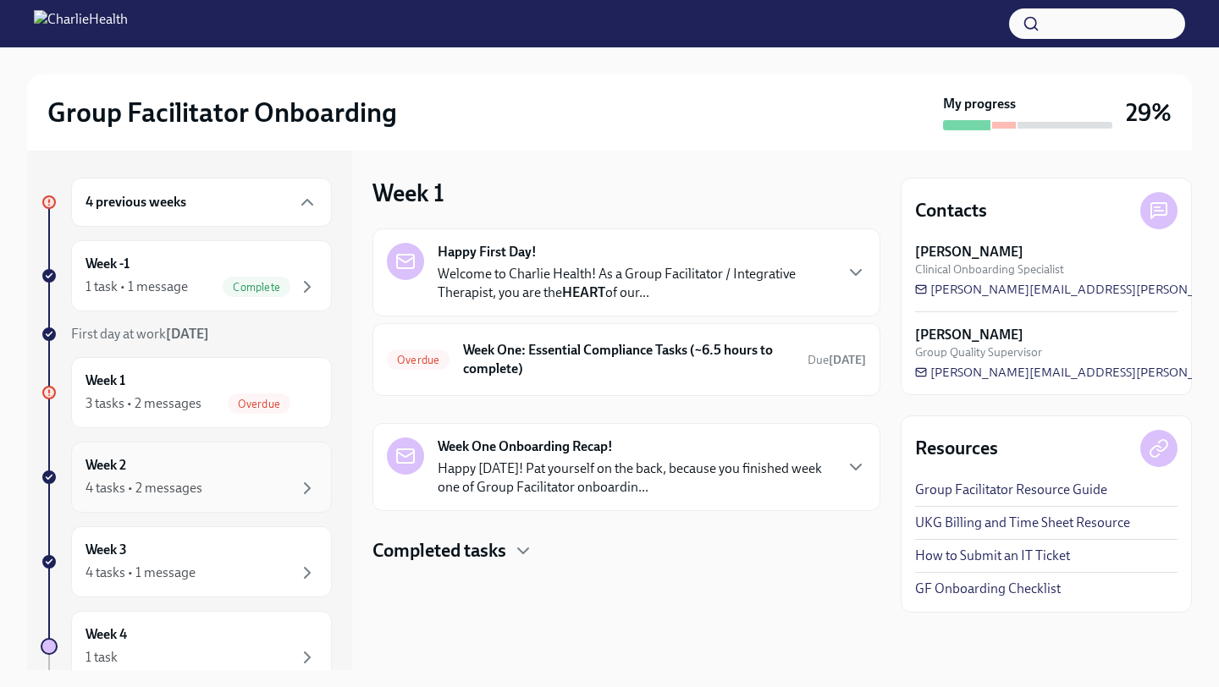
click at [234, 480] on div "4 tasks • 2 messages" at bounding box center [201, 488] width 232 height 20
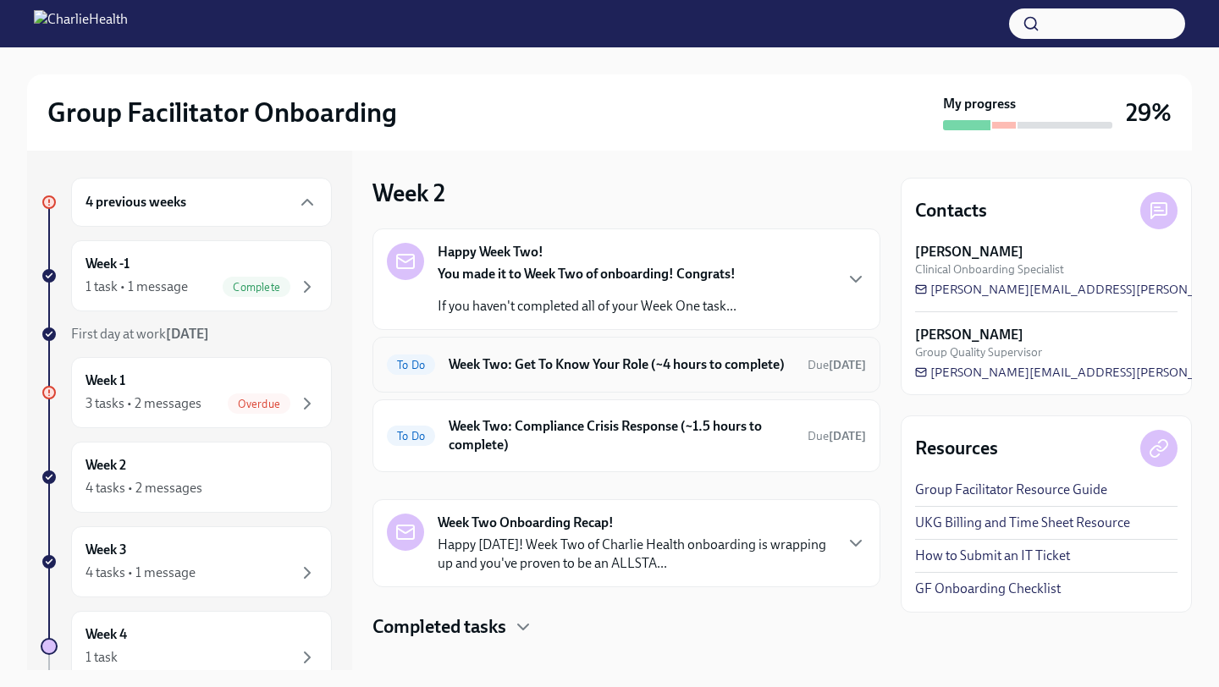
scroll to position [41, 0]
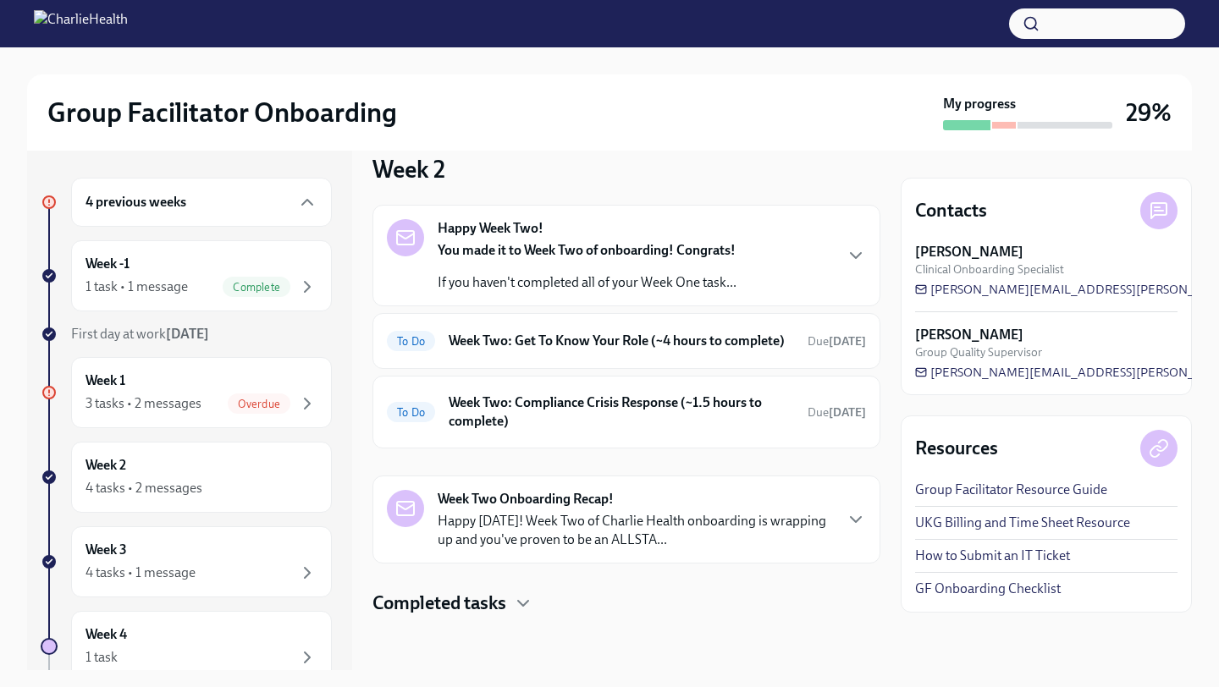
click at [492, 600] on h4 "Completed tasks" at bounding box center [439, 603] width 134 height 25
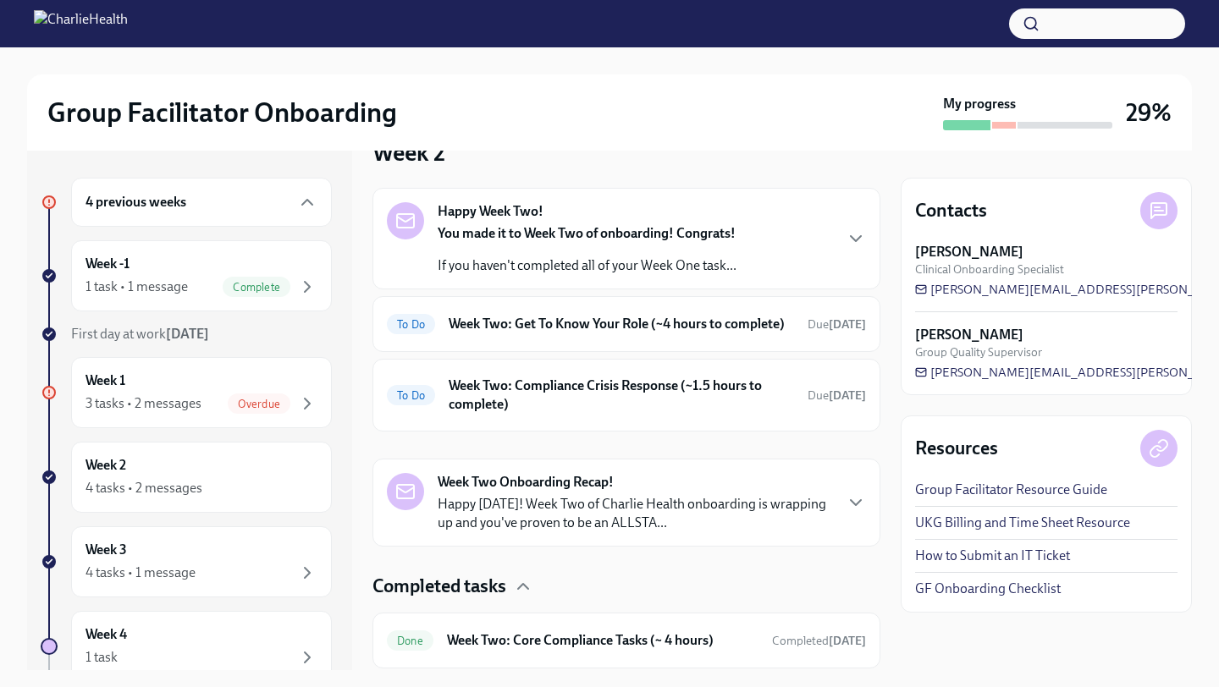
scroll to position [196, 0]
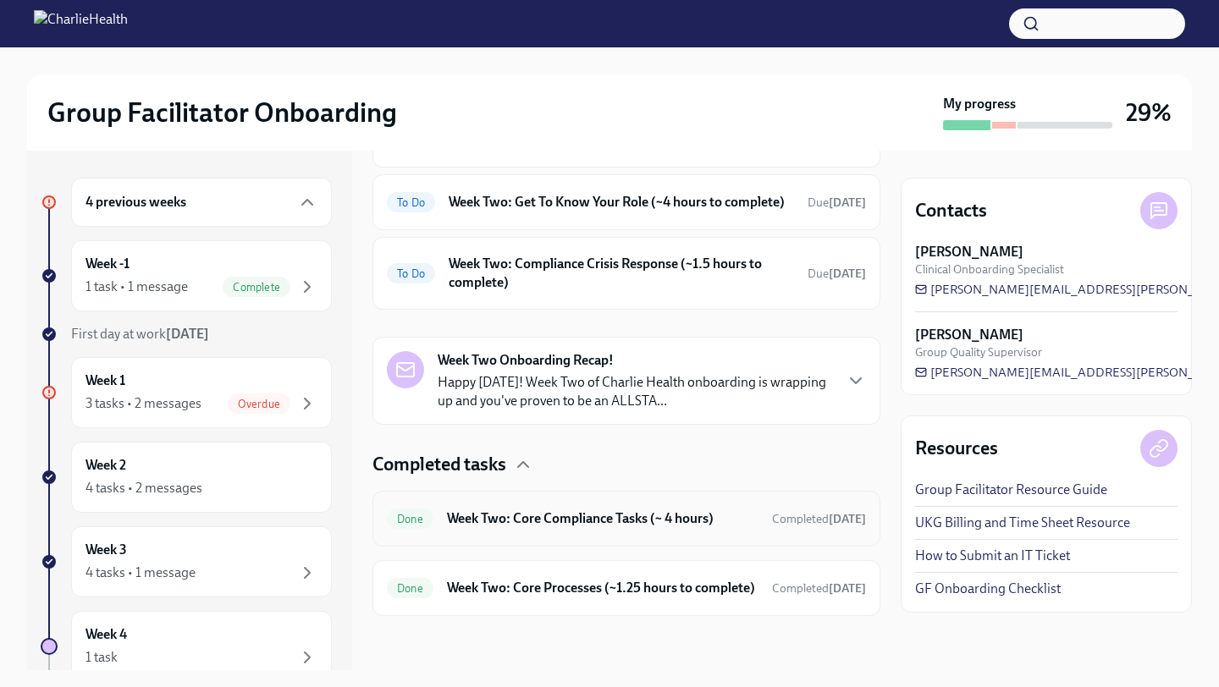
click at [525, 509] on h6 "Week Two: Core Compliance Tasks (~ 4 hours)" at bounding box center [602, 518] width 311 height 19
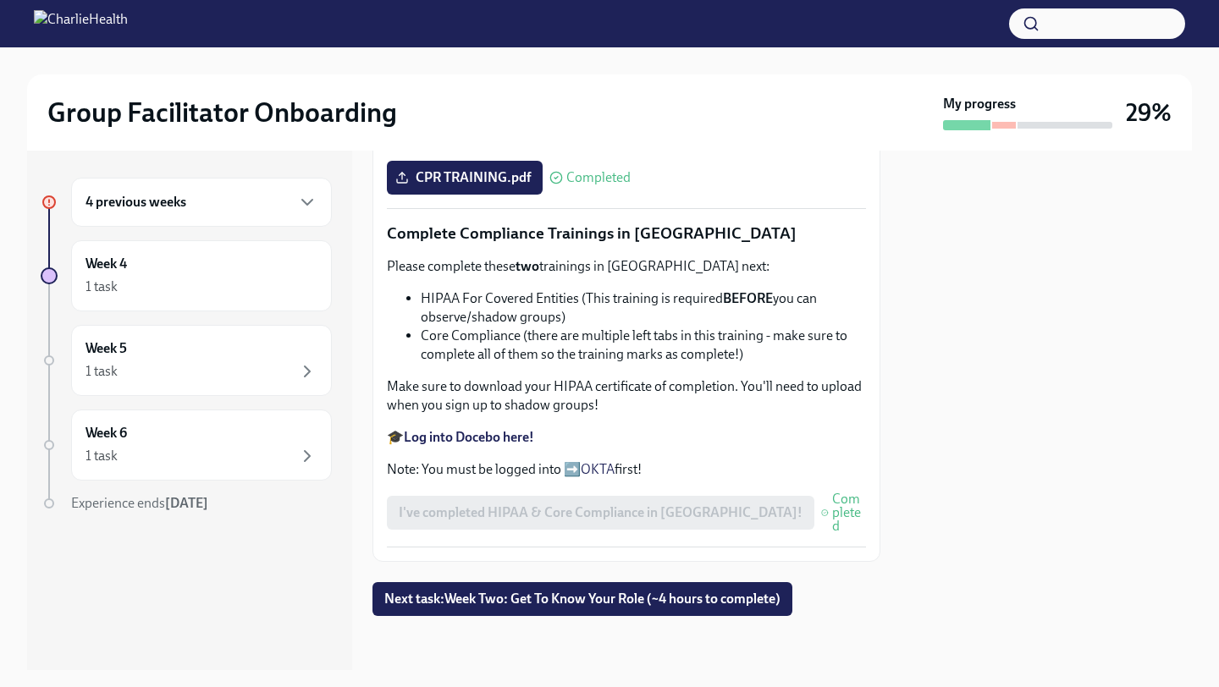
scroll to position [960, 0]
click at [512, 597] on span "Next task : Week Two: Get To Know Your Role (~4 hours to complete)" at bounding box center [582, 599] width 396 height 17
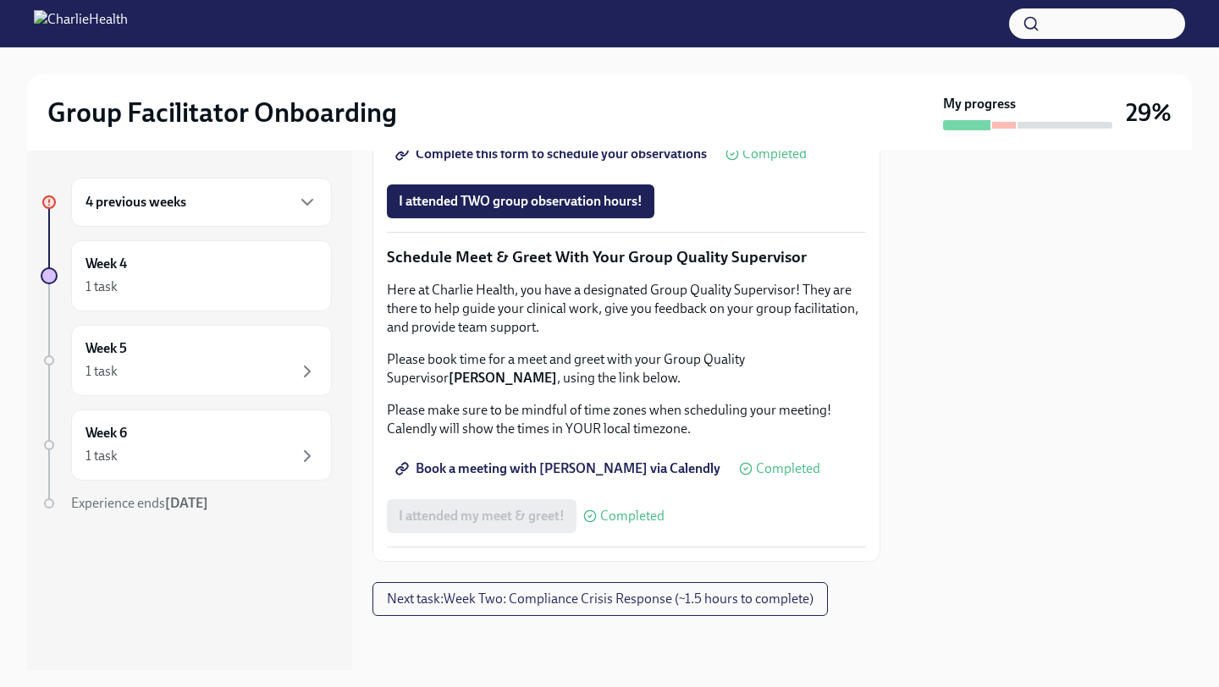
scroll to position [1456, 0]
click at [265, 302] on div "Week 4 1 task" at bounding box center [201, 275] width 261 height 71
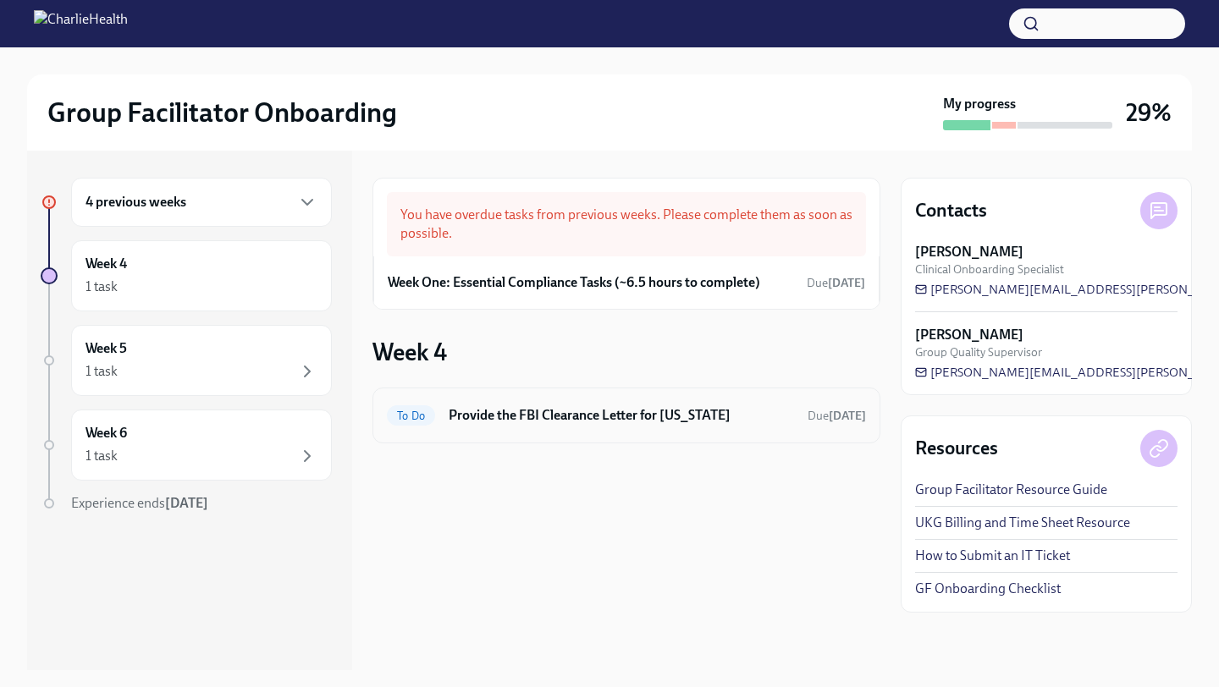
click at [598, 411] on h6 "Provide the FBI Clearance Letter for [US_STATE]" at bounding box center [621, 415] width 345 height 19
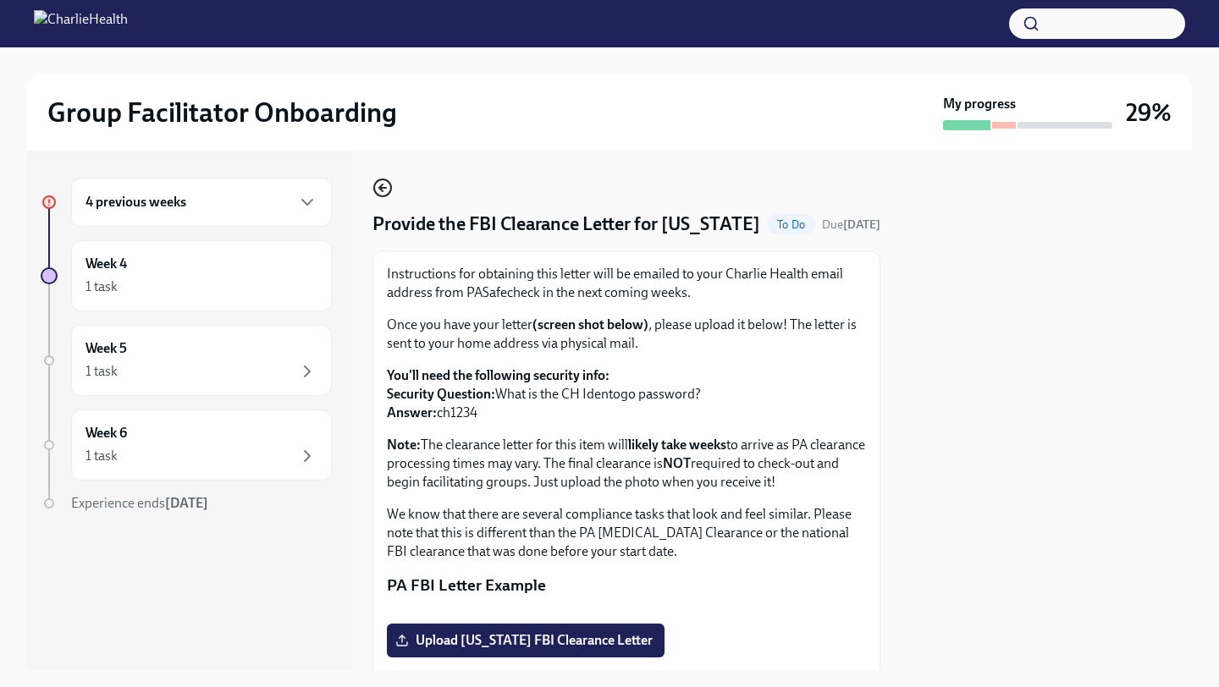
click at [384, 179] on icon "button" at bounding box center [382, 188] width 20 height 20
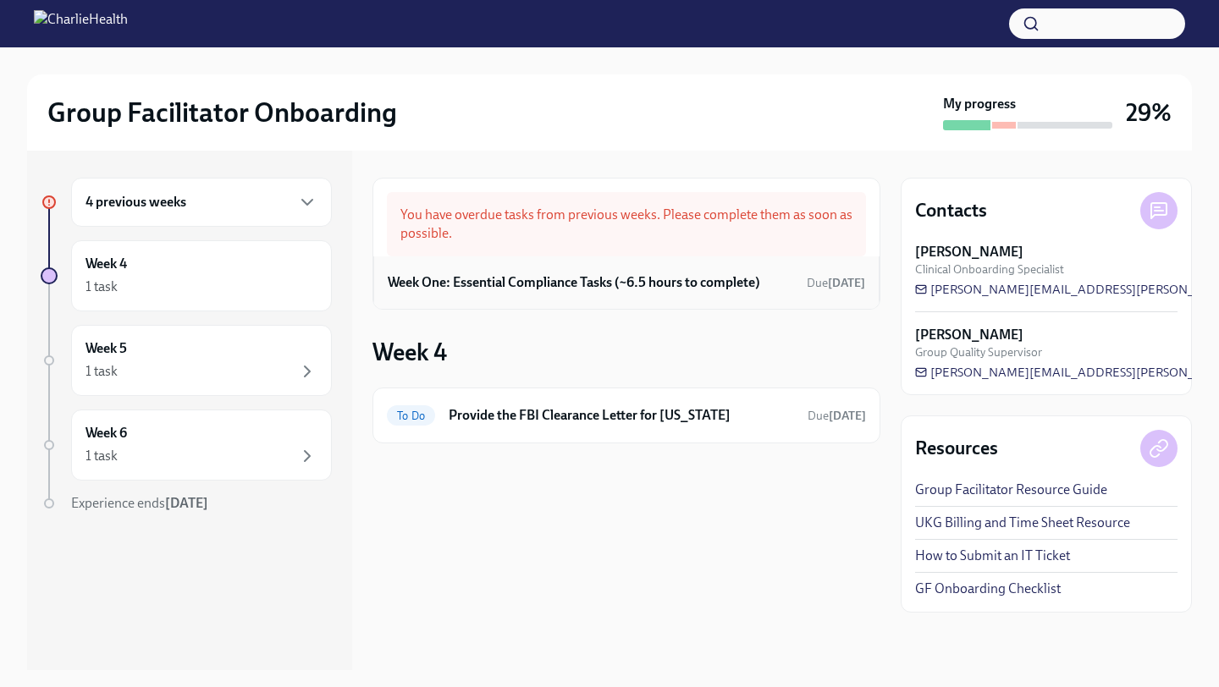
click at [484, 294] on div "Week One: Essential Compliance Tasks (~6.5 hours to complete) Due [DATE]" at bounding box center [626, 282] width 477 height 25
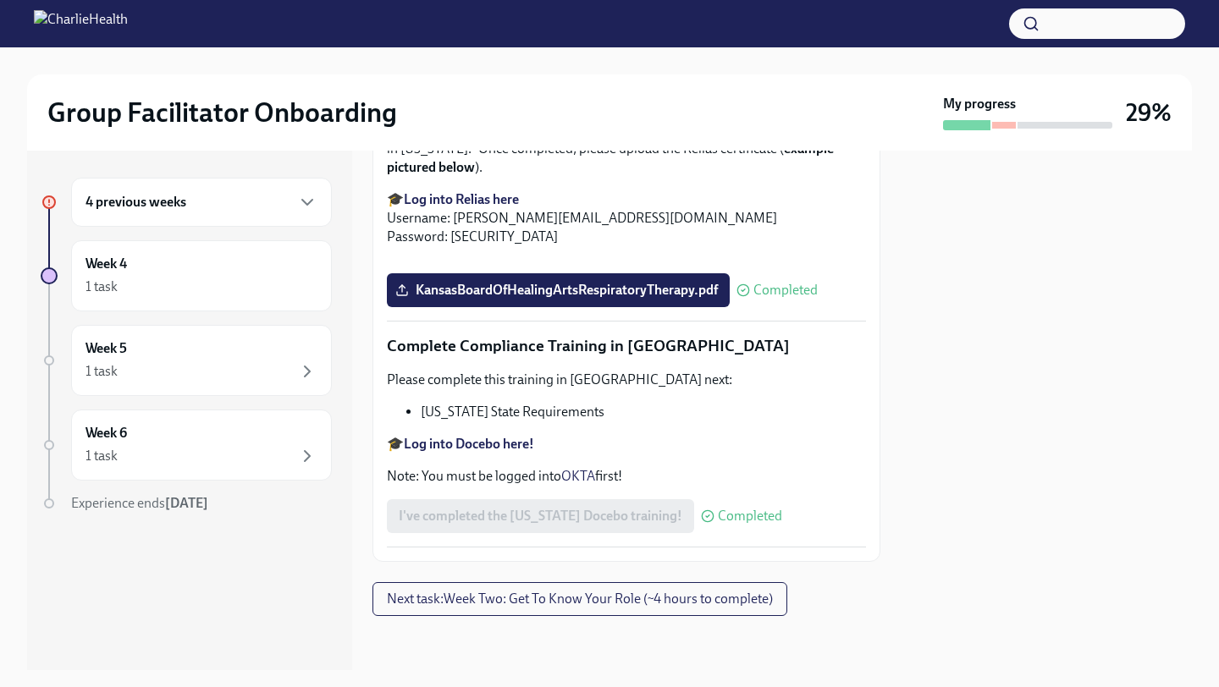
scroll to position [3513, 0]
click at [272, 372] on div "1 task" at bounding box center [201, 371] width 232 height 20
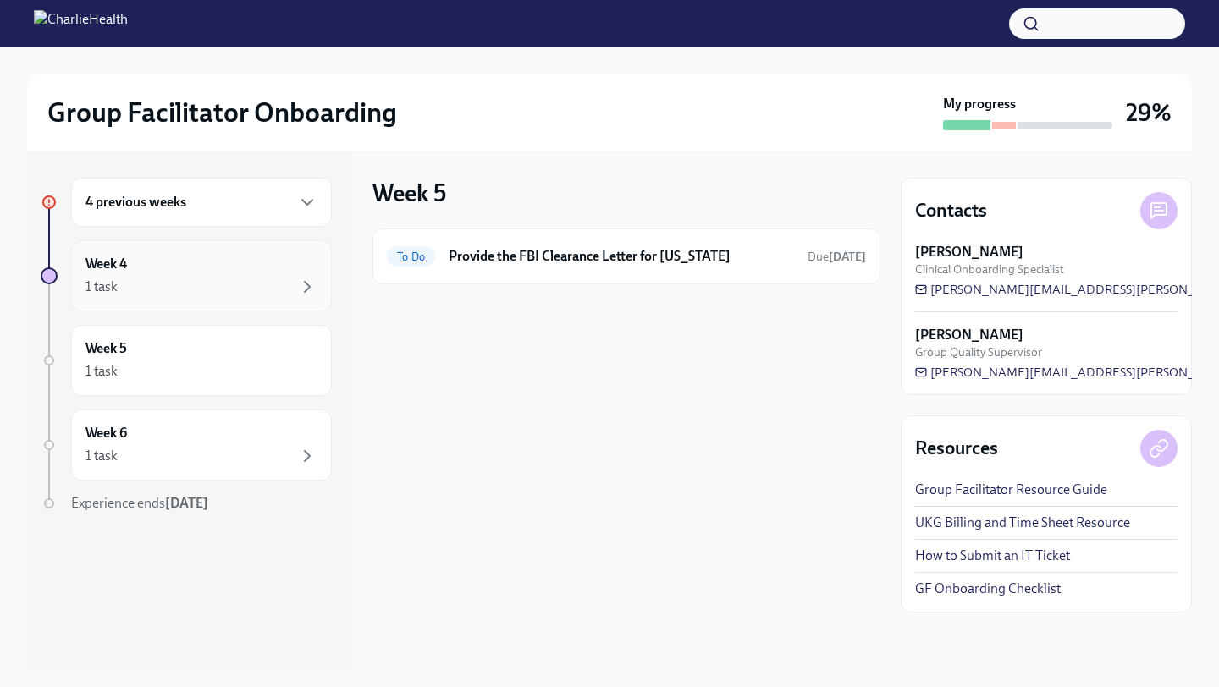
click at [260, 277] on div "1 task" at bounding box center [201, 287] width 232 height 20
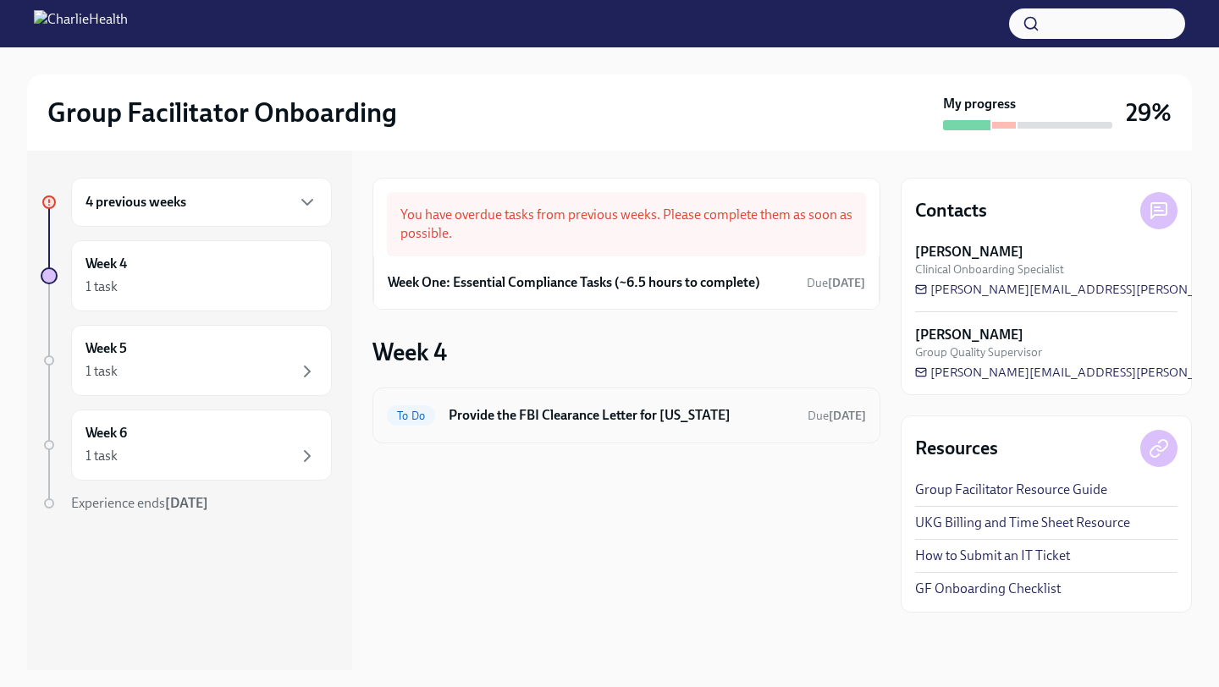
click at [419, 415] on span "To Do" at bounding box center [411, 416] width 48 height 13
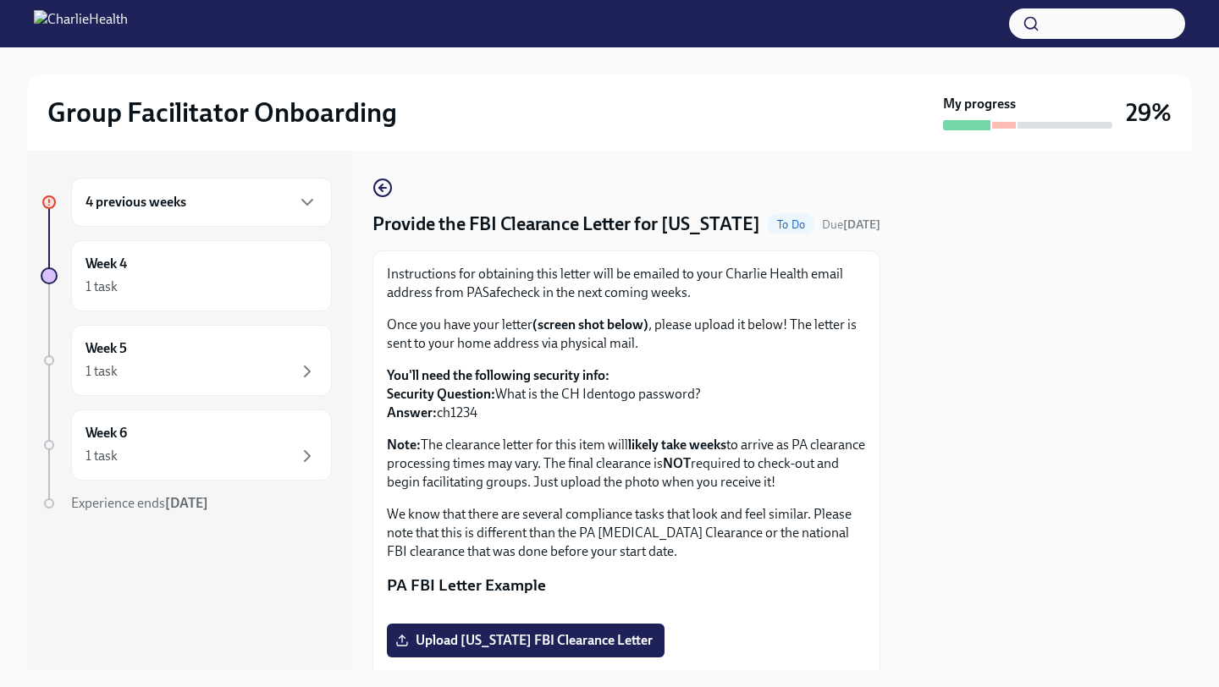
click at [279, 197] on div "4 previous weeks" at bounding box center [201, 202] width 232 height 20
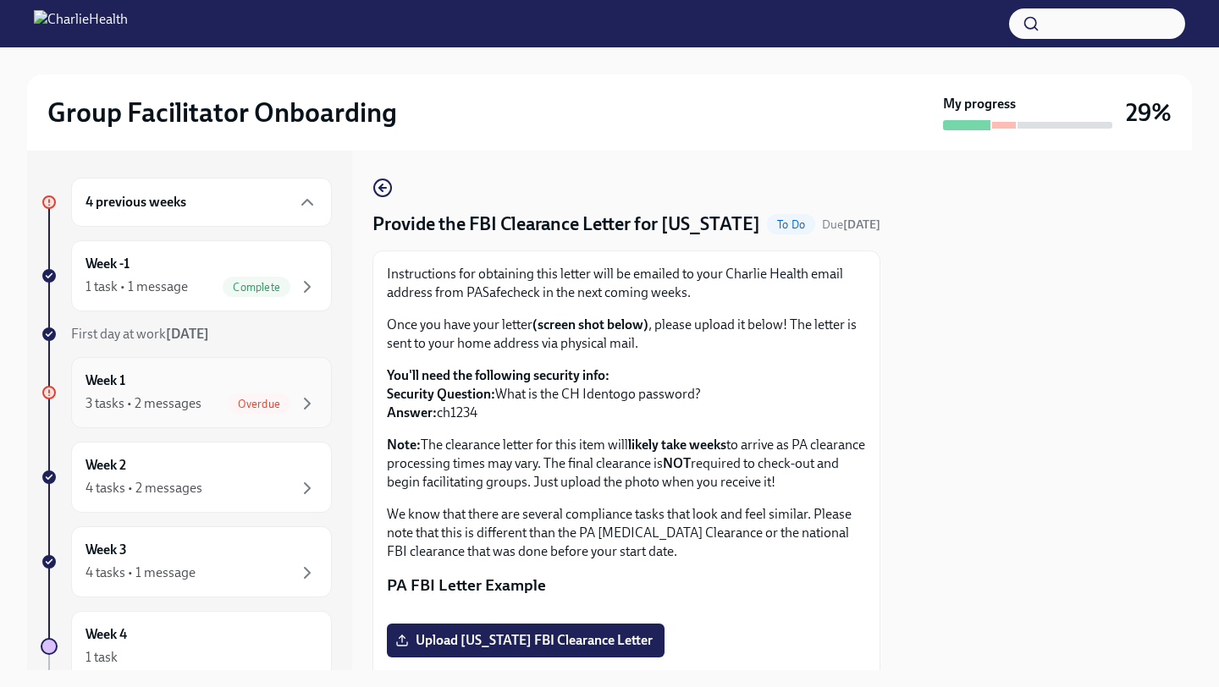
click at [216, 409] on div "3 tasks • 2 messages Overdue" at bounding box center [201, 403] width 232 height 20
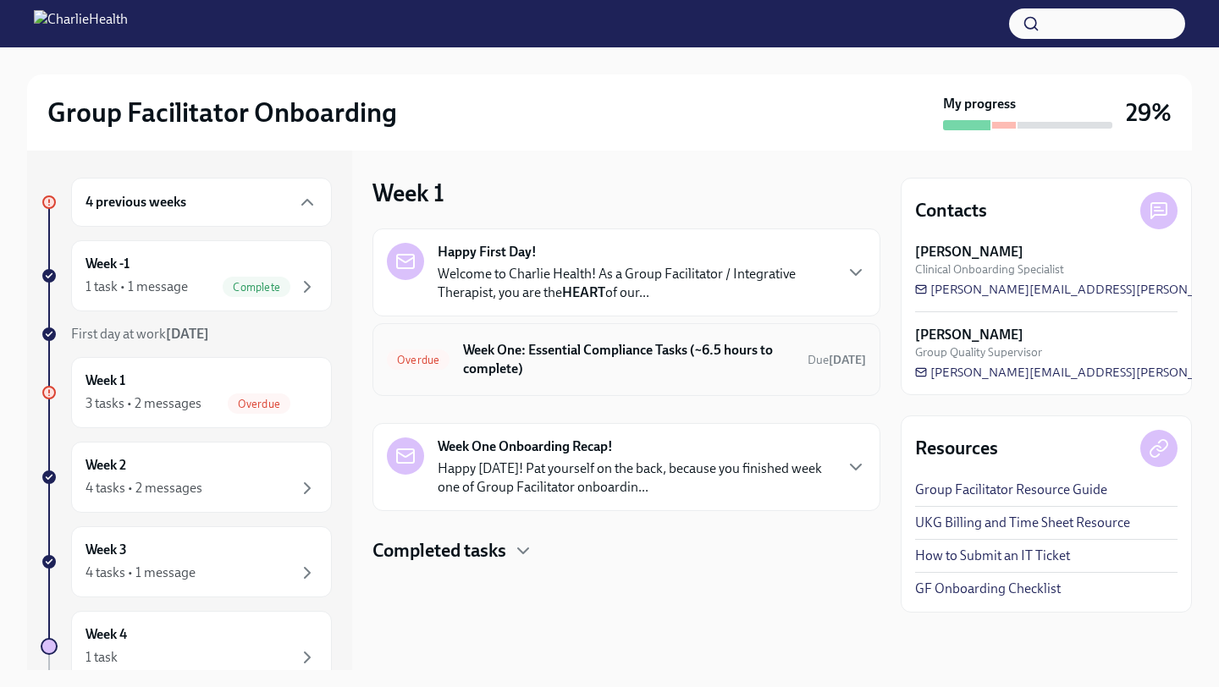
click at [618, 348] on h6 "Week One: Essential Compliance Tasks (~6.5 hours to complete)" at bounding box center [628, 359] width 331 height 37
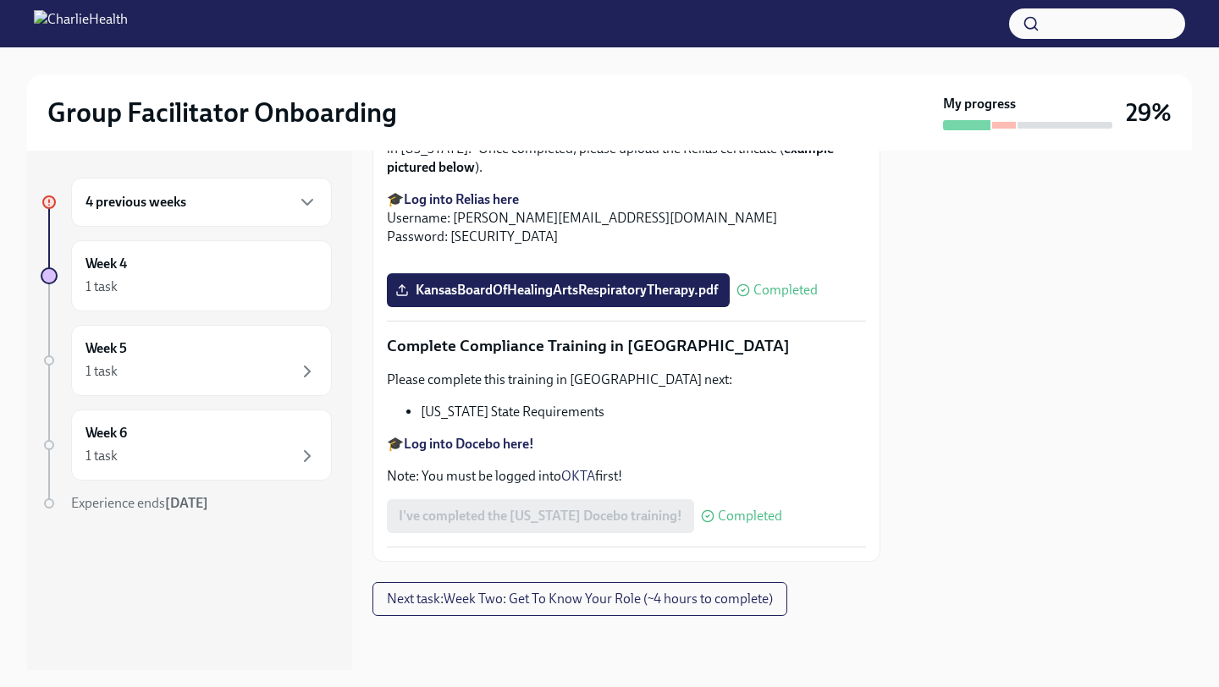
scroll to position [3513, 0]
click at [295, 272] on div "Week 4 1 task" at bounding box center [201, 276] width 232 height 42
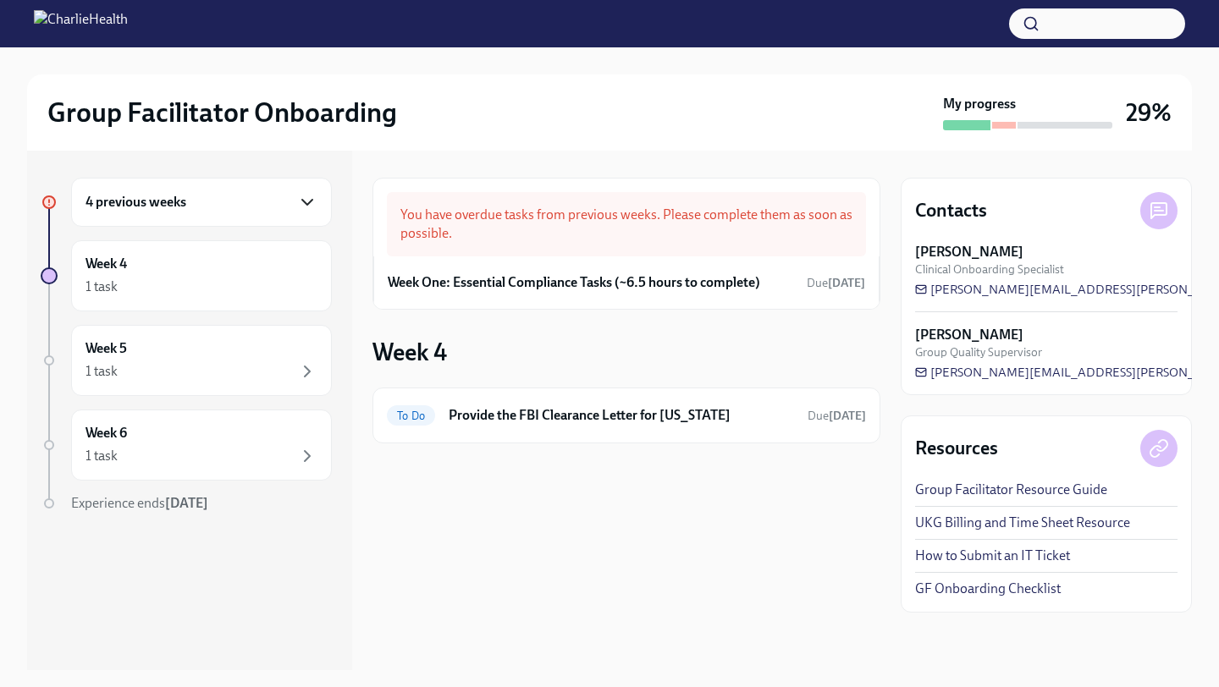
click at [316, 204] on icon "button" at bounding box center [307, 202] width 20 height 20
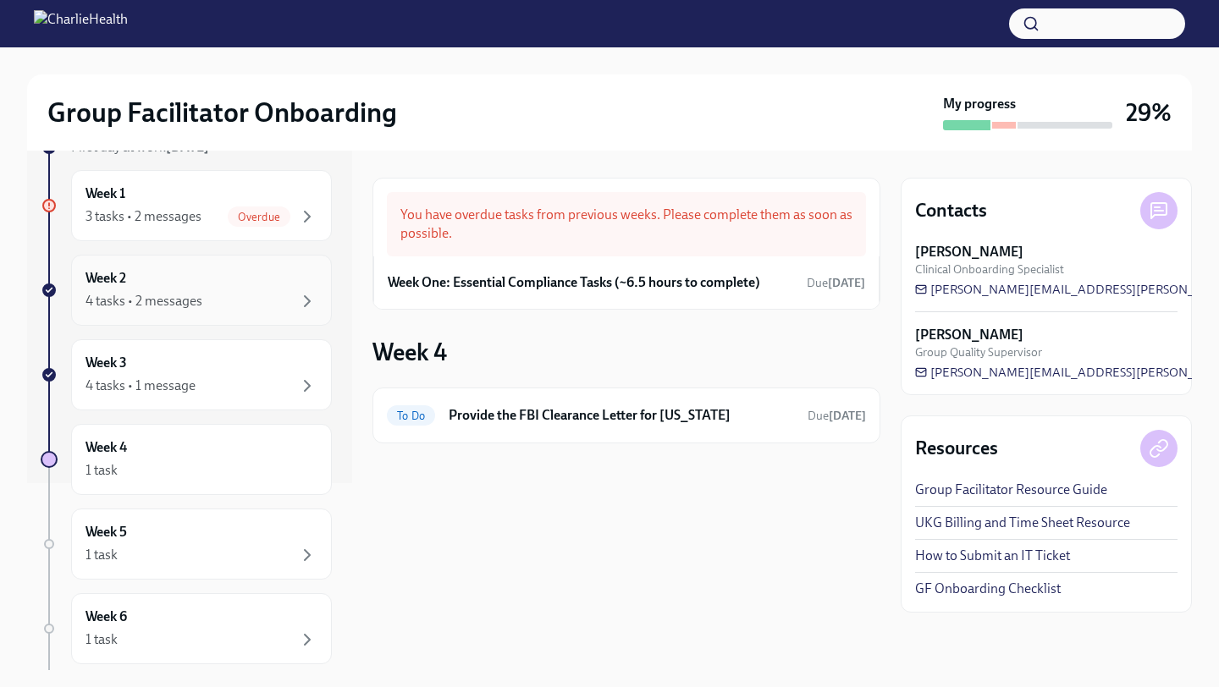
scroll to position [234, 0]
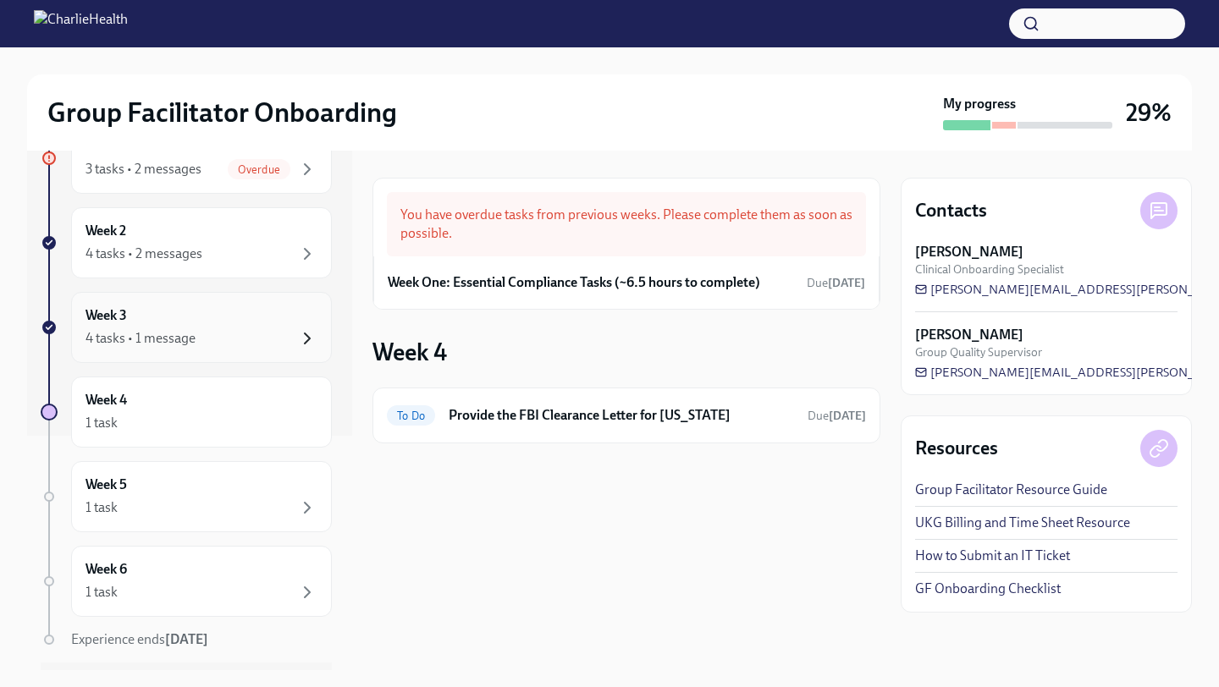
click at [305, 333] on icon "button" at bounding box center [307, 338] width 20 height 20
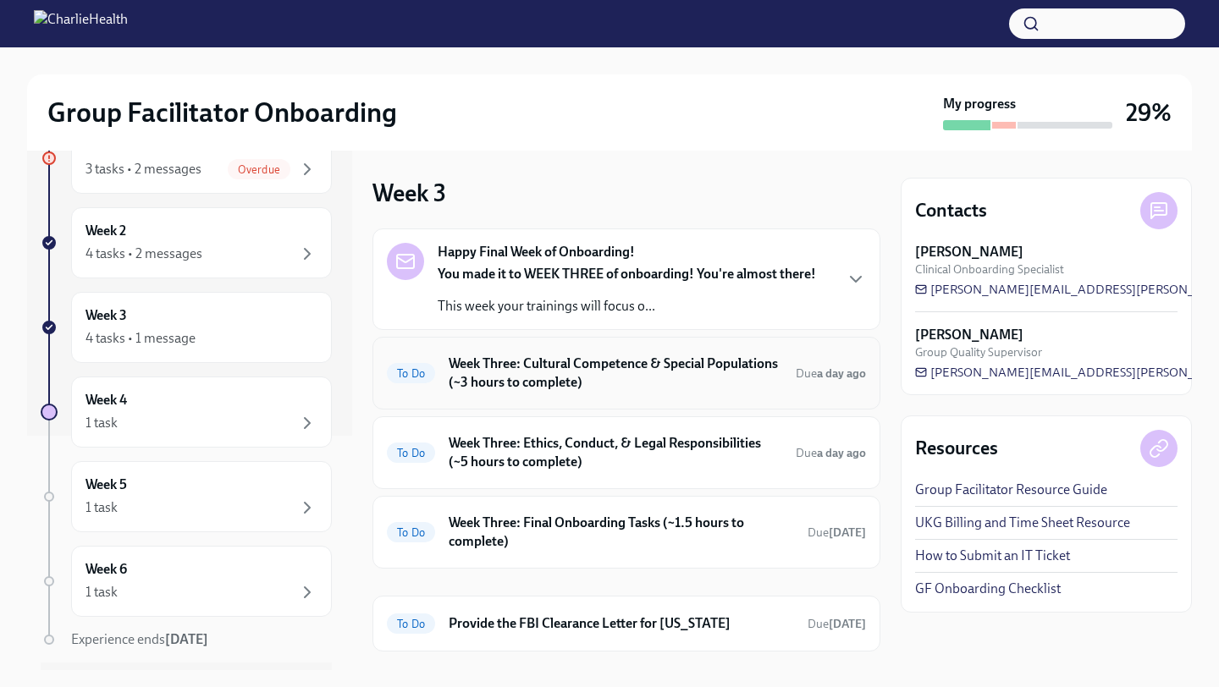
scroll to position [36, 0]
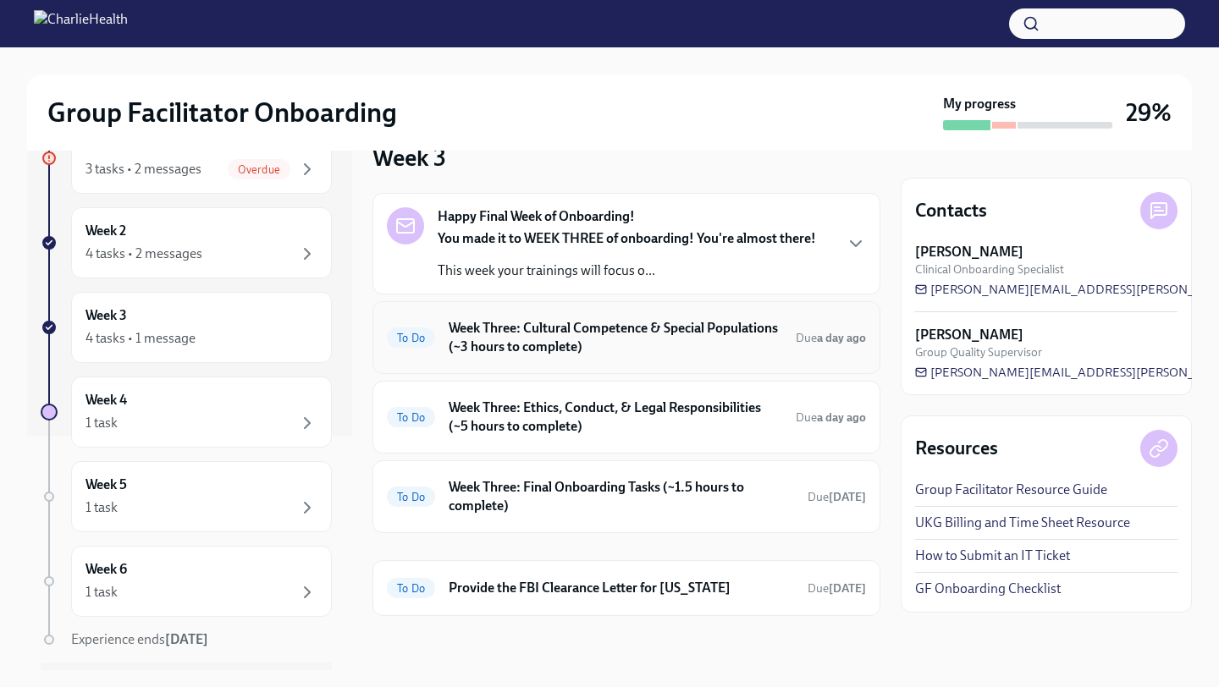
click at [476, 356] on div "To Do Week Three: Cultural Competence & Special Populations (~3 hours to comple…" at bounding box center [626, 338] width 479 height 44
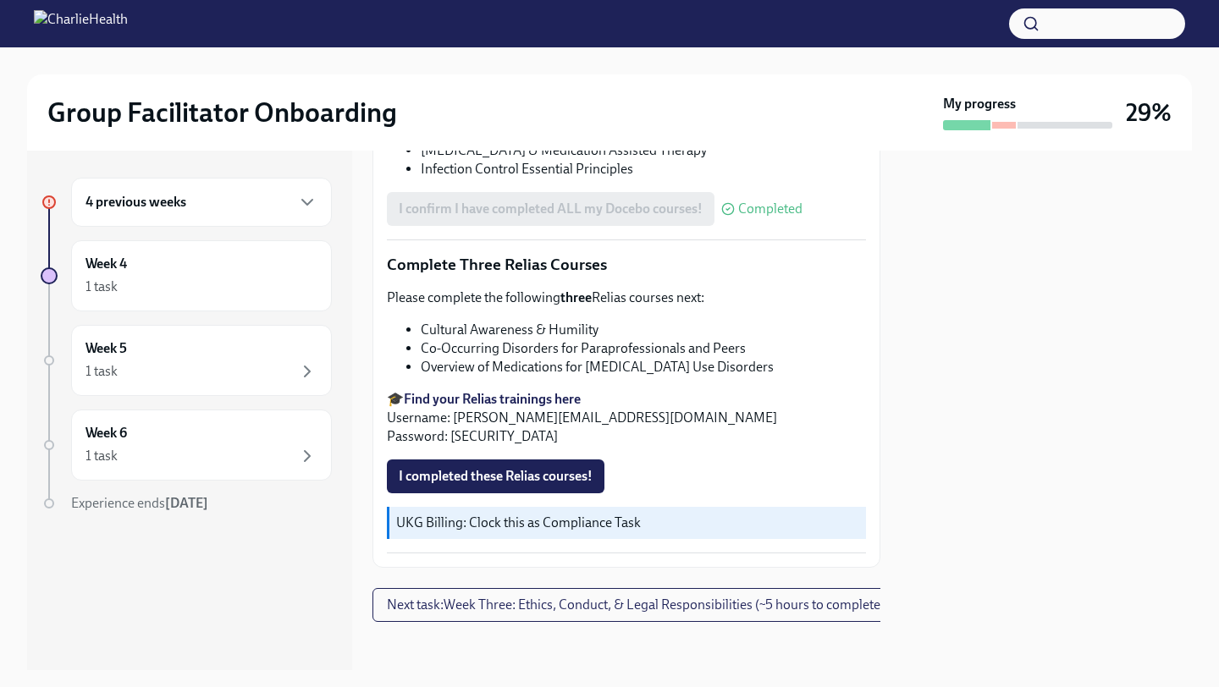
scroll to position [1307, 0]
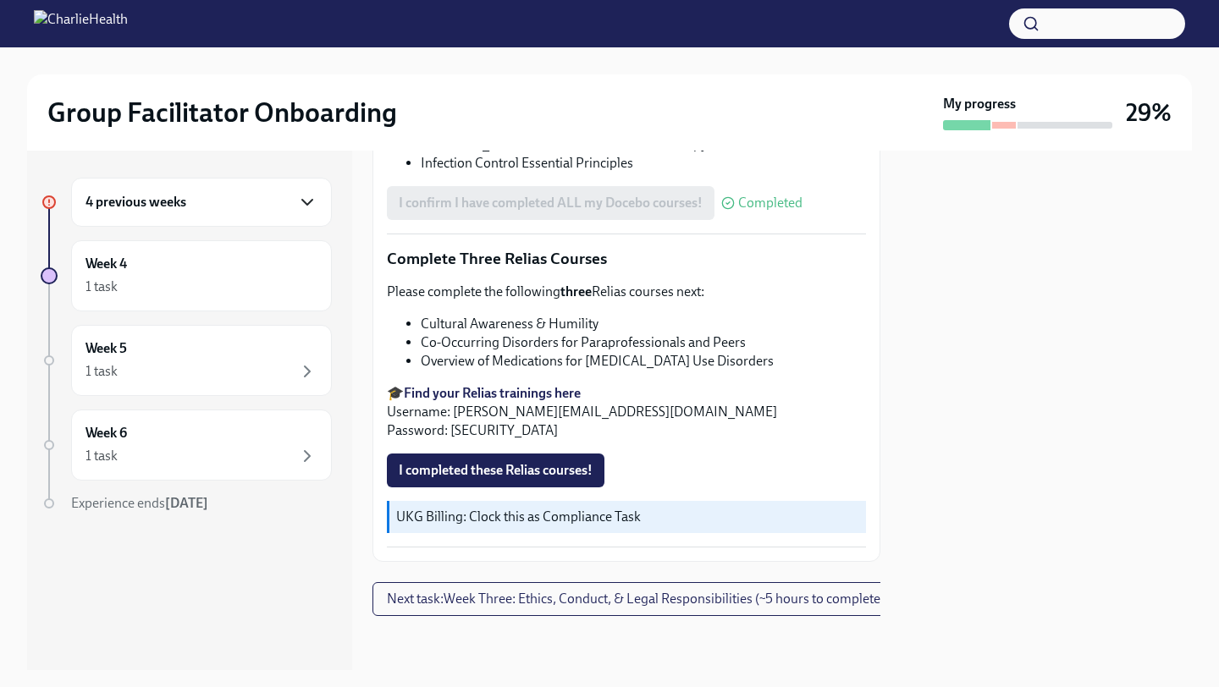
click at [311, 206] on icon "button" at bounding box center [307, 202] width 20 height 20
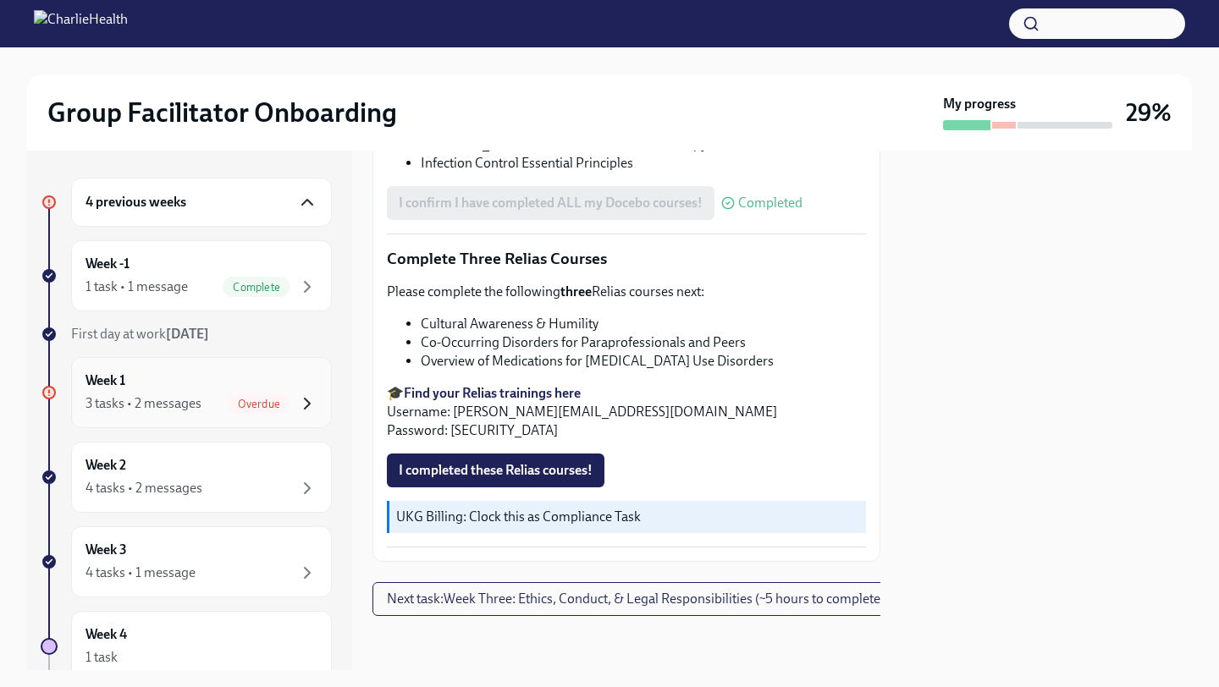
click at [308, 399] on icon "button" at bounding box center [307, 403] width 20 height 20
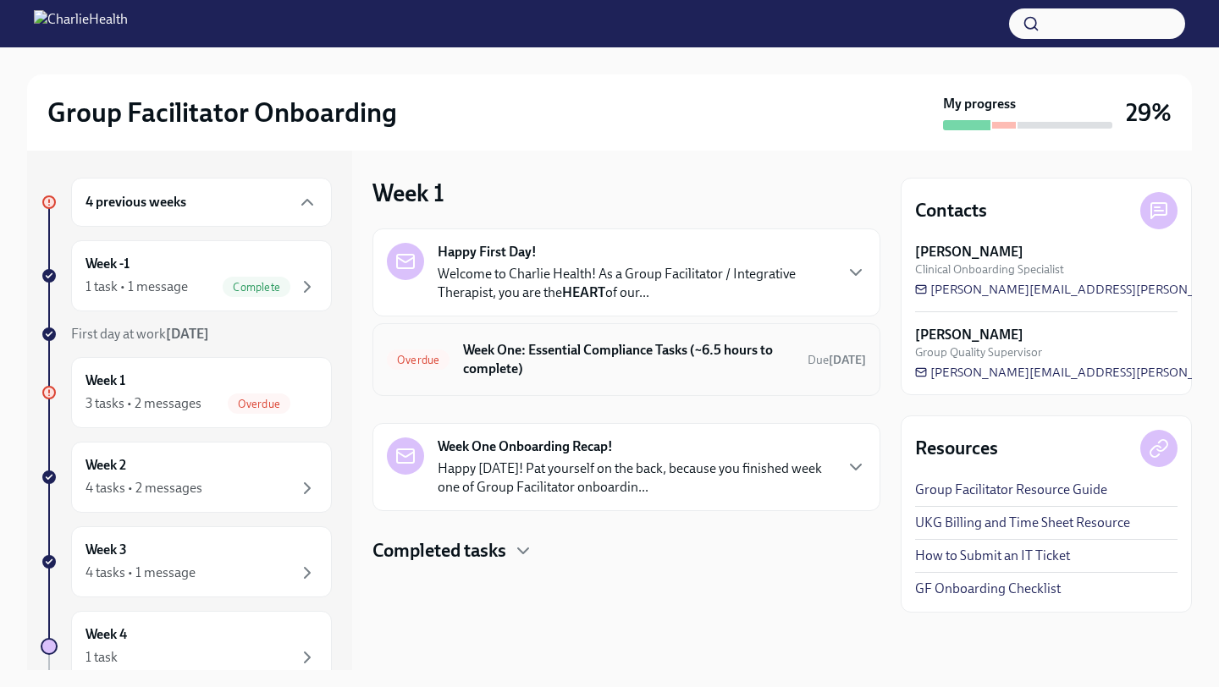
click at [738, 382] on div "Overdue Week One: Essential Compliance Tasks (~6.5 hours to complete) Due [DATE]" at bounding box center [626, 359] width 508 height 73
click at [772, 266] on p "Welcome to Charlie Health! As a Group Facilitator / Integrative Therapist, you …" at bounding box center [635, 283] width 394 height 37
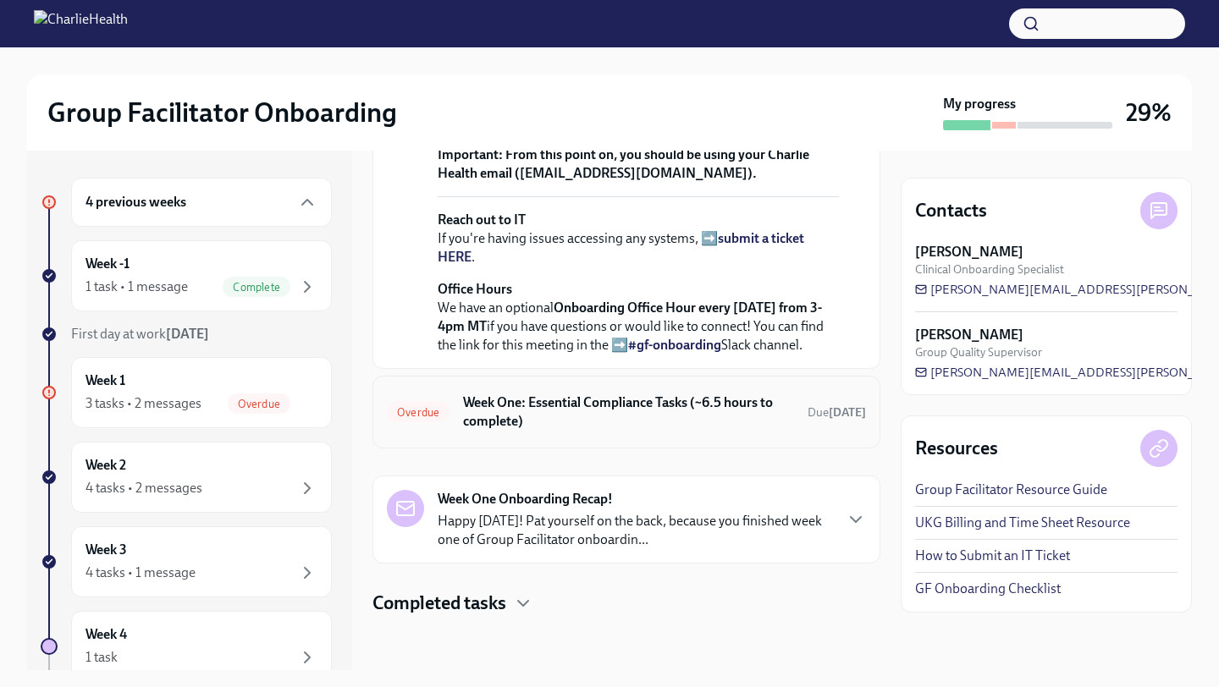
scroll to position [706, 0]
click at [855, 511] on icon "button" at bounding box center [855, 519] width 20 height 20
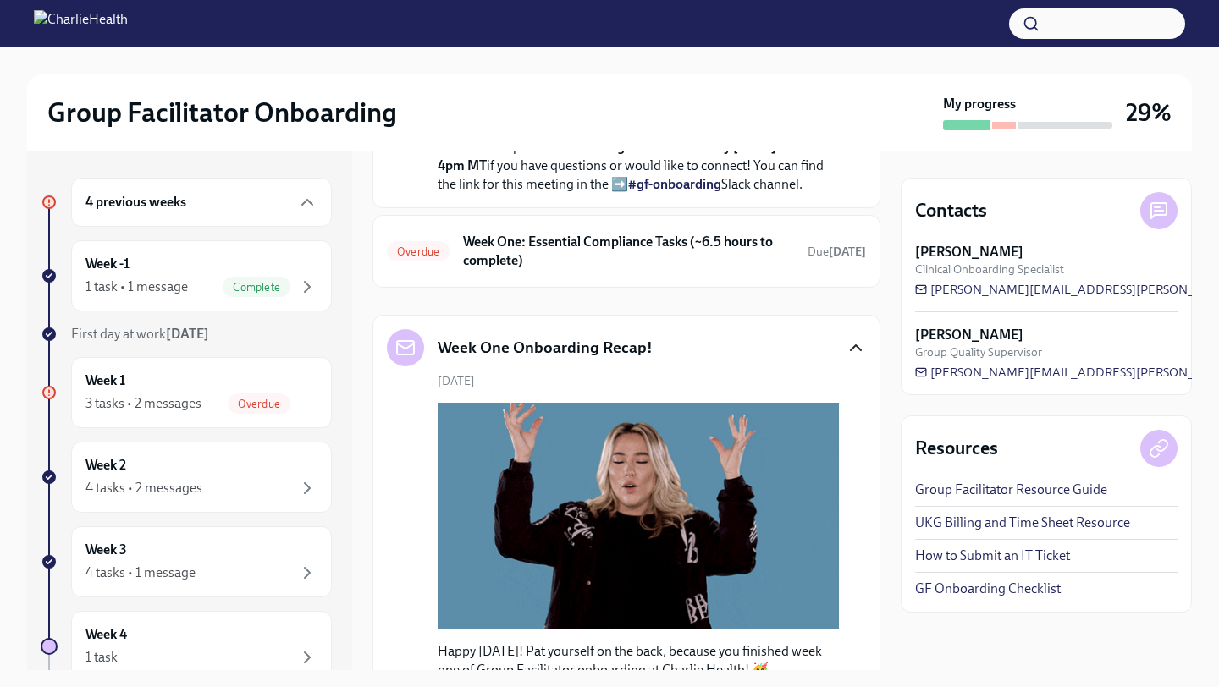
scroll to position [828, 0]
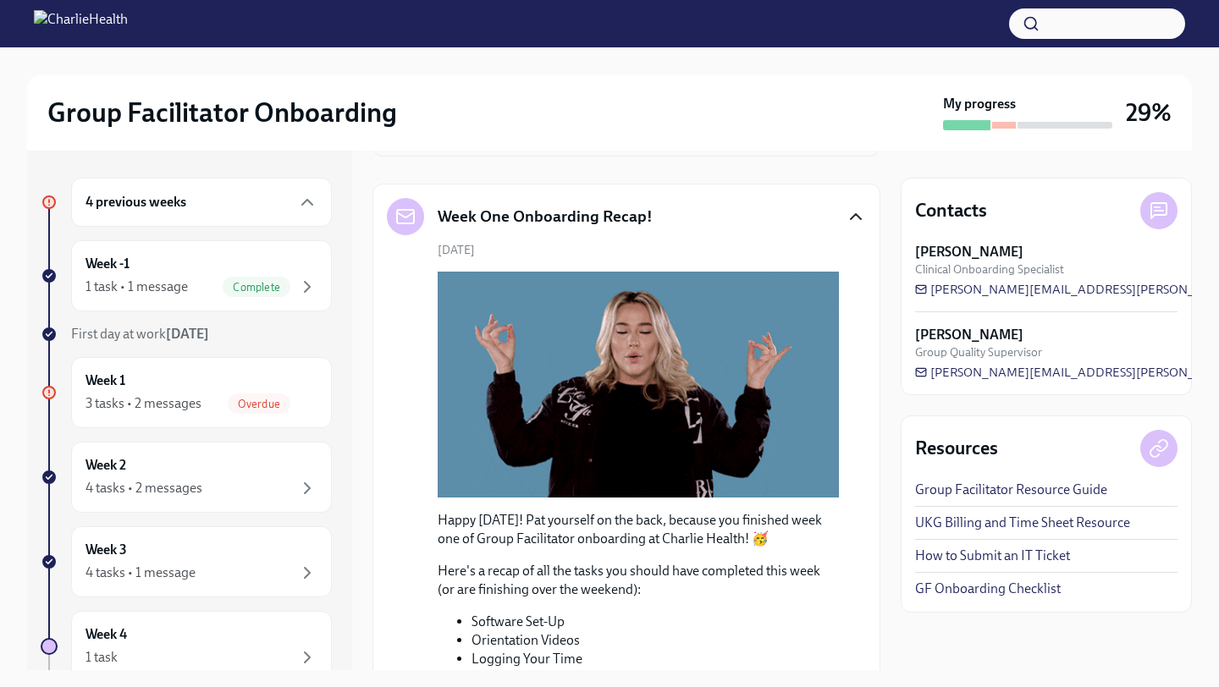
click at [738, 139] on h6 "Week One: Essential Compliance Tasks (~6.5 hours to complete)" at bounding box center [628, 120] width 331 height 37
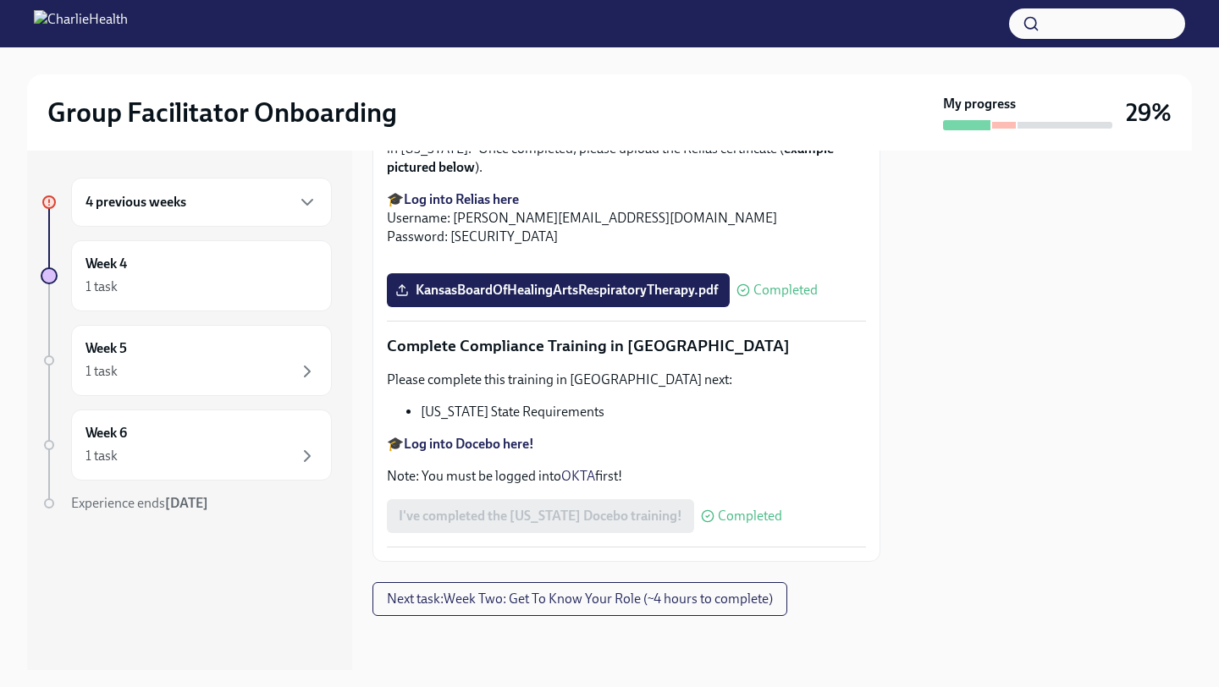
scroll to position [3513, 0]
click at [297, 307] on div "Week 4 1 task" at bounding box center [201, 275] width 261 height 71
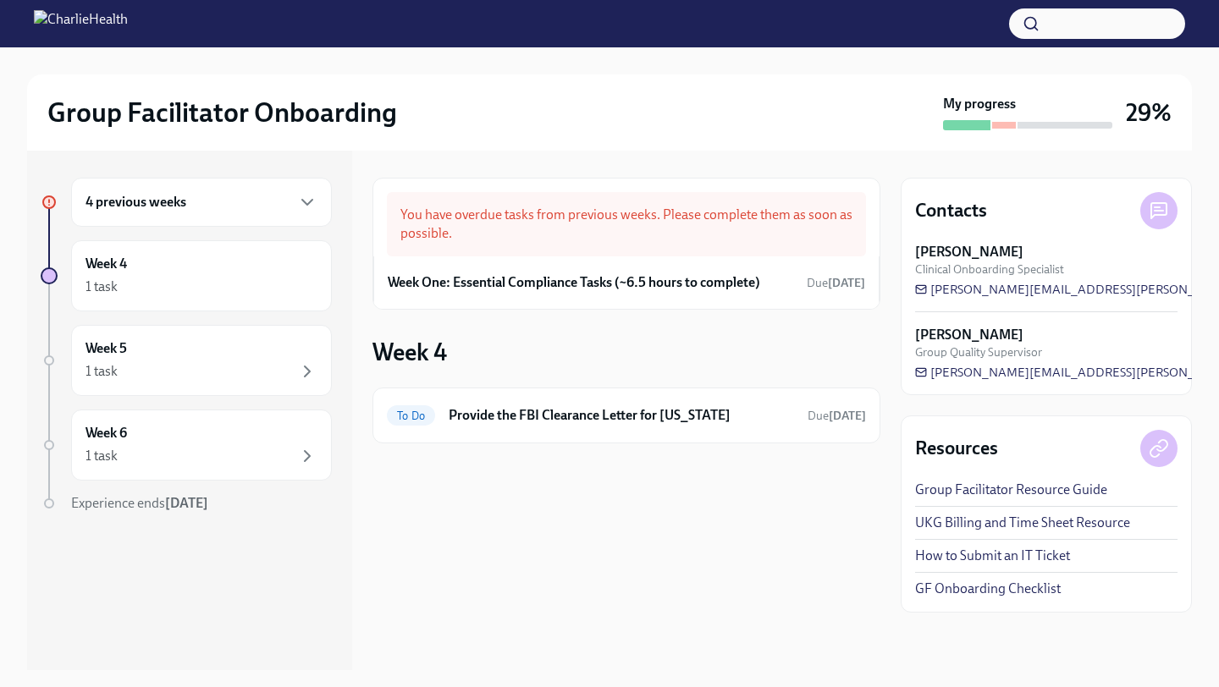
click at [288, 182] on div "4 previous weeks" at bounding box center [201, 202] width 261 height 49
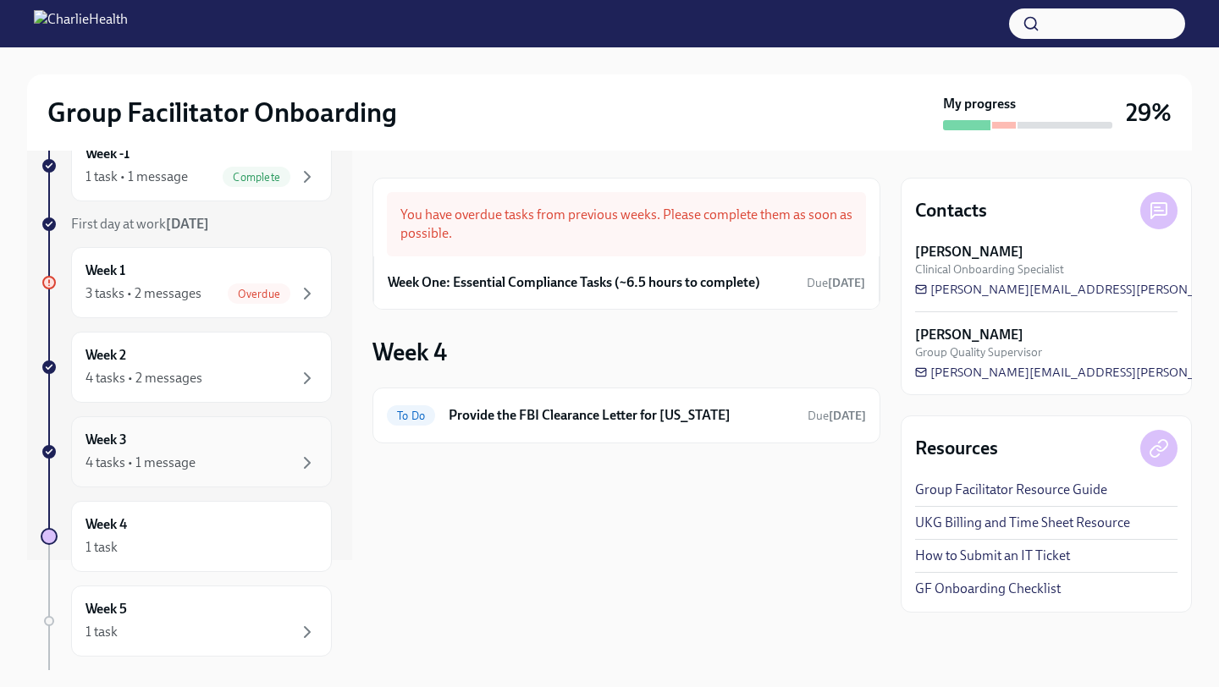
scroll to position [47, 0]
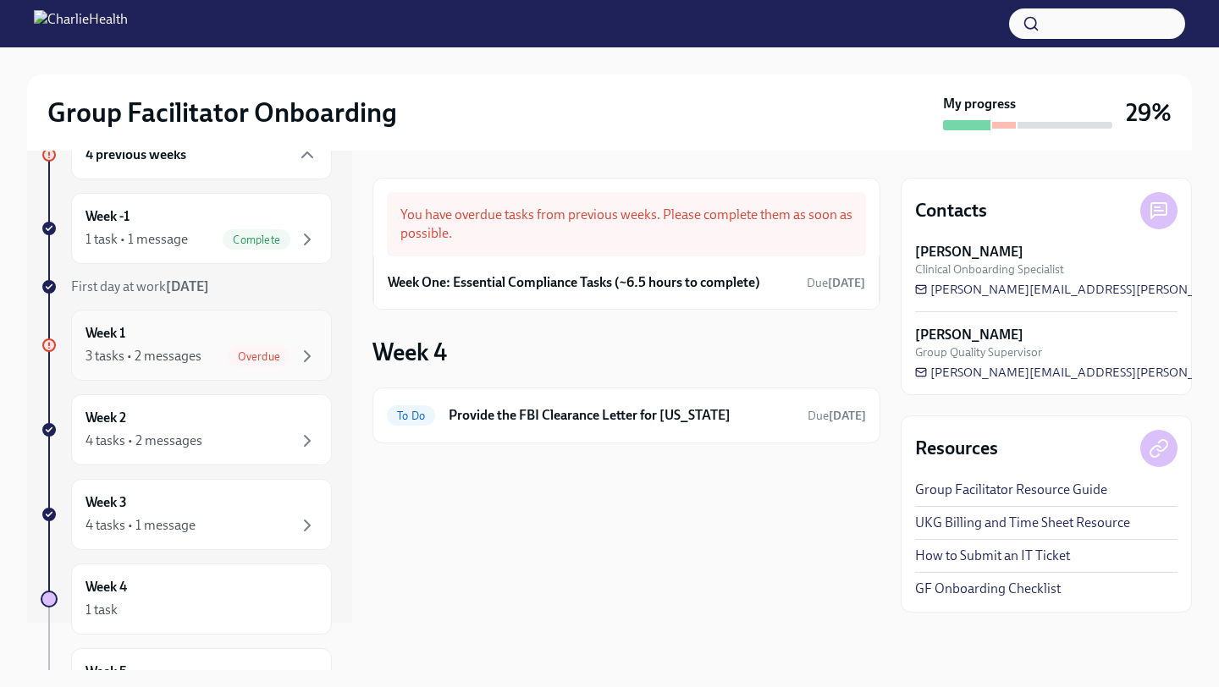
click at [219, 361] on div "3 tasks • 2 messages Overdue" at bounding box center [201, 356] width 232 height 20
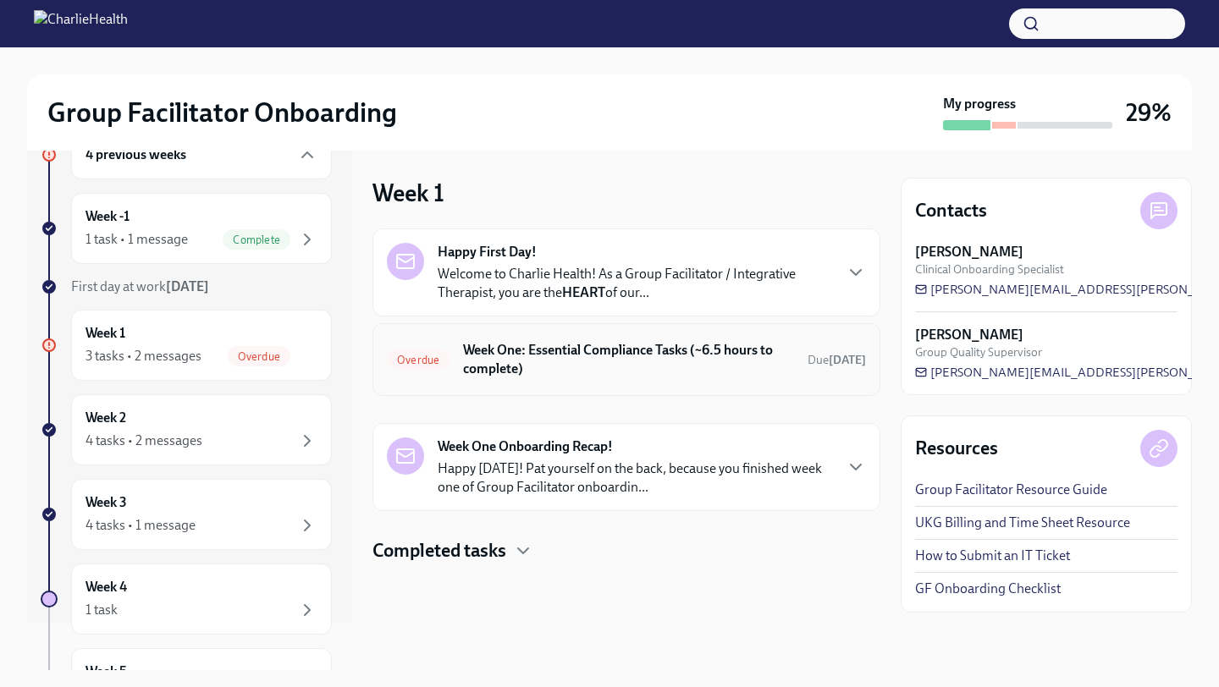
click at [419, 342] on div "Overdue Week One: Essential Compliance Tasks (~6.5 hours to complete) Due [DATE]" at bounding box center [626, 360] width 479 height 44
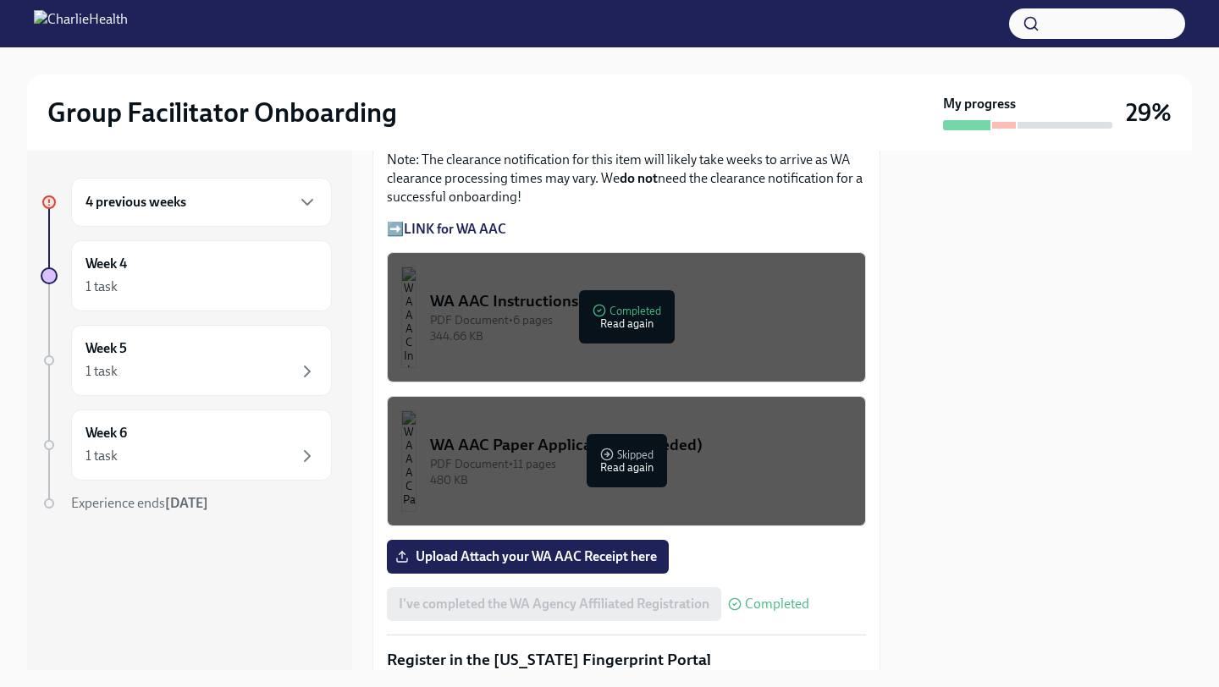
scroll to position [1327, 0]
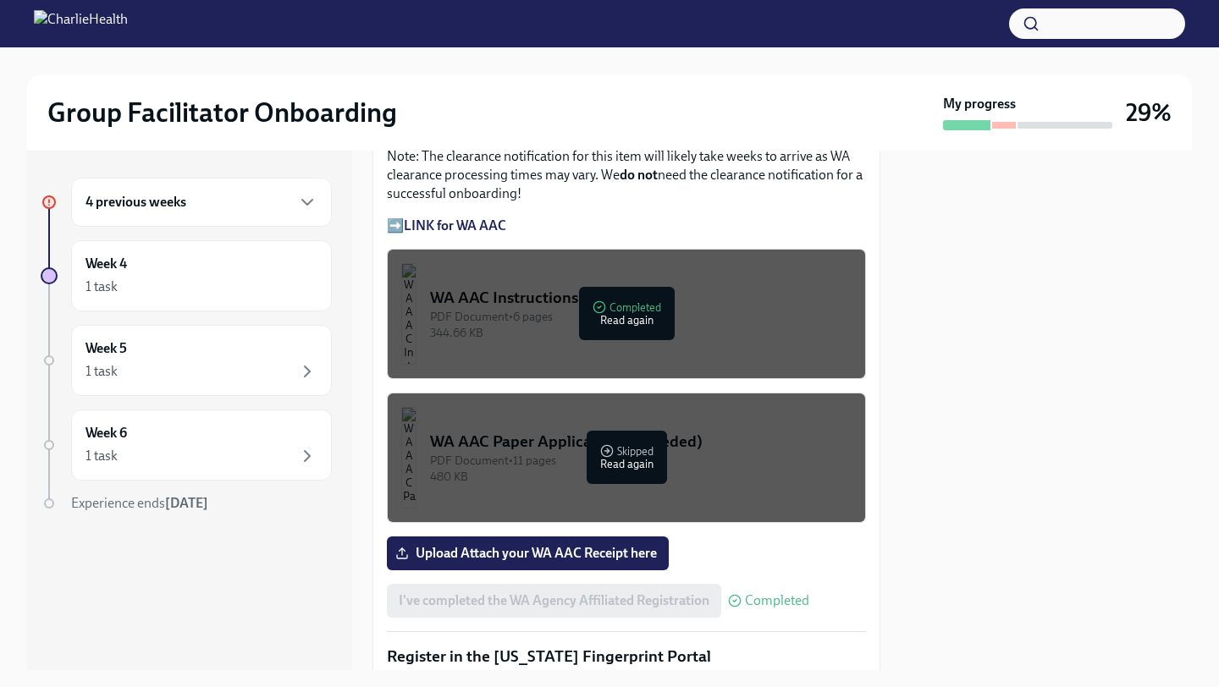
click at [516, 503] on button "WA AAC Paper Application (if needed) PDF Document • 11 pages 480 KB Skipped Rea…" at bounding box center [626, 458] width 479 height 130
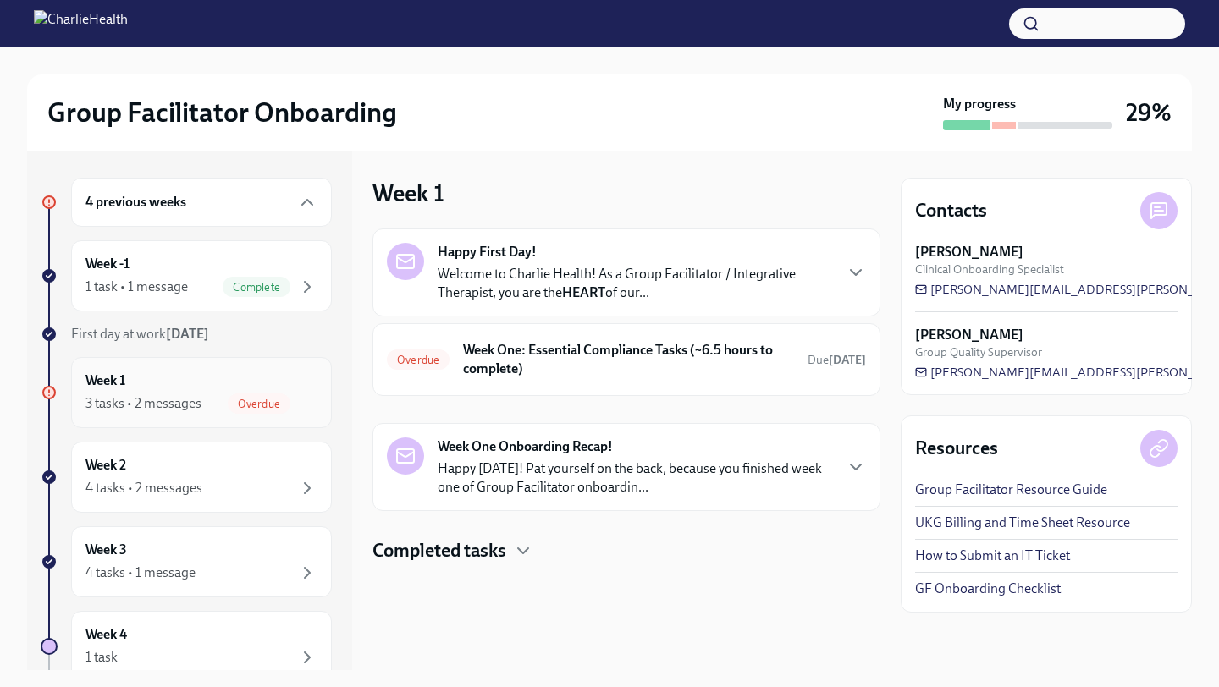
click at [199, 408] on div "3 tasks • 2 messages" at bounding box center [143, 403] width 116 height 19
click at [294, 209] on div "4 previous weeks" at bounding box center [201, 202] width 232 height 20
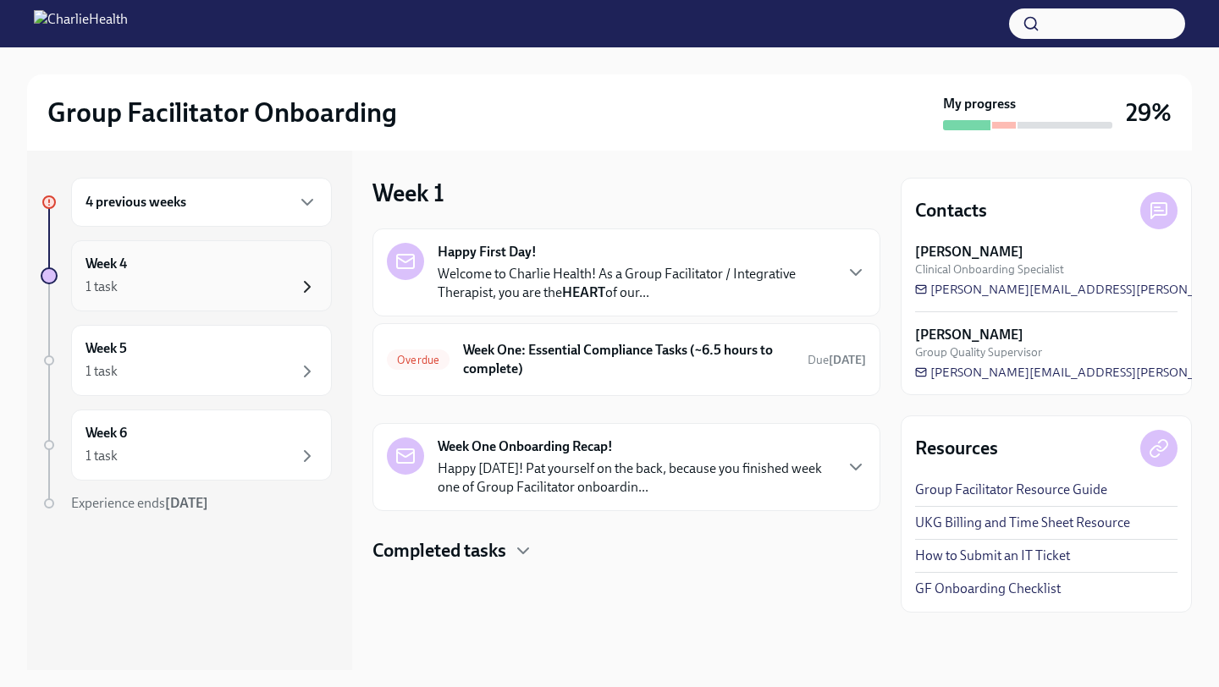
click at [298, 278] on icon "button" at bounding box center [307, 287] width 20 height 20
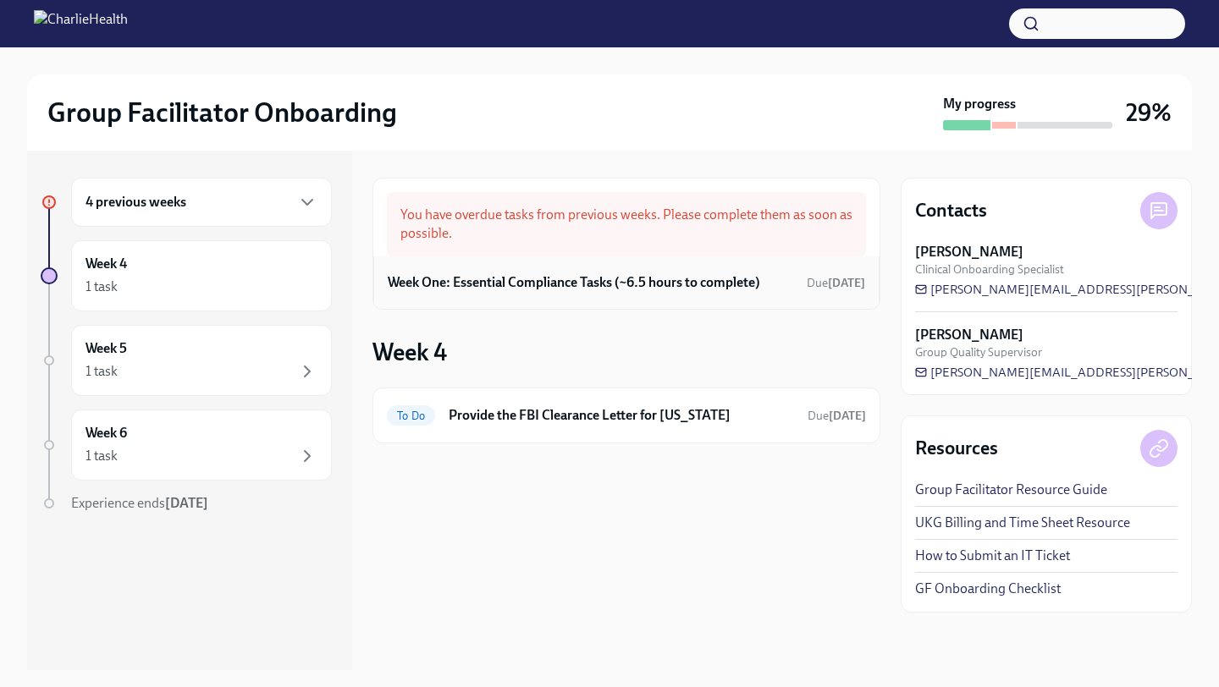
click at [479, 297] on div "Week One: Essential Compliance Tasks (~6.5 hours to complete) Due [DATE]" at bounding box center [626, 282] width 506 height 52
click at [281, 209] on div "4 previous weeks" at bounding box center [201, 202] width 232 height 20
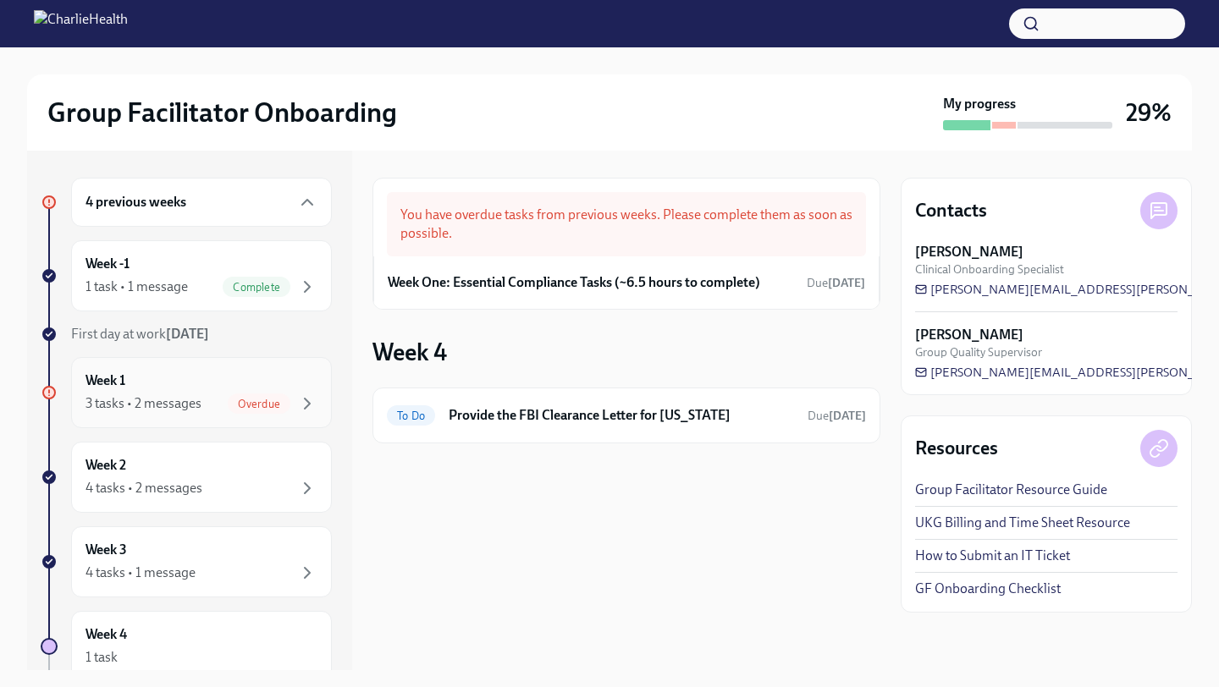
click at [212, 414] on div "Week 1 3 tasks • 2 messages Overdue" at bounding box center [201, 392] width 261 height 71
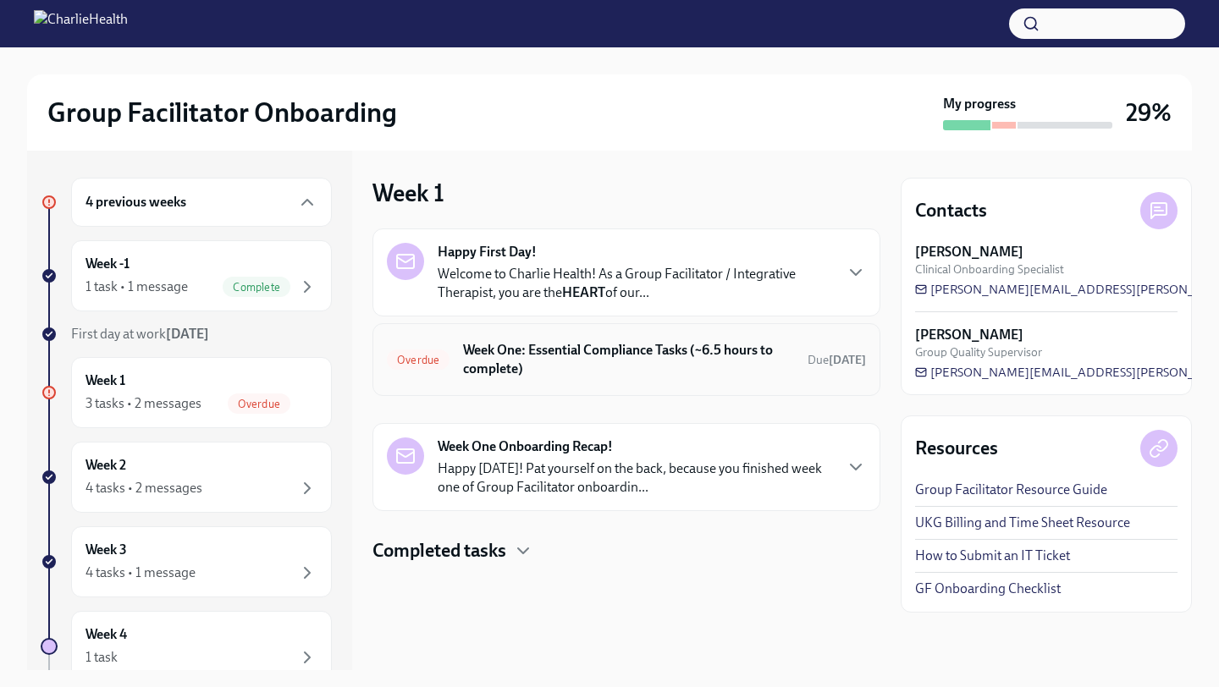
click at [483, 371] on h6 "Week One: Essential Compliance Tasks (~6.5 hours to complete)" at bounding box center [628, 359] width 331 height 37
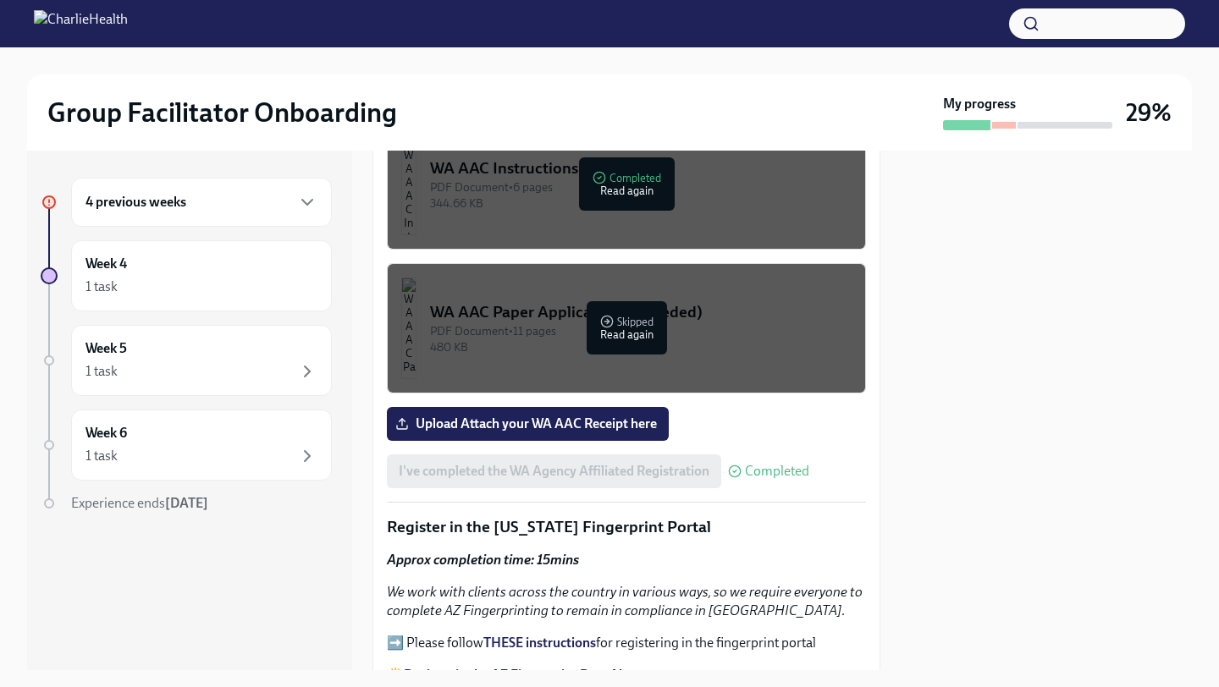
scroll to position [1474, 0]
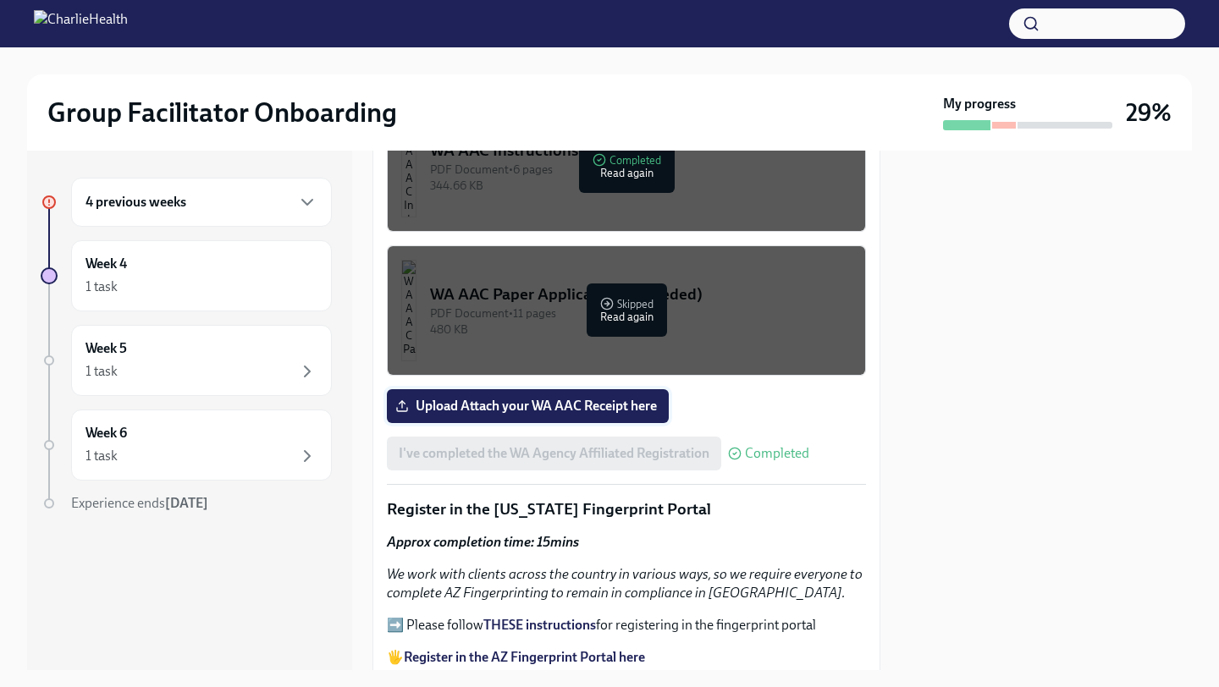
click at [536, 398] on span "Upload Attach your WA AAC Receipt here" at bounding box center [528, 406] width 258 height 17
click at [0, 0] on input "Upload Attach your WA AAC Receipt here" at bounding box center [0, 0] width 0 height 0
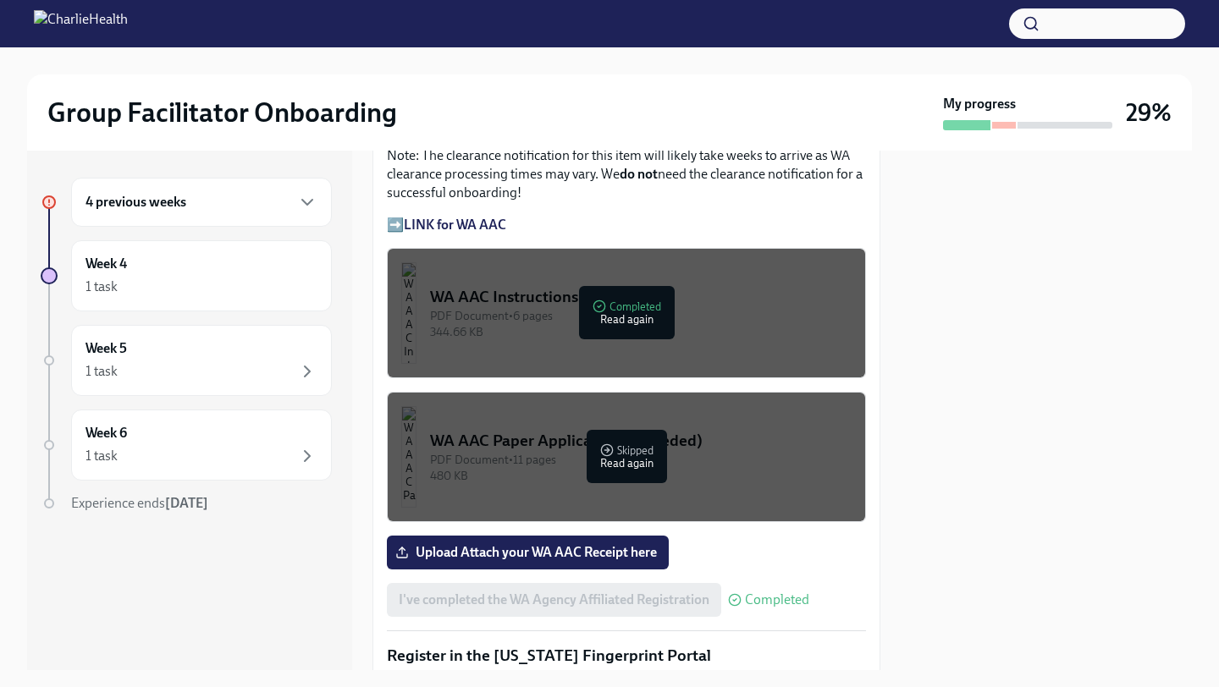
scroll to position [1354, 0]
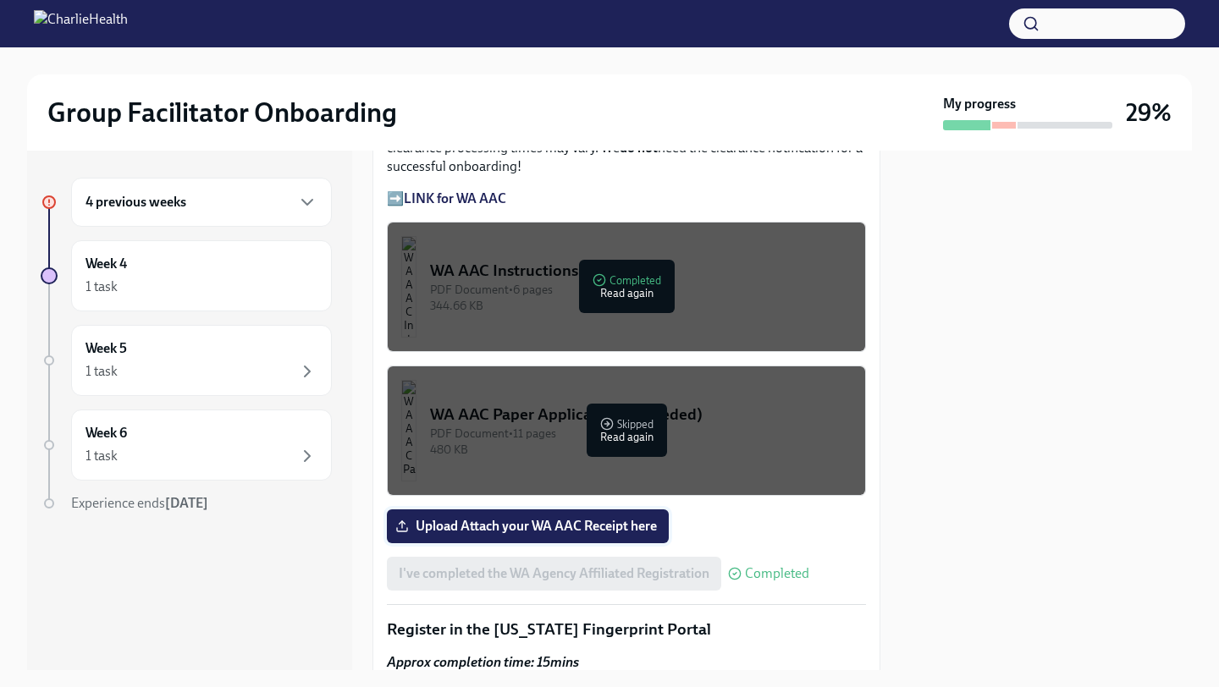
click at [582, 519] on span "Upload Attach your WA AAC Receipt here" at bounding box center [528, 526] width 258 height 17
click at [0, 0] on input "Upload Attach your WA AAC Receipt here" at bounding box center [0, 0] width 0 height 0
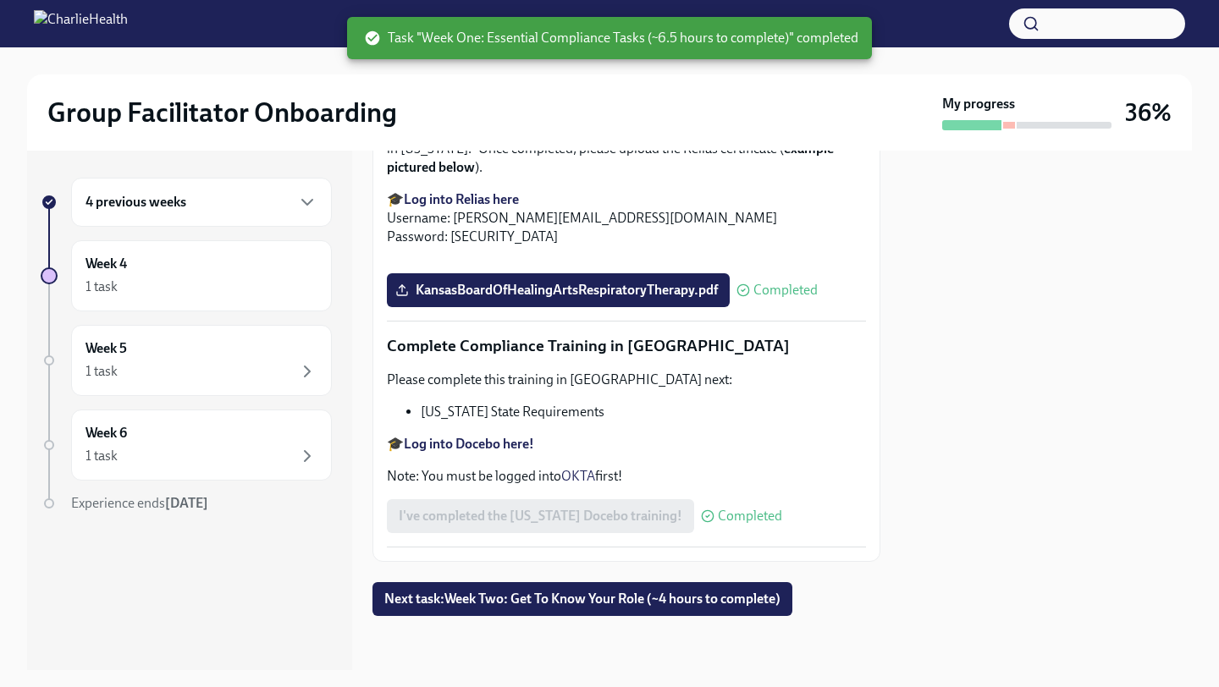
scroll to position [3513, 0]
click at [229, 356] on div "Week 5 1 task" at bounding box center [201, 360] width 232 height 42
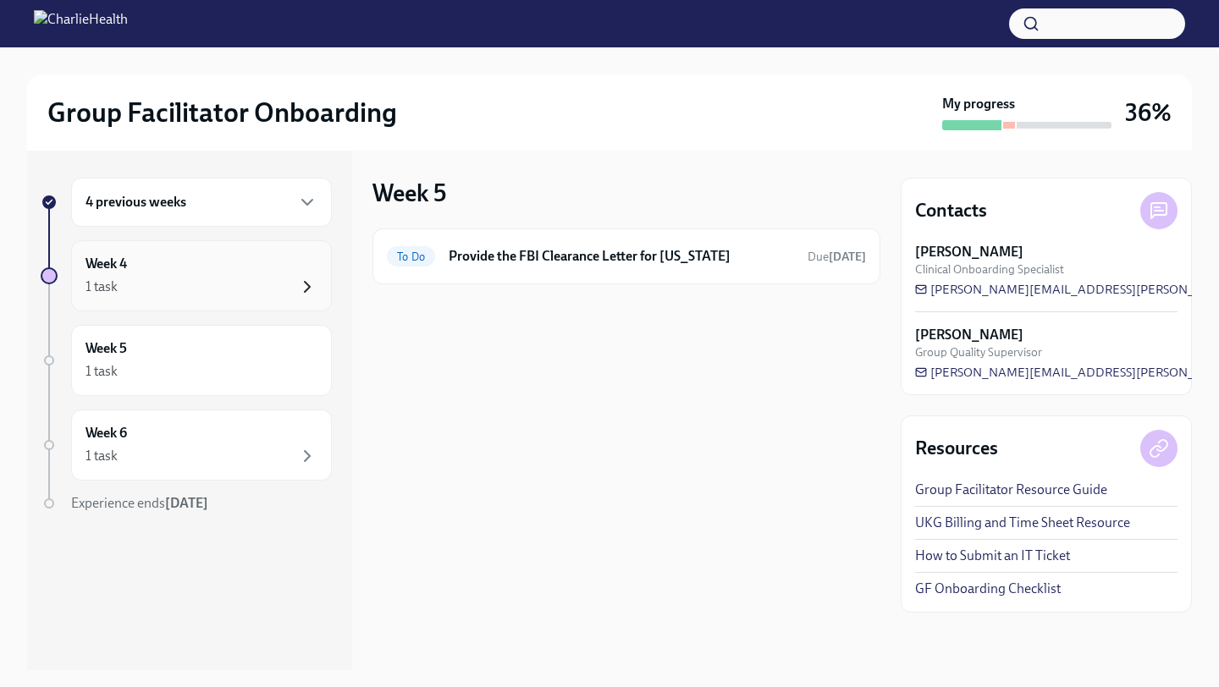
click at [301, 294] on icon "button" at bounding box center [307, 287] width 20 height 20
click at [311, 222] on div "4 previous weeks" at bounding box center [201, 202] width 261 height 49
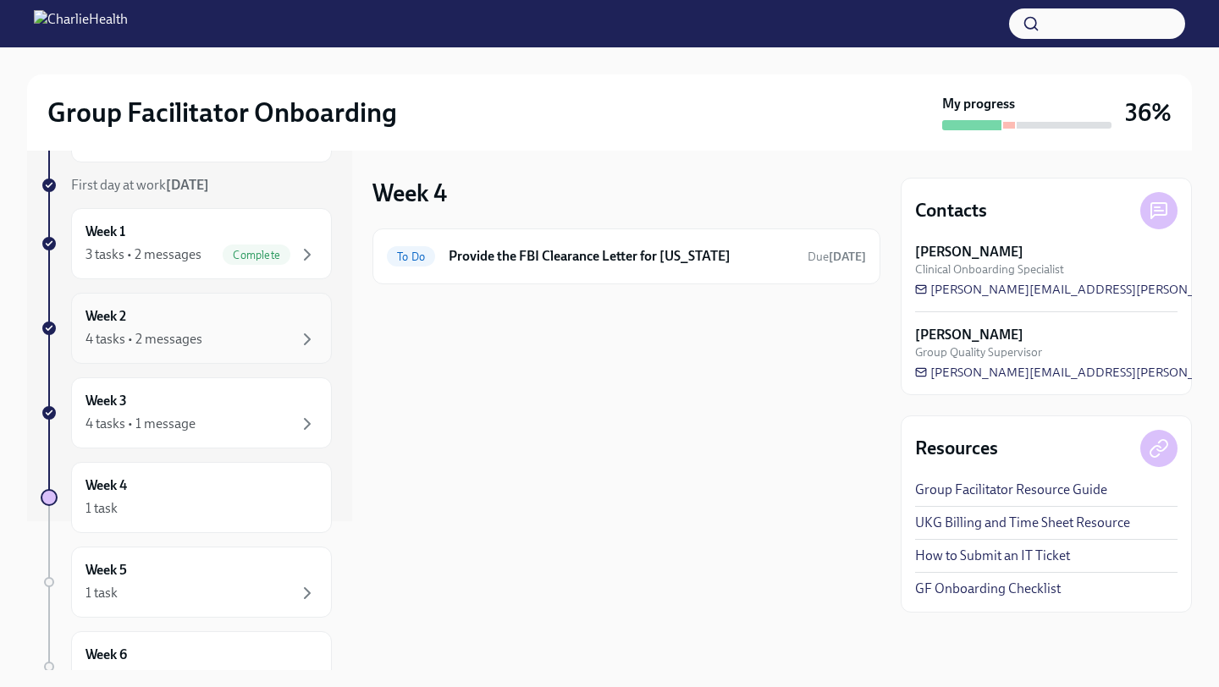
scroll to position [189, 0]
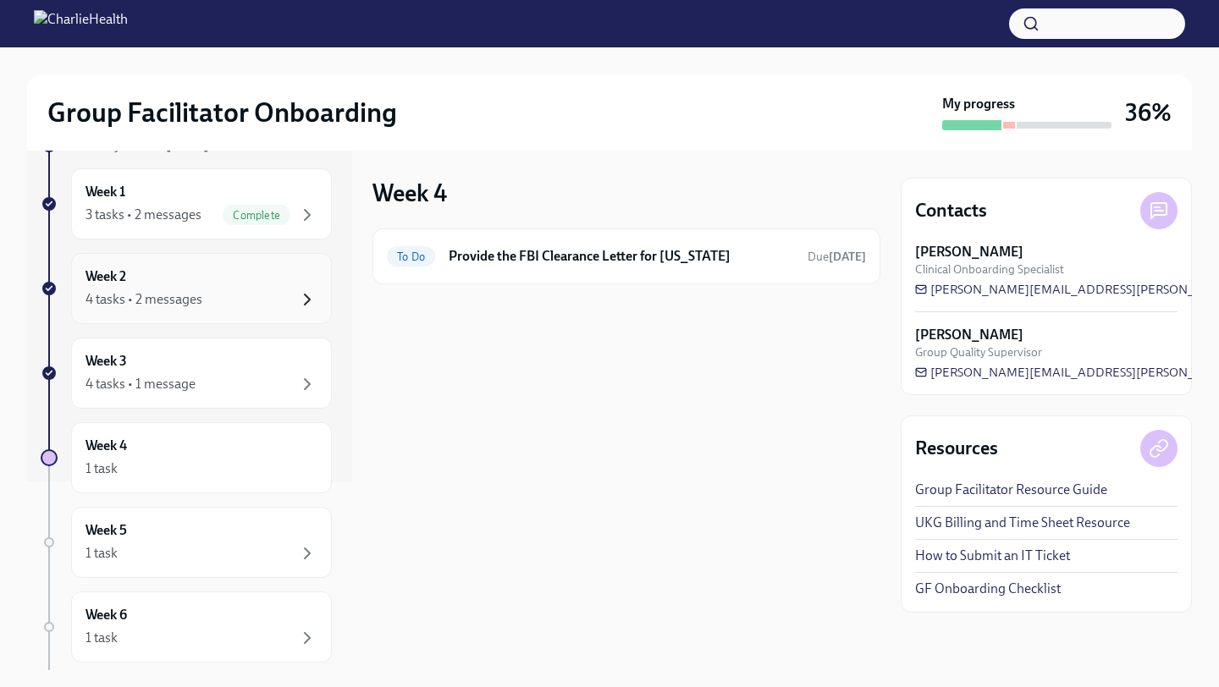
click at [316, 299] on icon "button" at bounding box center [307, 299] width 20 height 20
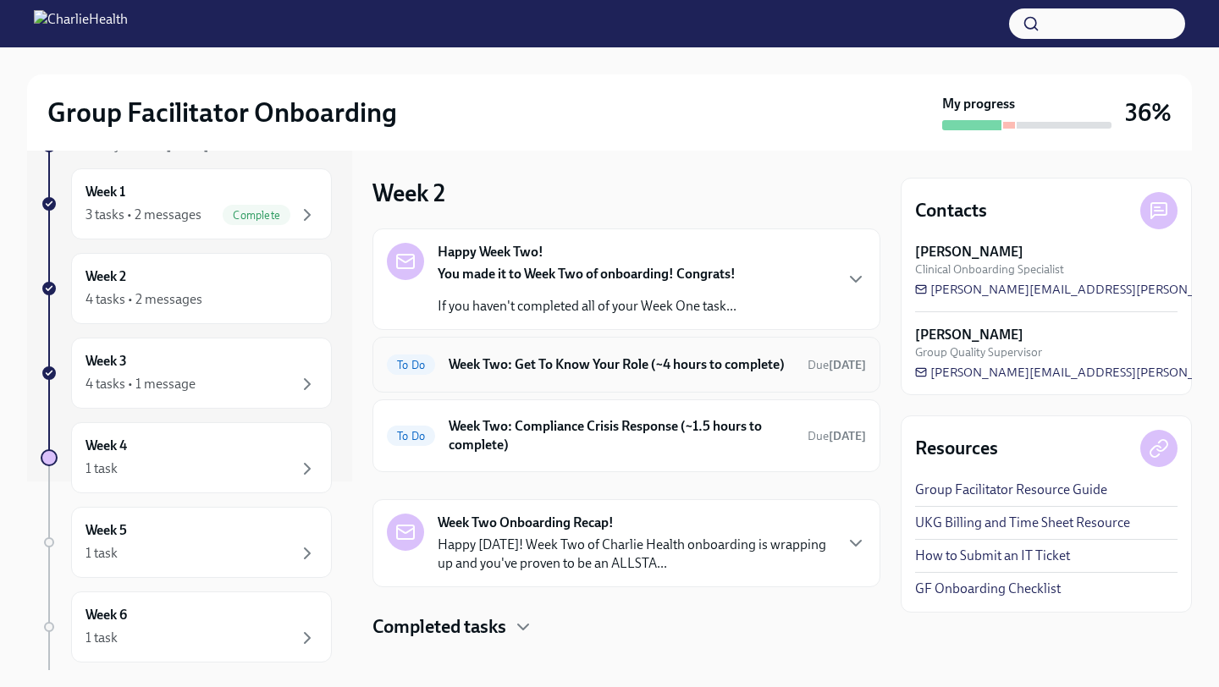
click at [550, 361] on h6 "Week Two: Get To Know Your Role (~4 hours to complete)" at bounding box center [621, 364] width 345 height 19
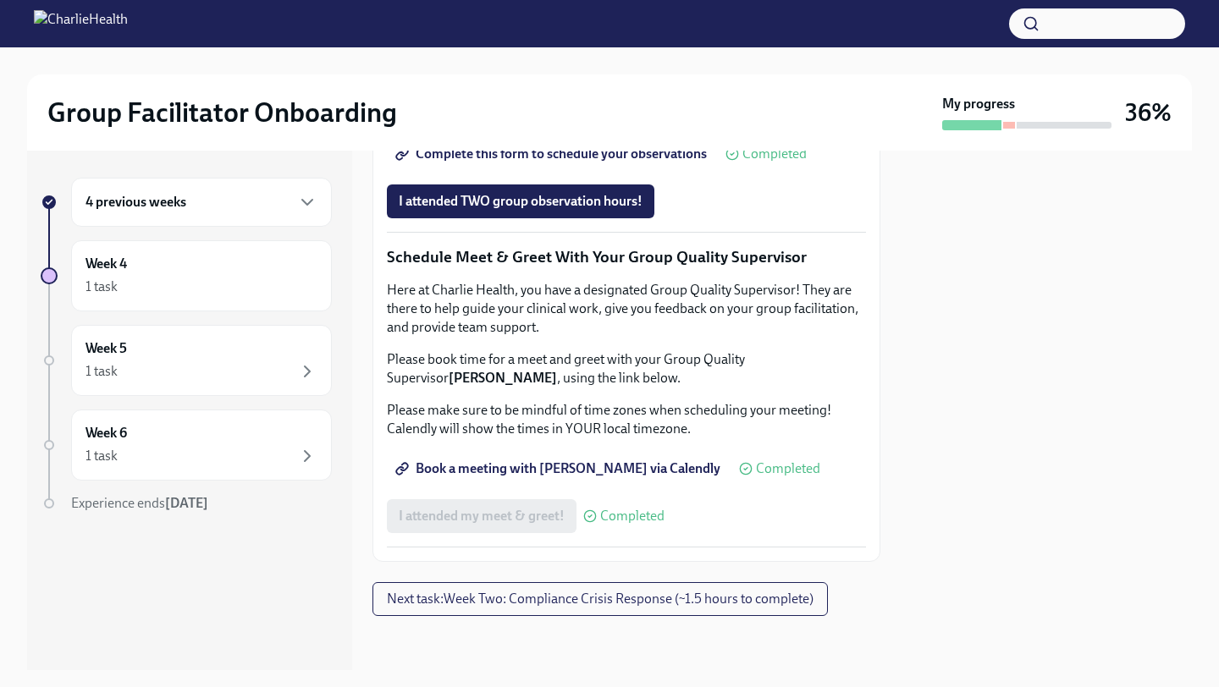
scroll to position [1390, 0]
click at [520, 210] on span "I attended TWO group observation hours!" at bounding box center [521, 201] width 244 height 17
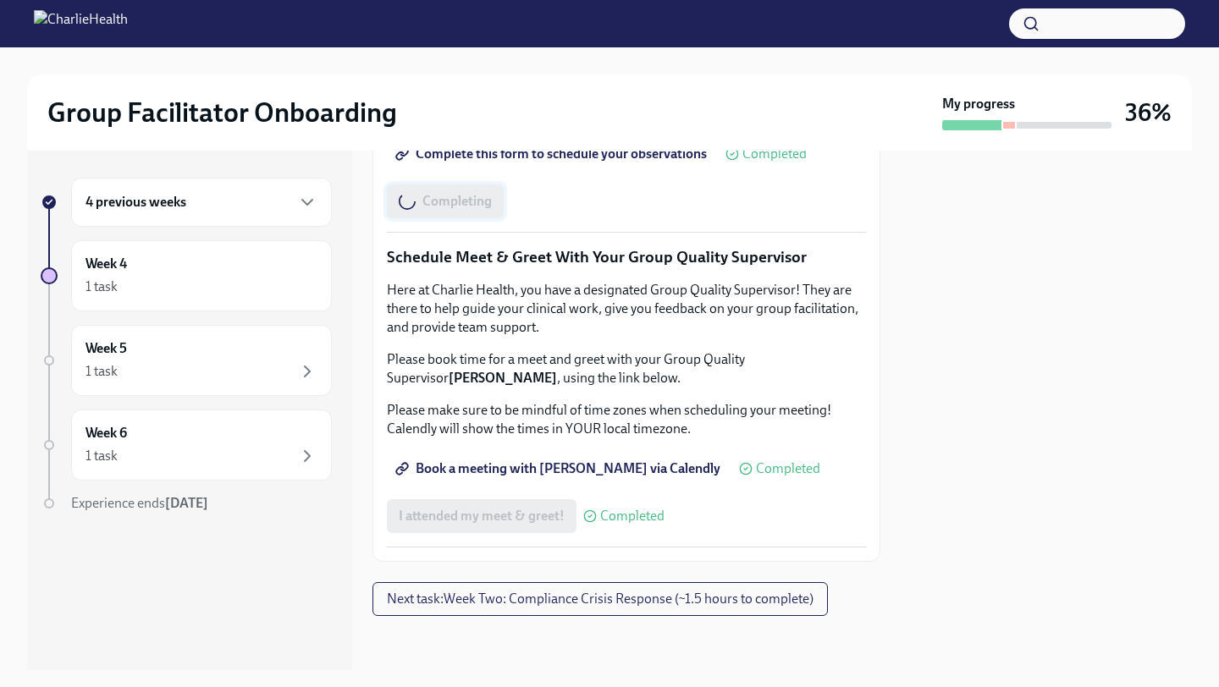
scroll to position [1439, 0]
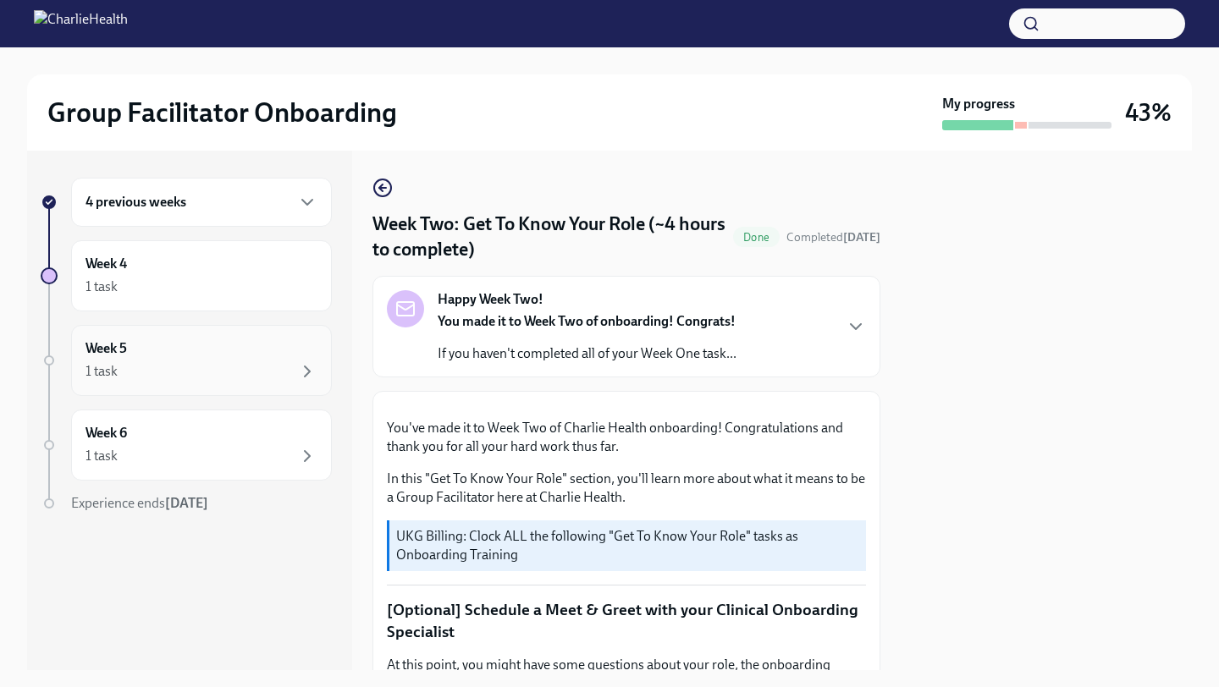
click at [289, 366] on div "1 task" at bounding box center [201, 371] width 232 height 20
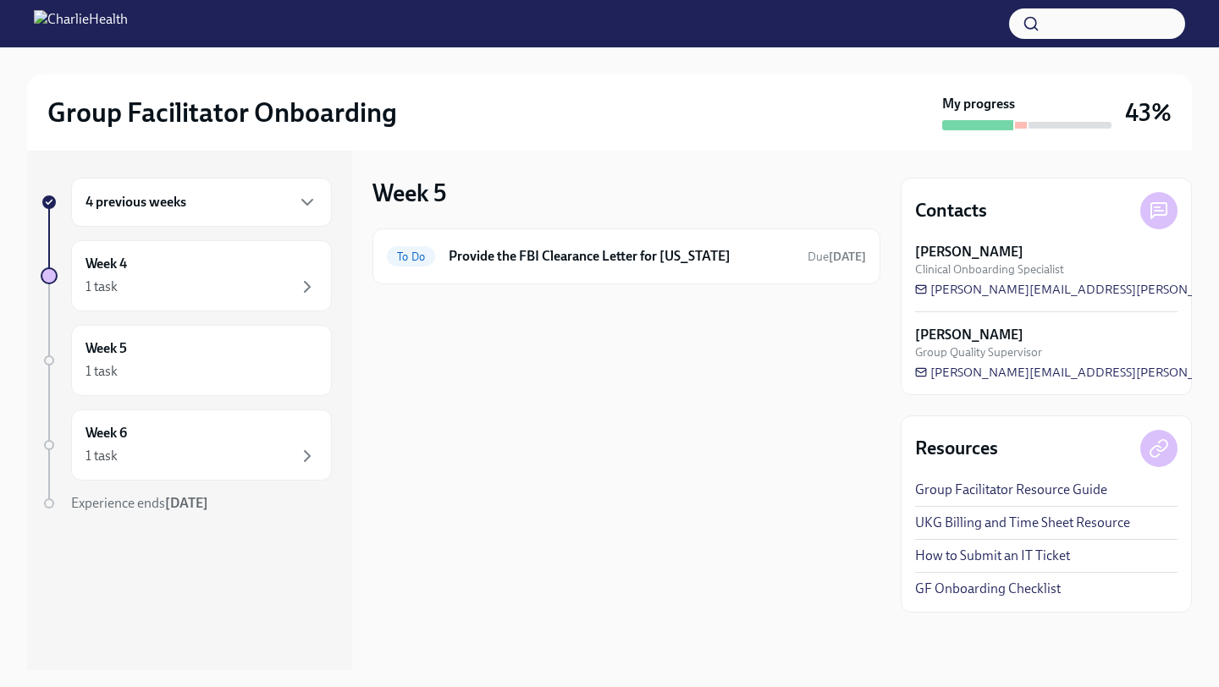
click at [113, 314] on div "4 previous weeks Week 4 1 task Week 5 1 task Week 6 1 task Experience ends [DAT…" at bounding box center [186, 379] width 291 height 403
click at [241, 269] on div "Week 4 1 task" at bounding box center [201, 276] width 232 height 42
click at [309, 202] on icon "button" at bounding box center [307, 202] width 10 height 5
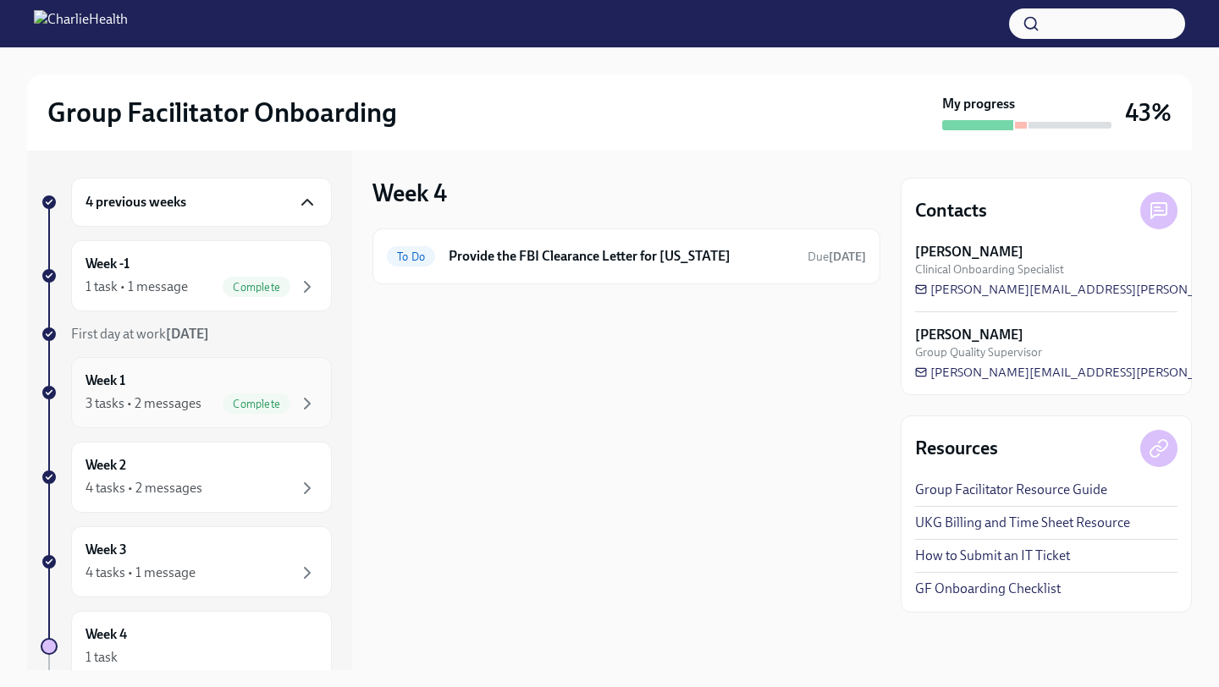
scroll to position [259, 0]
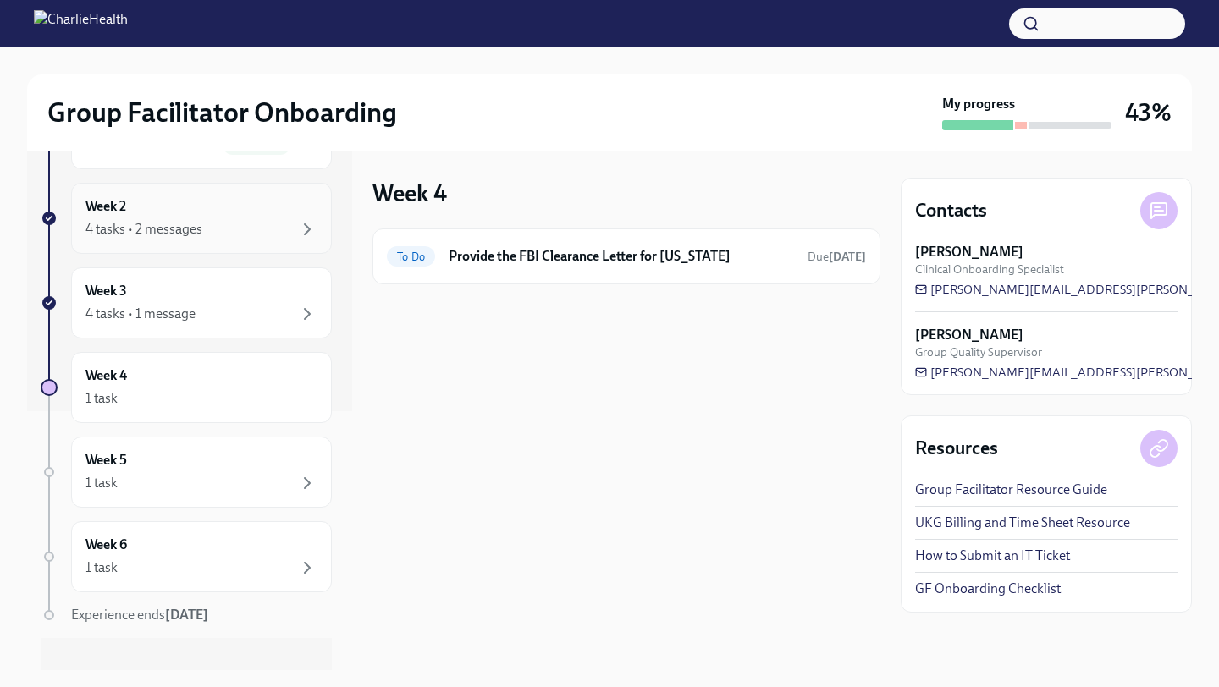
click at [282, 213] on div "Week 2 4 tasks • 2 messages" at bounding box center [201, 218] width 232 height 42
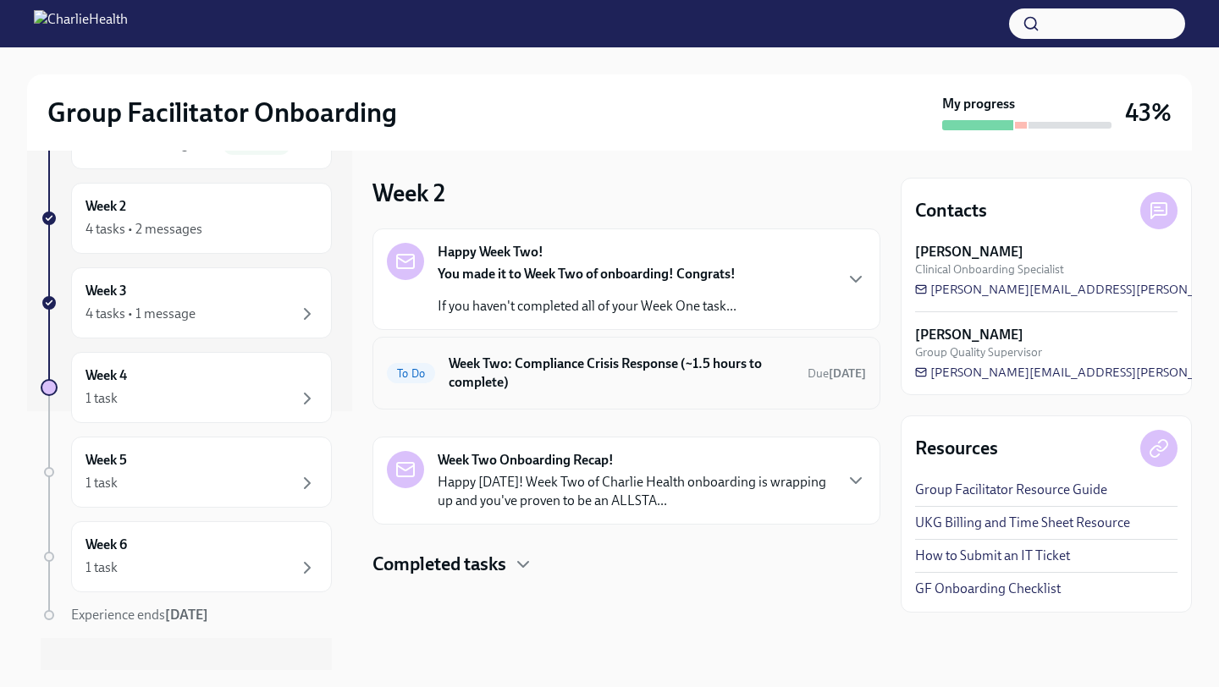
click at [509, 377] on h6 "Week Two: Compliance Crisis Response (~1.5 hours to complete)" at bounding box center [621, 373] width 345 height 37
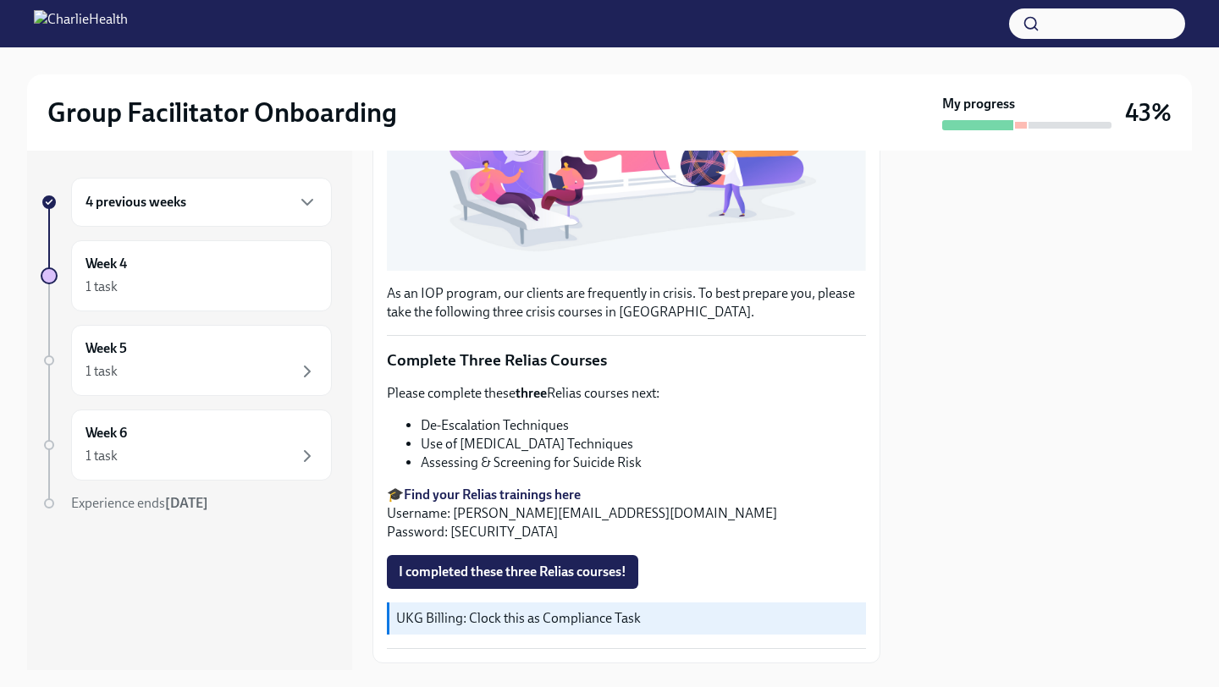
scroll to position [423, 0]
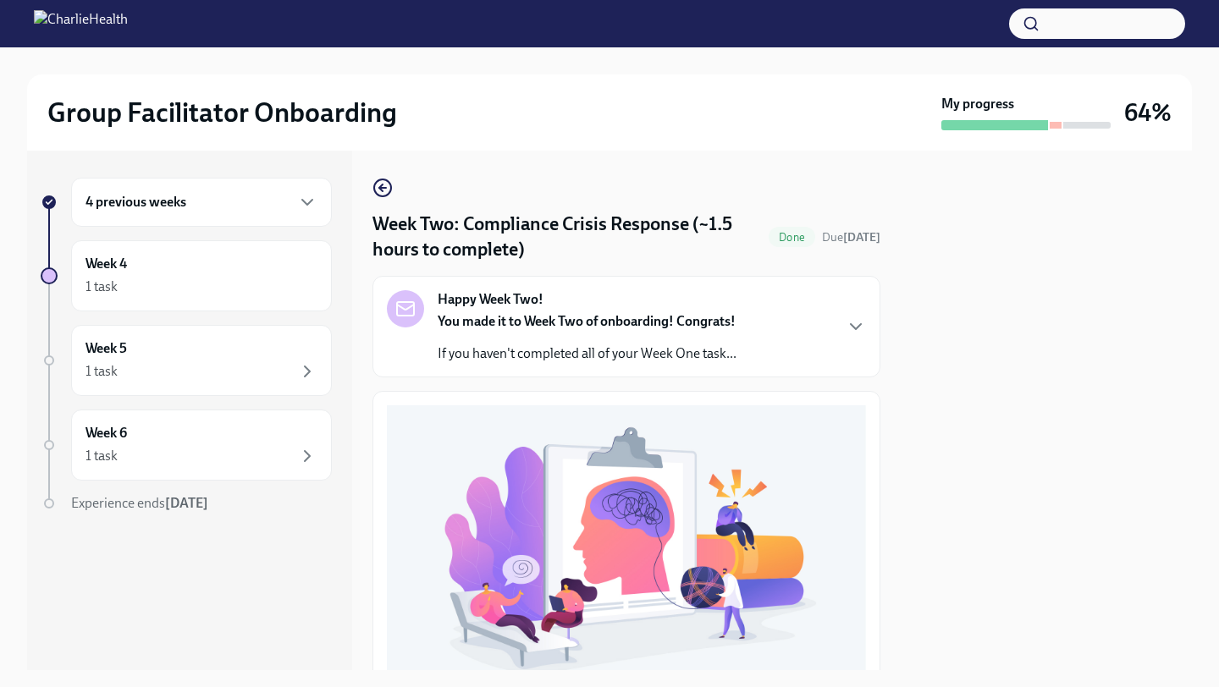
scroll to position [423, 0]
